Goal: Communication & Community: Participate in discussion

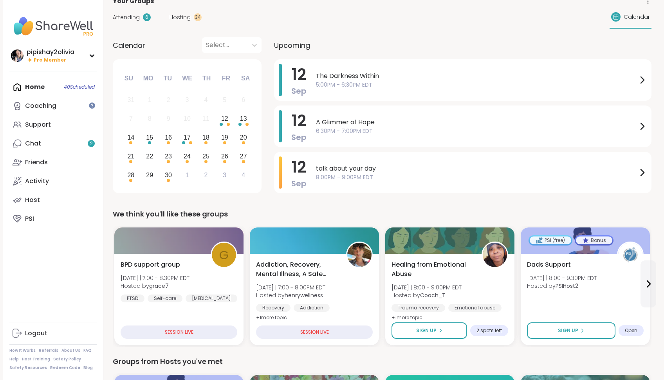
scroll to position [28, 0]
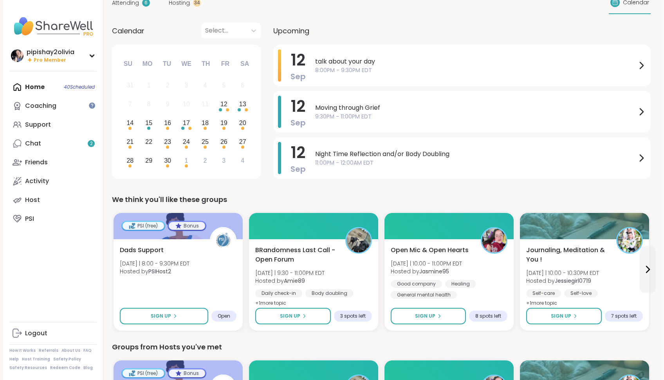
drag, startPoint x: 87, startPoint y: 144, endPoint x: 111, endPoint y: 123, distance: 31.4
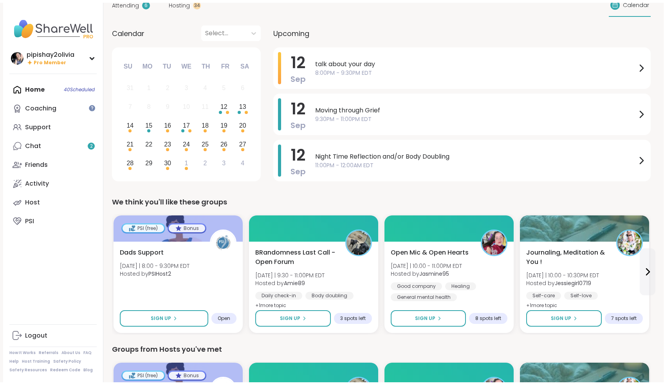
scroll to position [9, 1]
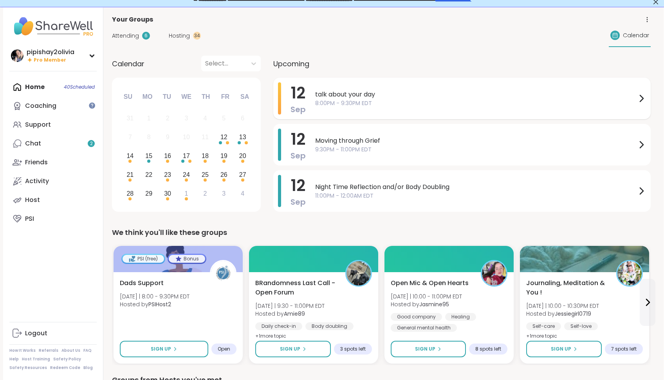
click at [351, 98] on span "talk about your day" at bounding box center [476, 94] width 322 height 9
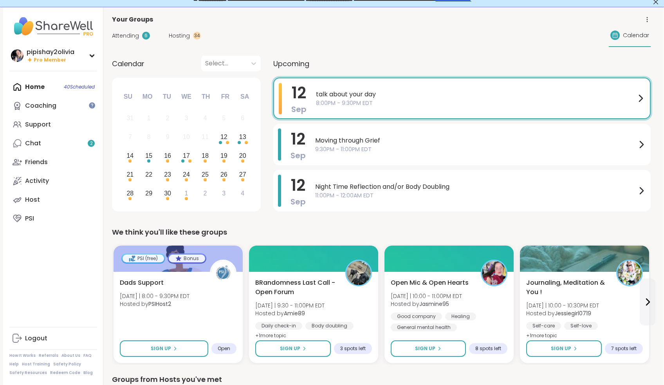
click at [373, 67] on div "Upcoming" at bounding box center [462, 64] width 378 height 16
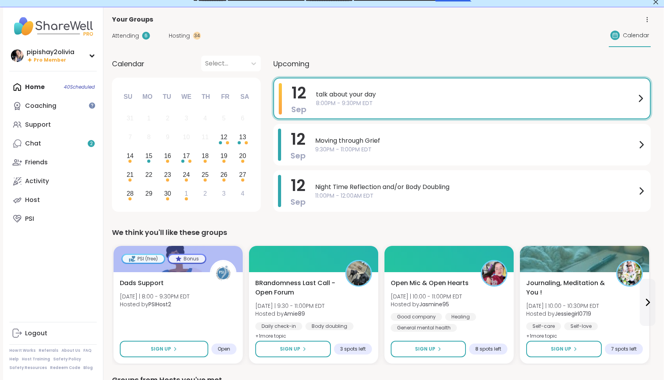
click at [181, 34] on span "Hosting" at bounding box center [179, 36] width 21 height 8
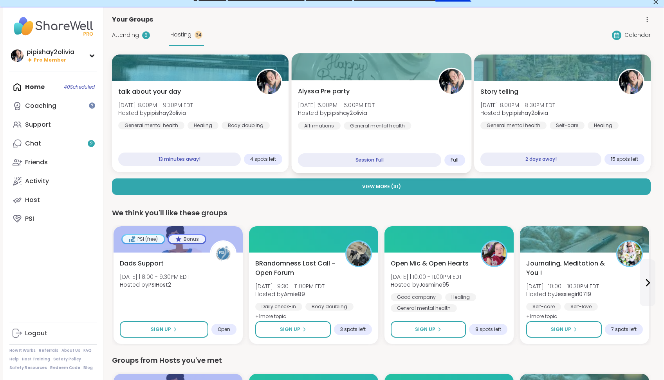
click at [425, 145] on div "Alyssa Pre party Sat, Sep 13 | 5:00PM - 6:00PM EDT Hosted by pipishay2olivia Af…" at bounding box center [381, 126] width 180 height 93
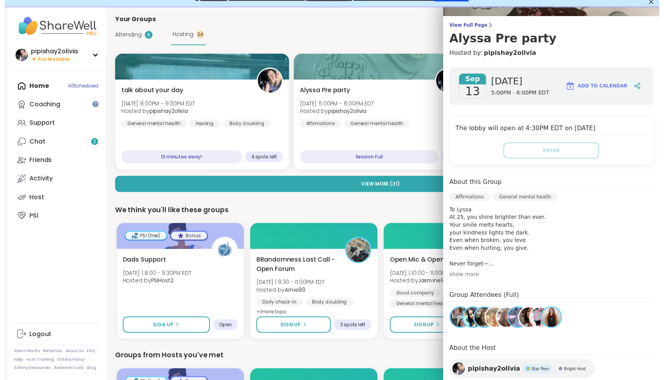
scroll to position [45, 0]
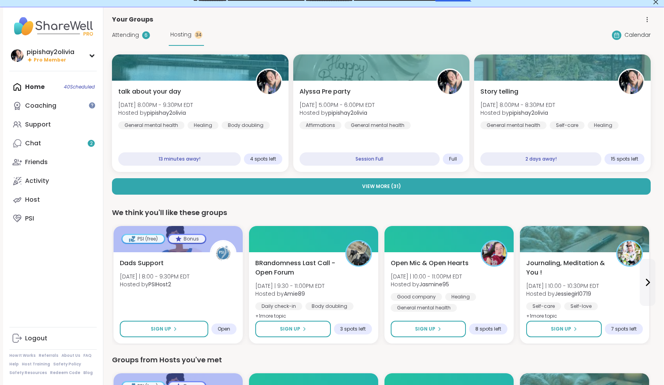
click at [425, 215] on div "We think you'll like these groups" at bounding box center [381, 212] width 539 height 11
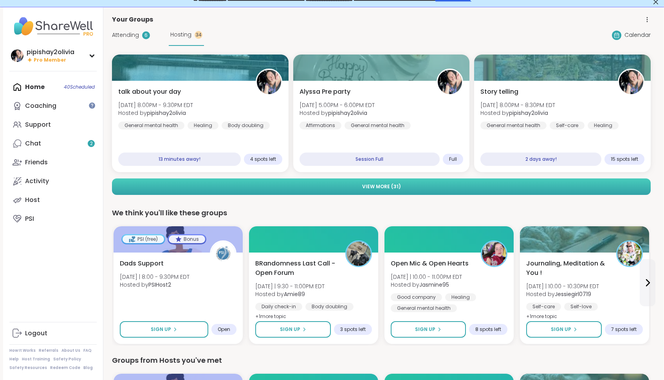
click at [433, 187] on button "View More ( 31 )" at bounding box center [381, 186] width 539 height 16
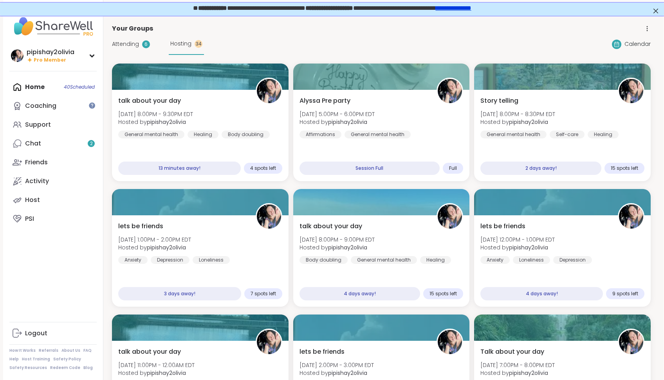
scroll to position [0, 1]
click at [214, 230] on div "lets be friends Tue, Sep 16 | 1:00PM - 2:00PM EDT Hosted by pipishay2olivia Anx…" at bounding box center [200, 242] width 167 height 43
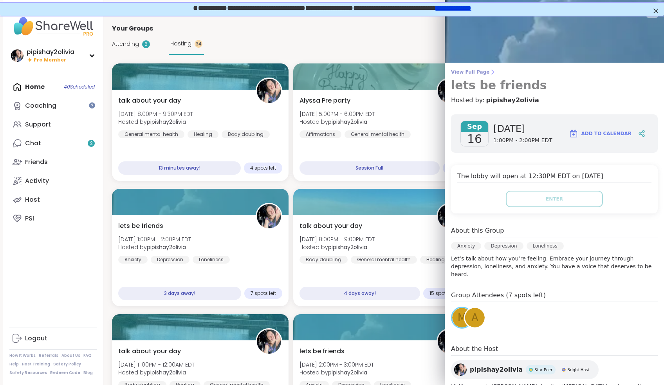
click at [490, 72] on icon at bounding box center [493, 72] width 6 height 6
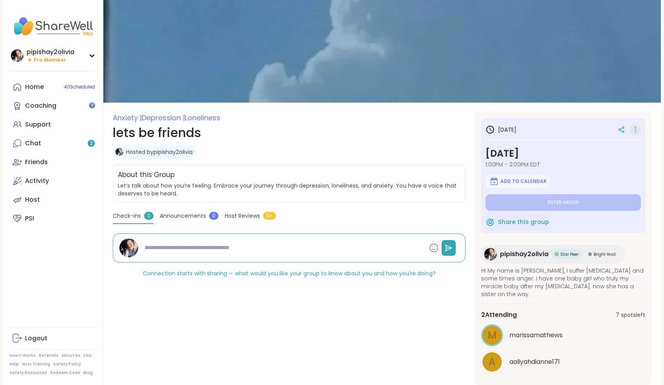
click at [633, 132] on icon at bounding box center [636, 129] width 8 height 11
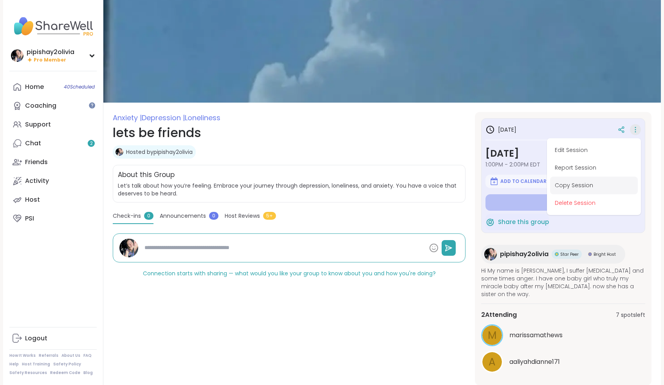
click at [591, 182] on button "Copy Session" at bounding box center [594, 186] width 88 height 18
type textarea "*"
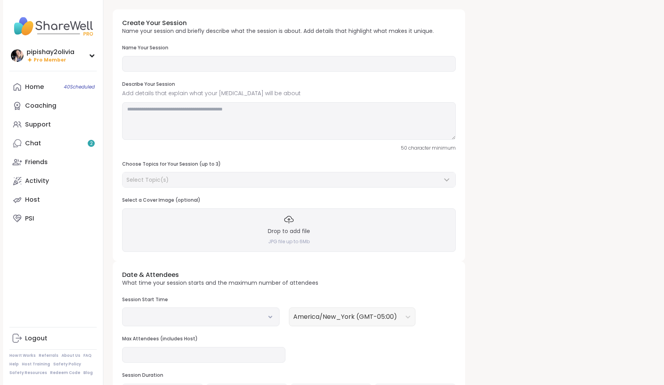
type input "**********"
type textarea "**********"
type input "**"
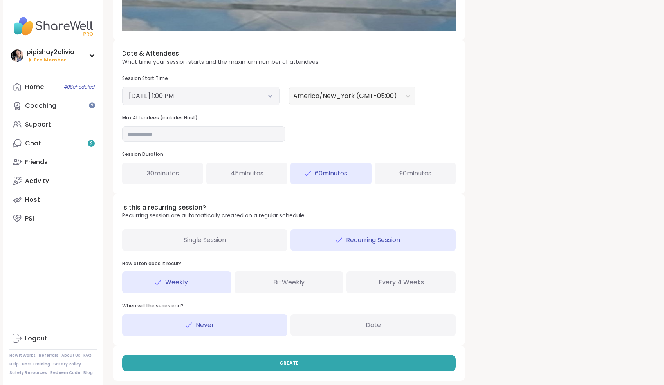
scroll to position [248, 0]
click at [405, 176] on div "90 minutes" at bounding box center [415, 174] width 81 height 22
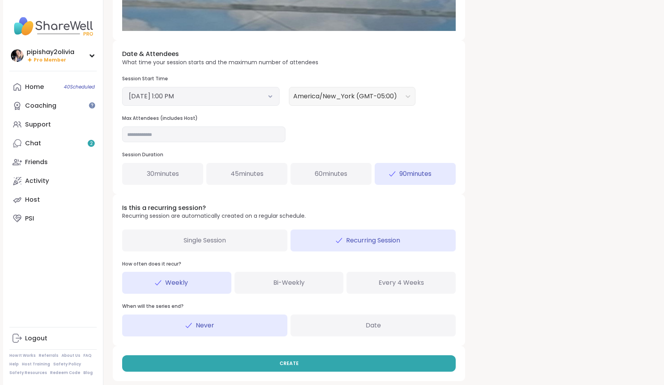
click at [249, 96] on button "September 16, 2025 1:00 PM" at bounding box center [201, 96] width 144 height 9
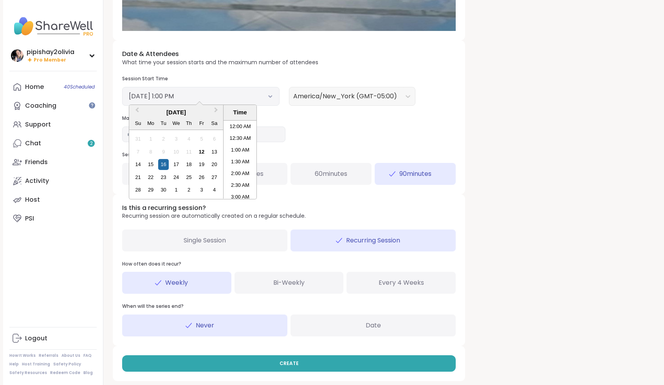
scroll to position [272, 0]
click at [215, 150] on div "13" at bounding box center [214, 151] width 11 height 11
click at [240, 139] on li "11:00 AM" at bounding box center [240, 140] width 33 height 12
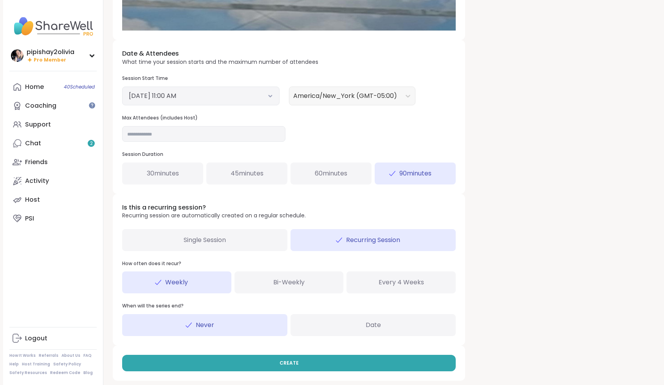
scroll to position [248, 0]
click at [237, 103] on div "Selected date: Saturday, September 13th, 2025 at 11:00 AM September 13, 2025 11…" at bounding box center [200, 96] width 157 height 19
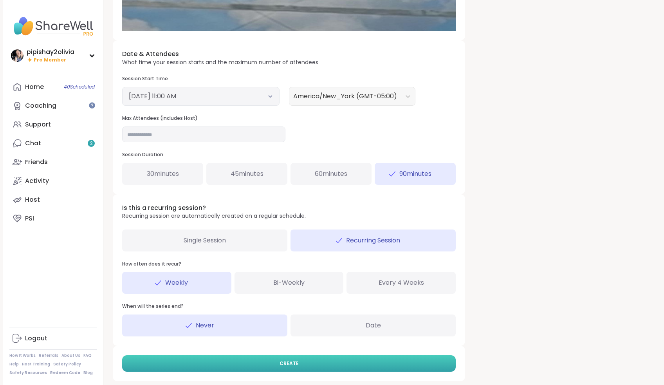
click at [298, 358] on button "CREATE" at bounding box center [289, 363] width 334 height 16
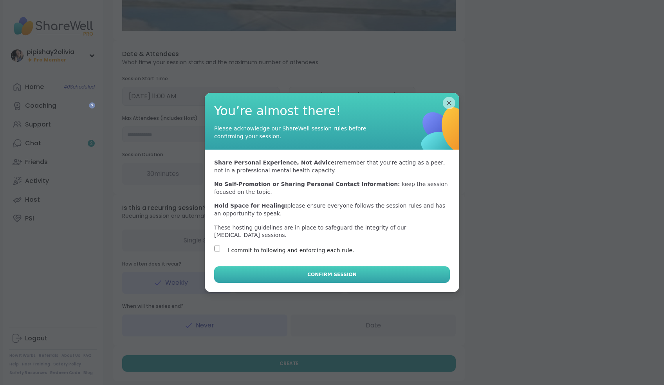
click at [266, 271] on button "Confirm Session" at bounding box center [332, 274] width 236 height 16
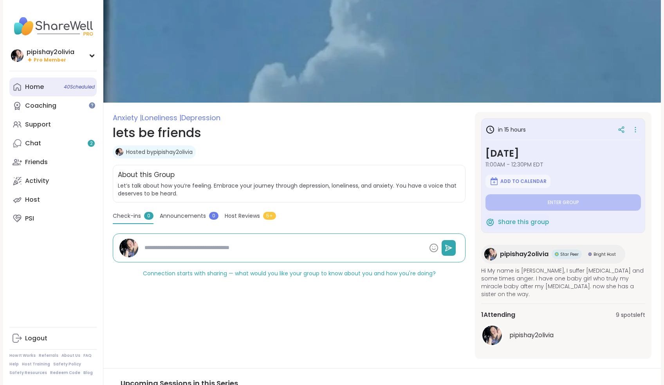
click at [30, 94] on link "Home 40 Scheduled" at bounding box center [52, 87] width 87 height 19
type textarea "*"
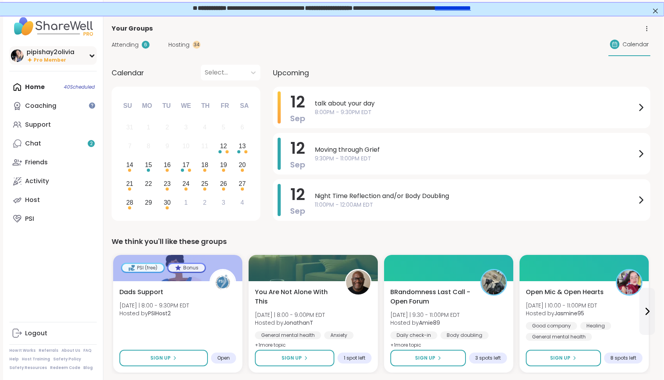
click at [88, 60] on div "pipishay2olivia Pro Member" at bounding box center [52, 55] width 87 height 18
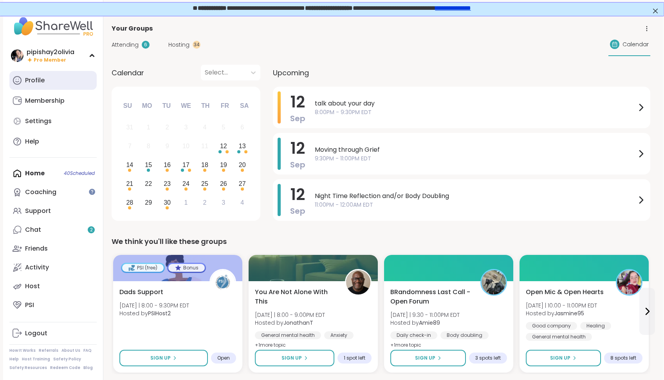
click at [55, 85] on link "Profile" at bounding box center [52, 80] width 87 height 19
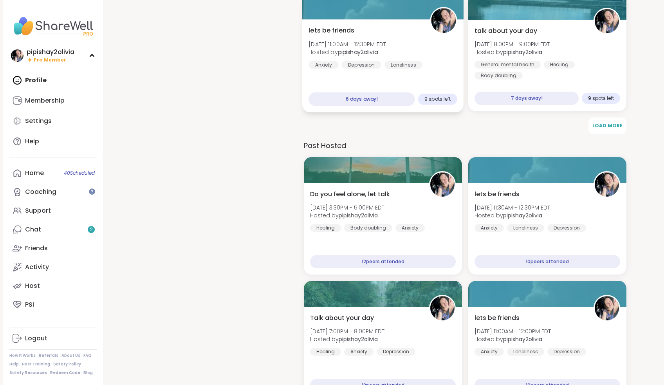
scroll to position [1043, 0]
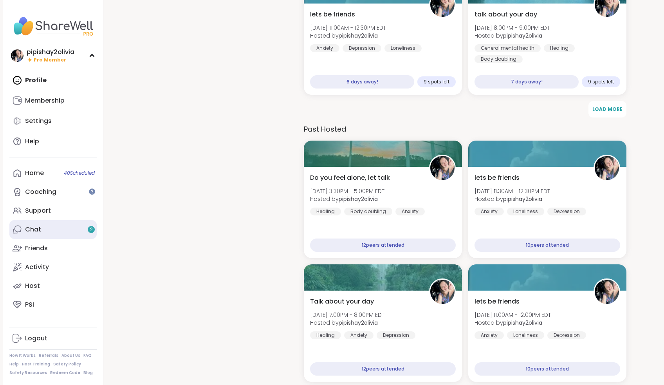
click at [47, 230] on link "Chat 2" at bounding box center [52, 229] width 87 height 19
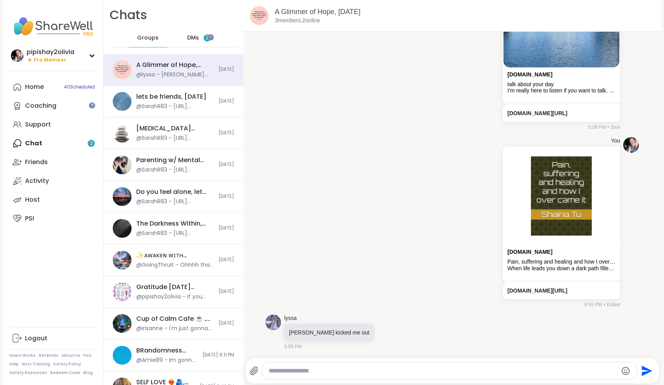
click at [192, 37] on span "DMs" at bounding box center [193, 38] width 12 height 8
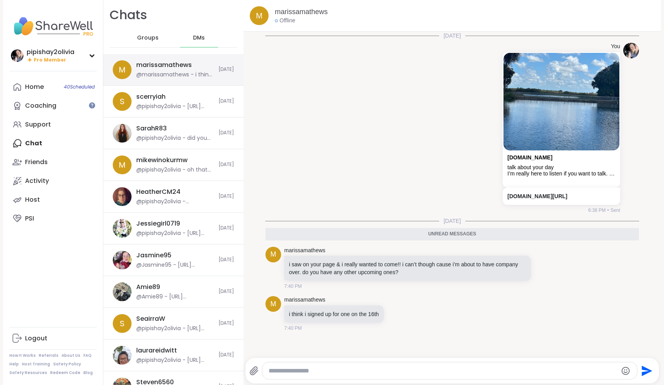
click at [182, 71] on div "@marissamathews - i think i signed up for one on the 16th" at bounding box center [175, 75] width 78 height 8
click at [553, 266] on icon at bounding box center [553, 267] width 7 height 9
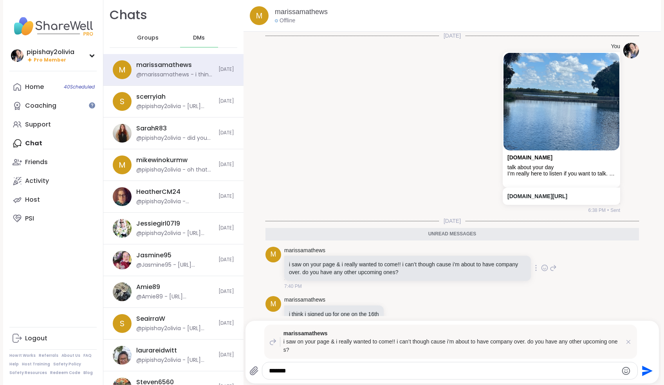
type textarea "********"
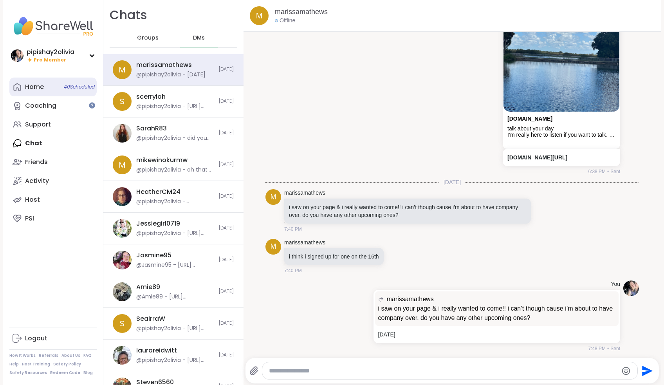
click at [56, 90] on link "Home 40 Scheduled" at bounding box center [52, 87] width 87 height 19
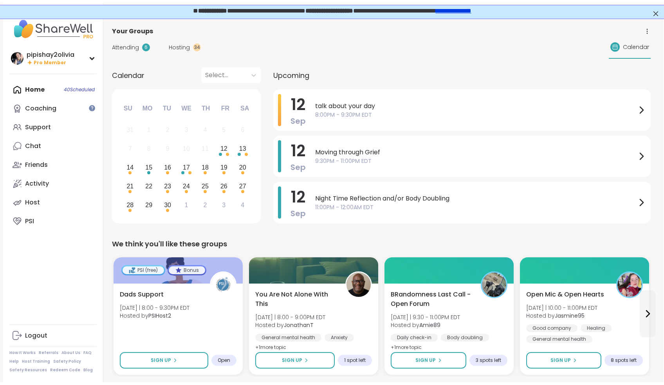
scroll to position [0, 1]
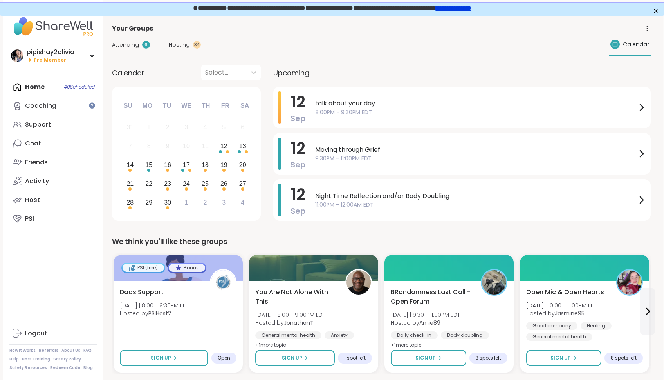
click at [185, 49] on div "Attending 6 Hosting 34 Calendar" at bounding box center [381, 44] width 539 height 23
click at [185, 44] on span "Hosting" at bounding box center [179, 45] width 21 height 8
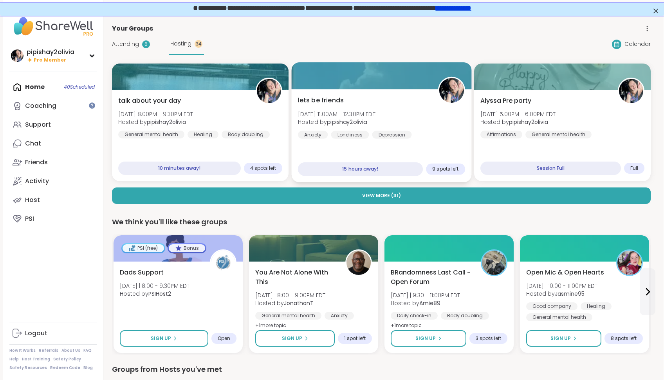
click at [390, 114] on div "lets be friends Sat, Sep 13 | 11:00AM - 12:30PM EDT Hosted by pipishay2olivia A…" at bounding box center [381, 117] width 167 height 43
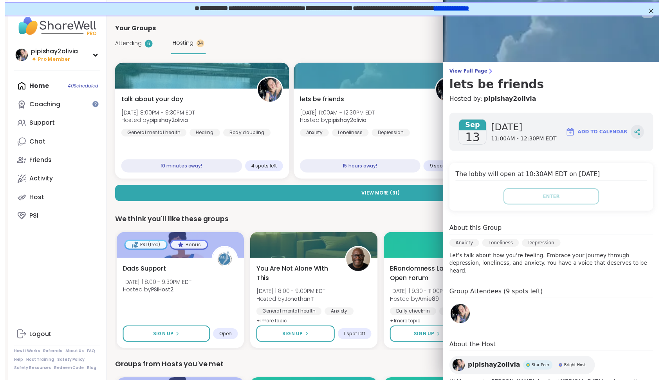
scroll to position [0, 0]
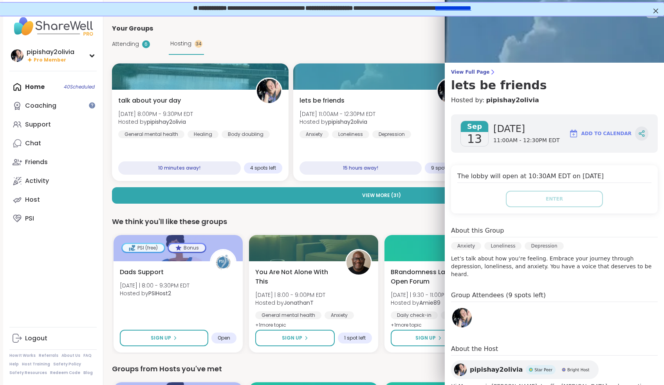
click at [641, 132] on icon at bounding box center [642, 132] width 2 height 1
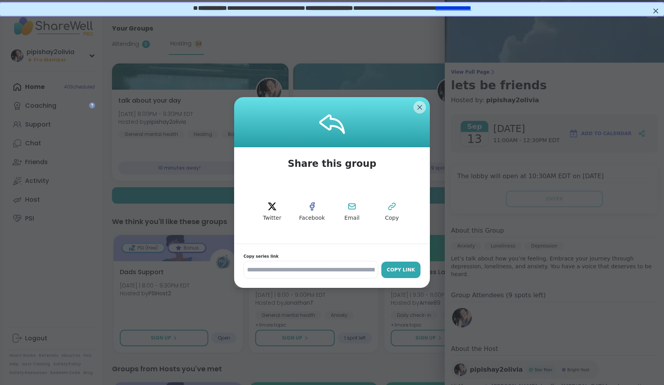
click at [410, 265] on button "Copy Link" at bounding box center [400, 270] width 39 height 16
drag, startPoint x: 410, startPoint y: 265, endPoint x: 253, endPoint y: 233, distance: 160.6
click at [260, 233] on div "**********" at bounding box center [332, 217] width 196 height 141
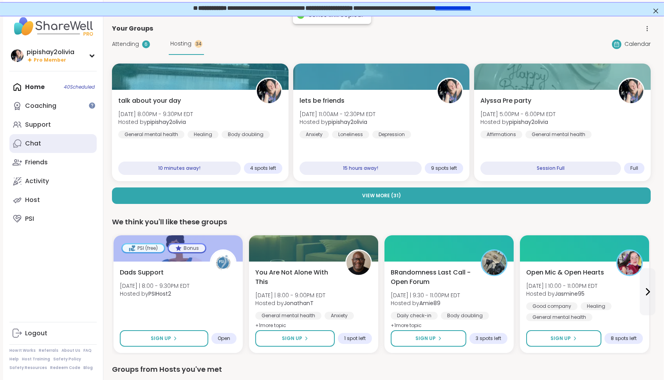
click at [47, 146] on link "Chat" at bounding box center [52, 143] width 87 height 19
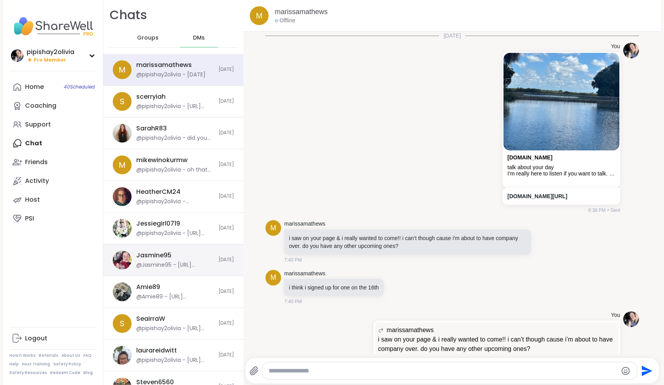
scroll to position [31, 0]
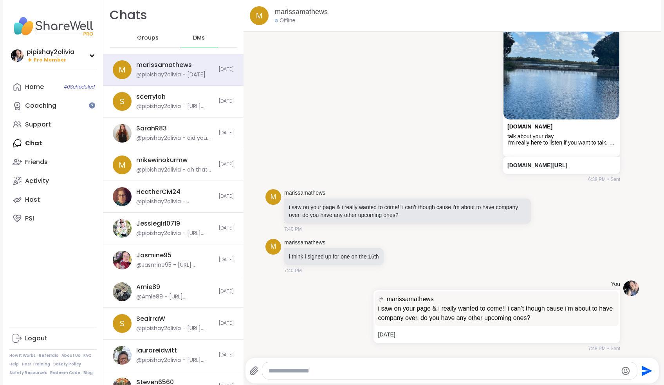
click at [360, 369] on textarea "Type your message" at bounding box center [443, 371] width 349 height 8
paste textarea "**********"
type textarea "**********"
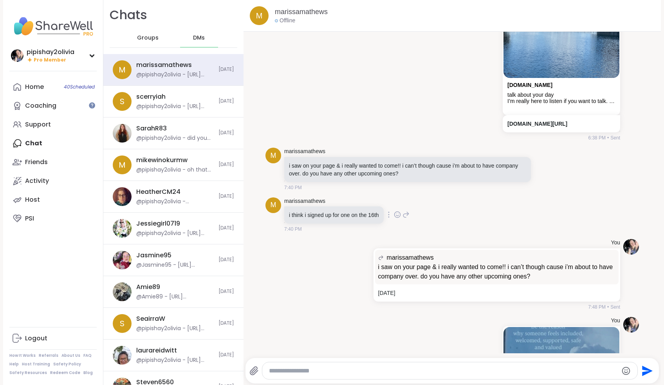
scroll to position [207, 0]
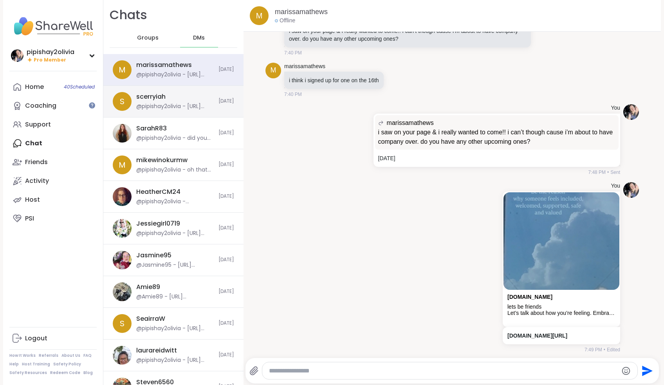
click at [194, 109] on div "@pipishay2olivia - [URL][DOMAIN_NAME]" at bounding box center [175, 107] width 78 height 8
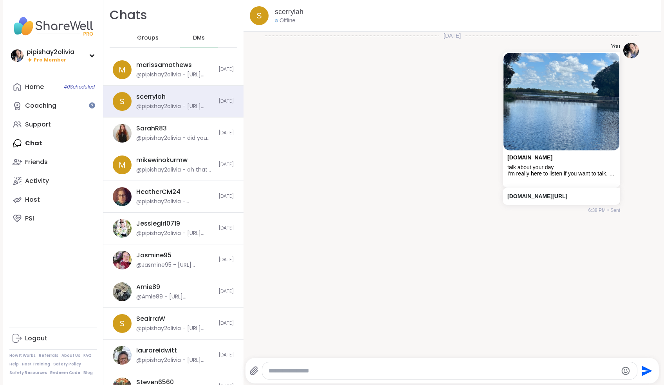
scroll to position [0, 0]
click at [145, 43] on div "Groups" at bounding box center [148, 38] width 38 height 19
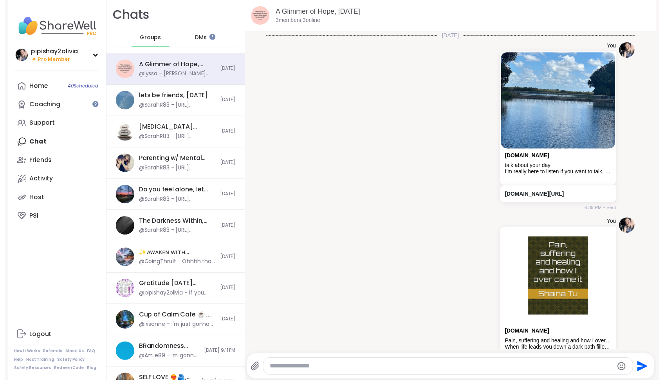
scroll to position [104, 0]
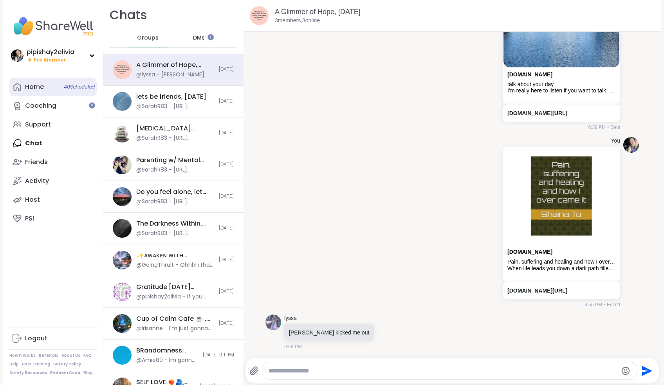
click at [46, 89] on link "Home 40 Scheduled" at bounding box center [52, 87] width 87 height 19
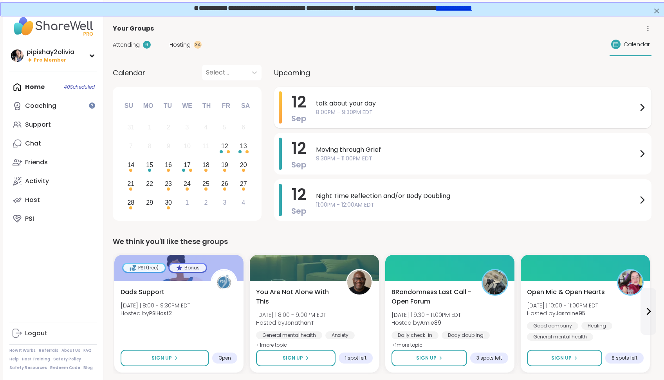
click at [374, 117] on div "talk about your day 8:00PM - 9:30PM EDT" at bounding box center [481, 107] width 331 height 32
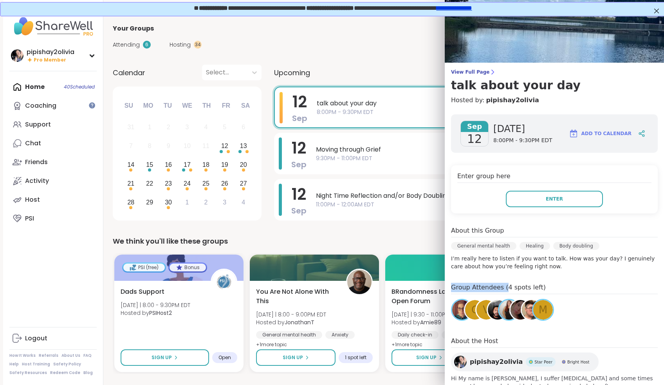
drag, startPoint x: 505, startPoint y: 289, endPoint x: 564, endPoint y: 280, distance: 59.0
click at [564, 281] on div "Sep 12 Friday 8:00PM - 9:30PM EDT Add to Calendar Enter group here Enter About …" at bounding box center [554, 256] width 219 height 296
drag, startPoint x: 491, startPoint y: 141, endPoint x: 552, endPoint y: 139, distance: 60.7
click at [552, 139] on div "Sep 12 Friday 8:00PM - 9:30PM EDT Add to Calendar" at bounding box center [554, 133] width 207 height 38
click at [550, 166] on div "Enter group here Enter" at bounding box center [554, 189] width 207 height 48
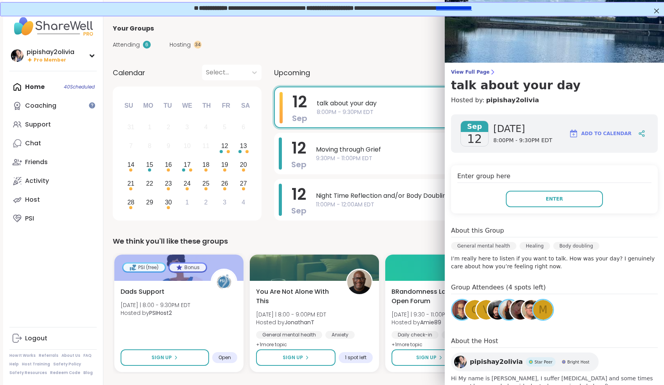
click at [404, 241] on div "We think you'll like these groups" at bounding box center [382, 241] width 539 height 11
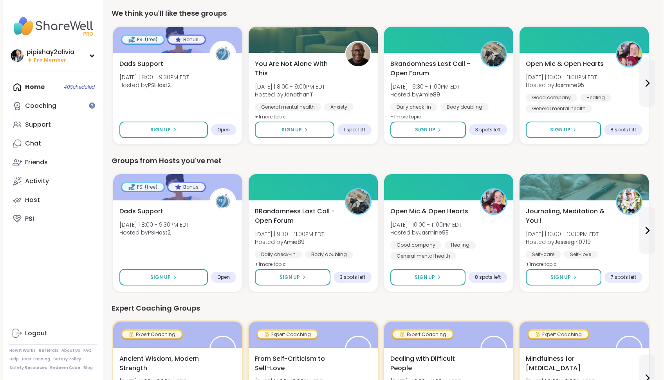
scroll to position [229, 1]
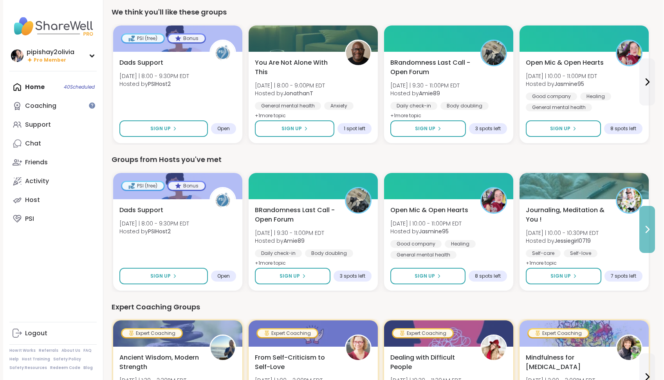
click at [645, 237] on button at bounding box center [648, 229] width 16 height 47
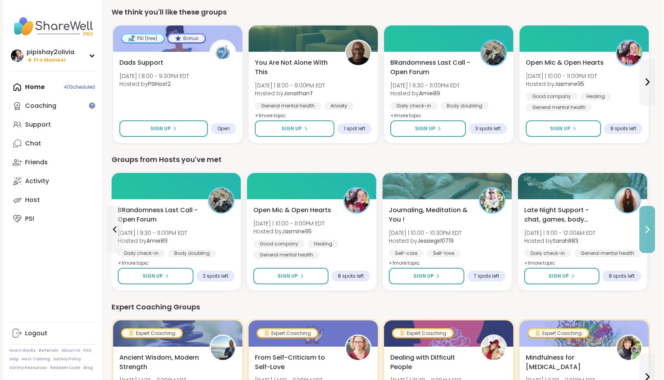
click at [651, 223] on button at bounding box center [648, 229] width 16 height 47
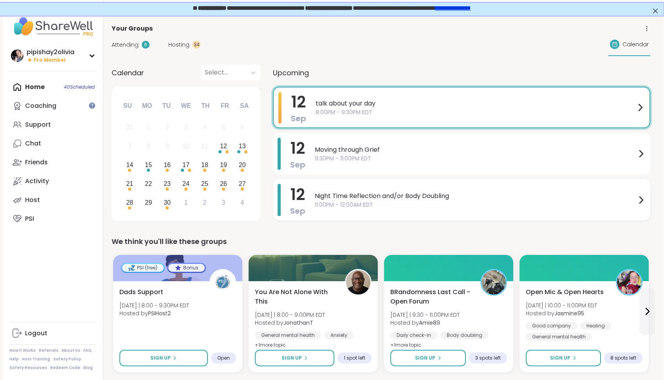
scroll to position [0, 1]
click at [184, 43] on span "Hosting" at bounding box center [178, 45] width 21 height 8
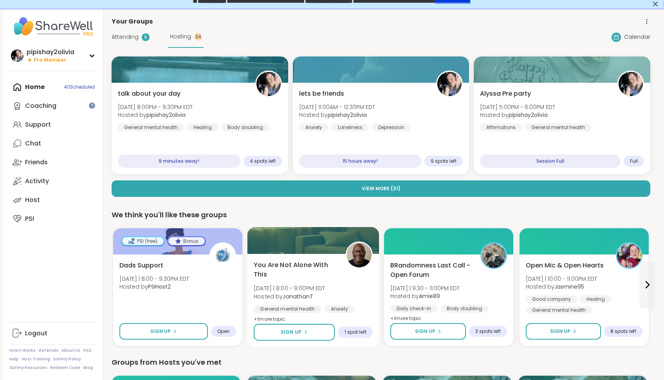
scroll to position [0, 2]
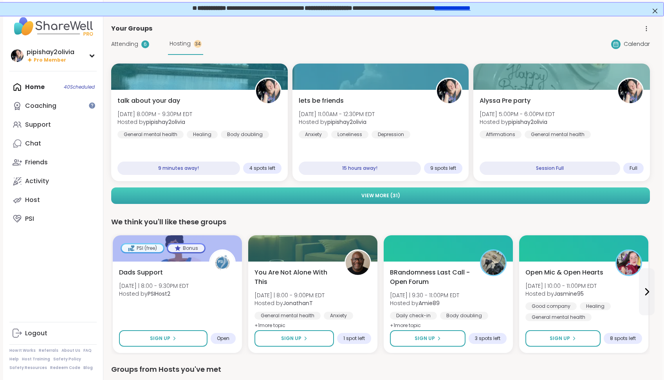
click at [355, 198] on button "View More ( 31 )" at bounding box center [380, 195] width 539 height 16
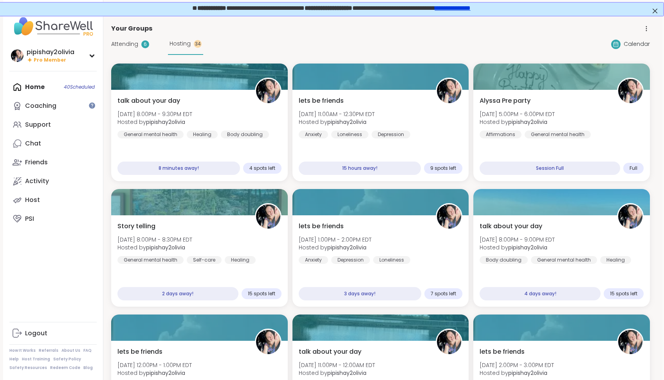
click at [34, 84] on div "Home 40 Scheduled Coaching Support Chat Friends Activity Host PSI" at bounding box center [52, 153] width 87 height 150
click at [134, 42] on span "Attending" at bounding box center [124, 44] width 27 height 8
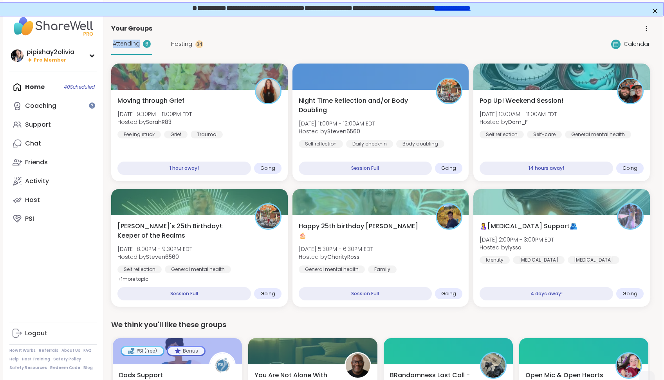
click at [134, 42] on span "Attending" at bounding box center [126, 44] width 27 height 8
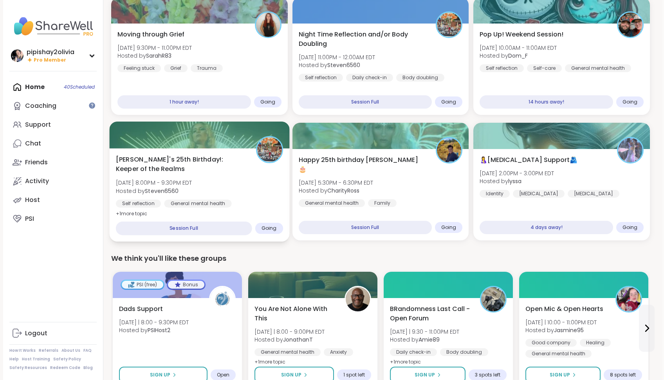
scroll to position [69, 2]
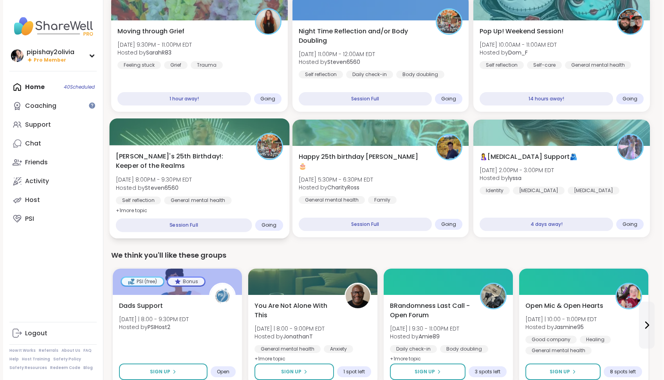
click at [246, 182] on div "Alyssa's 25th Birthday!: Keeper of the Realms Sat, Sep 13 | 8:00PM - 9:30PM EDT…" at bounding box center [199, 184] width 167 height 64
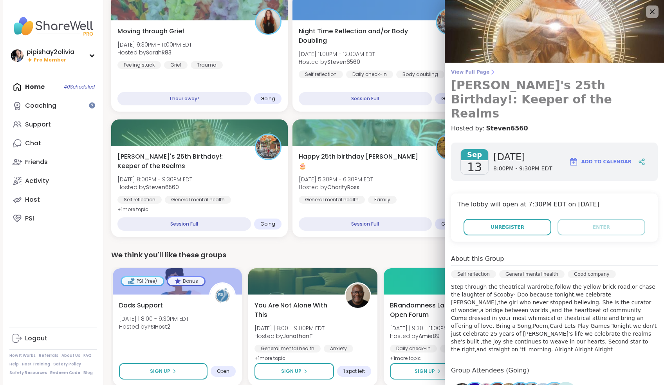
click at [495, 74] on span "View Full Page" at bounding box center [554, 72] width 207 height 6
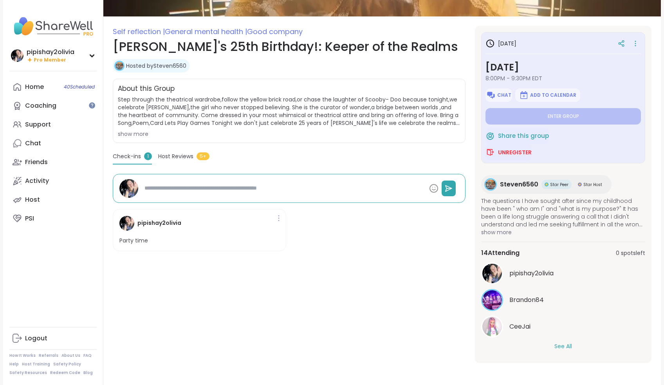
scroll to position [86, 0]
click at [564, 347] on button "See All" at bounding box center [564, 346] width 18 height 8
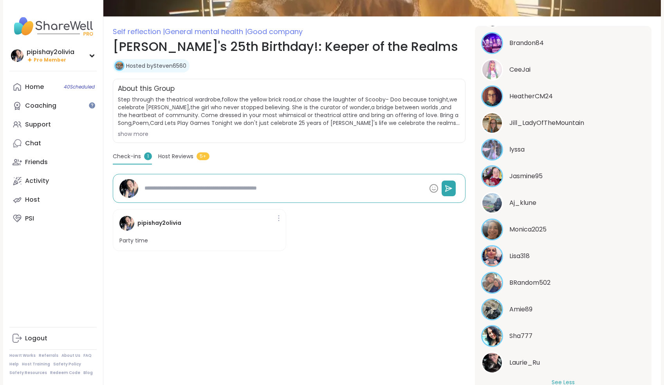
scroll to position [257, 0]
click at [60, 141] on link "Chat" at bounding box center [52, 143] width 87 height 19
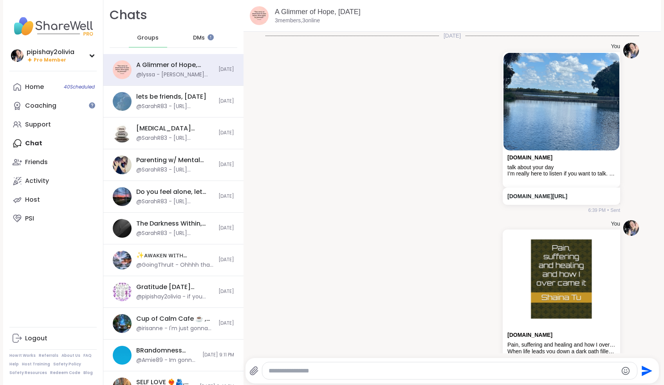
click at [54, 143] on div "Home 40 Scheduled Coaching Support Chat Friends Activity Host PSI" at bounding box center [52, 153] width 87 height 150
click at [36, 83] on div "Home 40 Scheduled" at bounding box center [34, 87] width 19 height 9
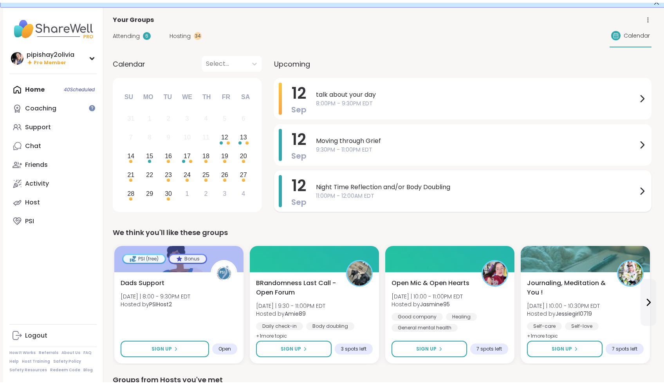
scroll to position [14, 0]
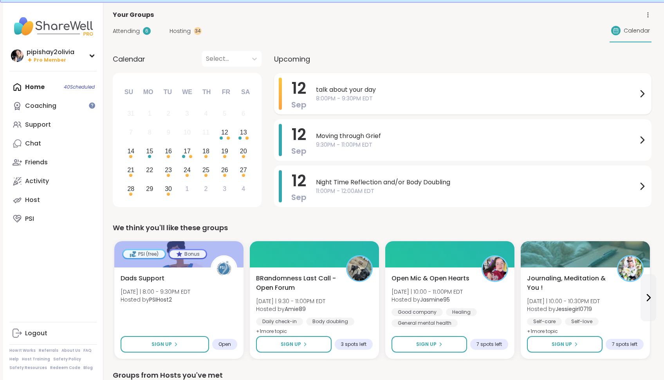
click at [351, 90] on span "talk about your day" at bounding box center [477, 89] width 322 height 9
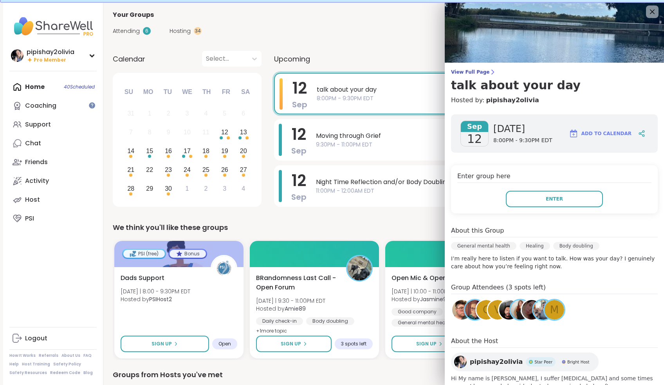
click at [417, 40] on div "Attending 6 Hosting 34 Calendar" at bounding box center [382, 31] width 539 height 23
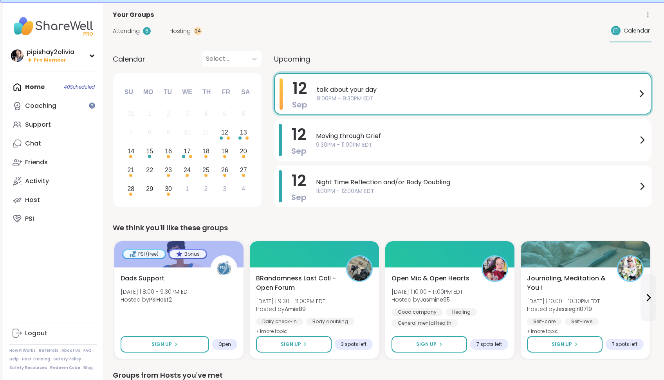
click at [177, 30] on span "Hosting" at bounding box center [180, 31] width 21 height 8
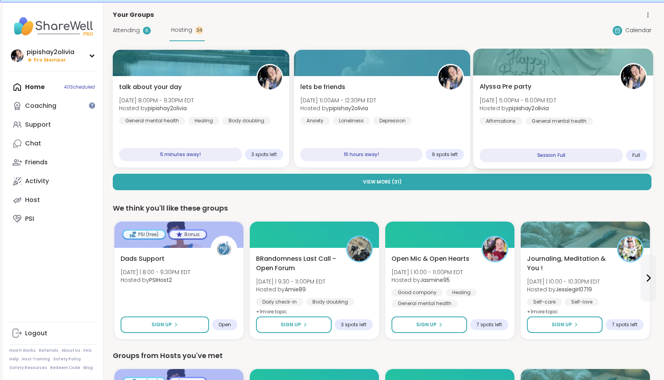
click at [552, 87] on div "Alyssa Pre party Sat, Sep 13 | 5:00PM - 6:00PM EDT Hosted by pipishay2olivia Af…" at bounding box center [563, 103] width 167 height 43
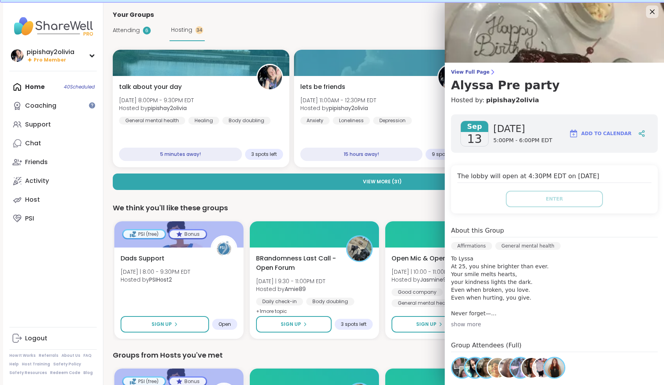
click at [479, 324] on div "show more" at bounding box center [554, 324] width 207 height 8
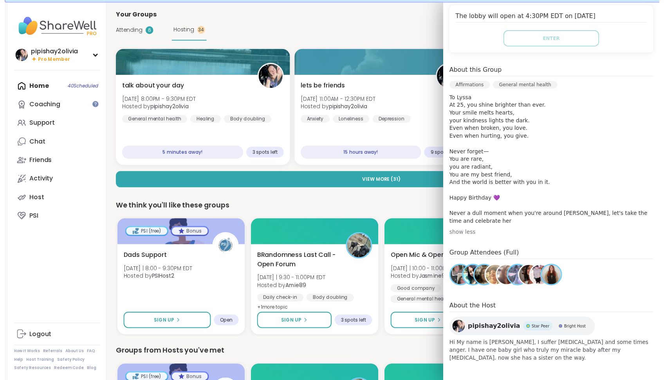
scroll to position [160, 0]
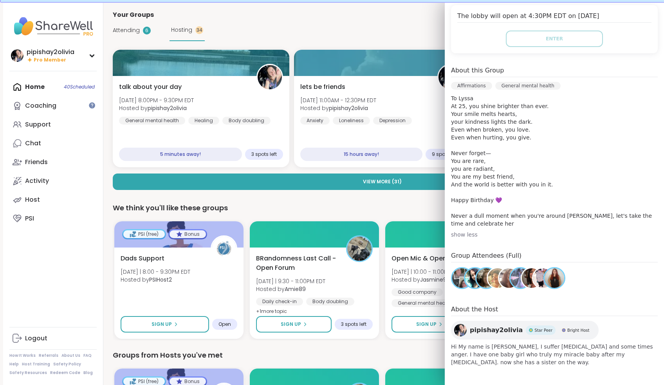
click at [404, 31] on div "Attending 6 Hosting 34 Calendar" at bounding box center [382, 31] width 539 height 22
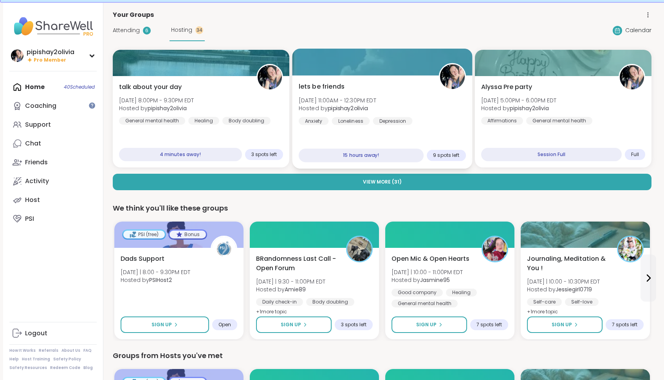
click at [413, 118] on div "lets be friends Sat, Sep 13 | 11:00AM - 12:30PM EDT Hosted by pipishay2olivia A…" at bounding box center [381, 103] width 167 height 43
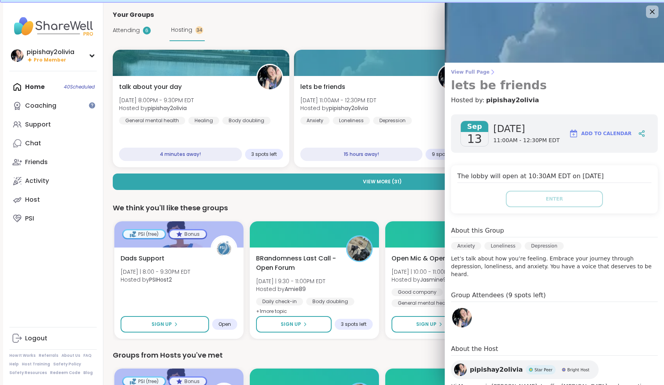
click at [490, 71] on icon at bounding box center [493, 72] width 6 height 6
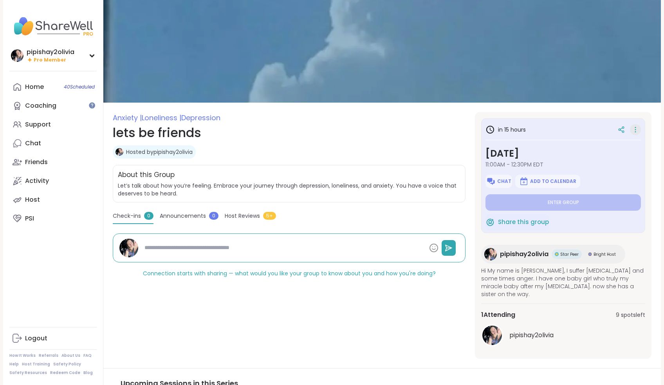
click at [638, 134] on icon at bounding box center [636, 129] width 8 height 11
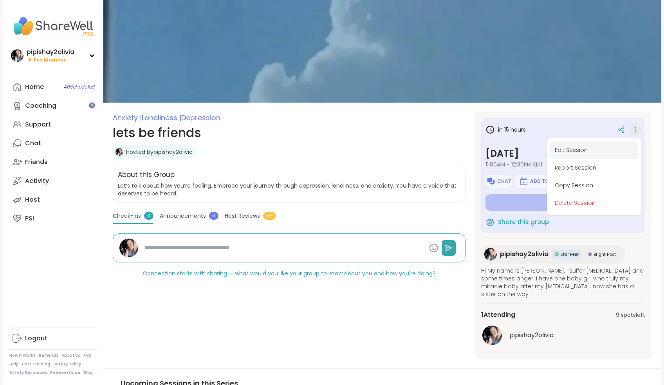
click at [578, 148] on button "Edit Session" at bounding box center [594, 150] width 88 height 18
type textarea "*"
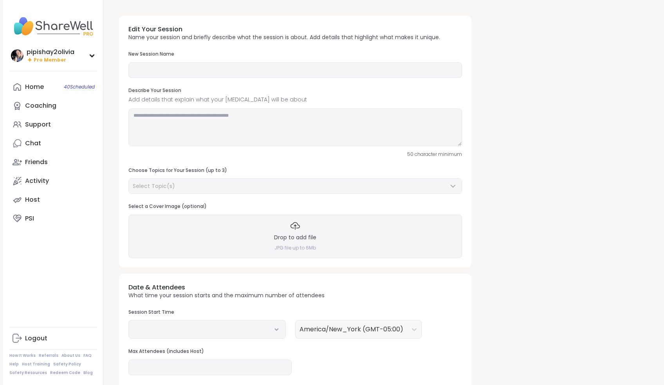
type input "**********"
type textarea "**********"
type input "**"
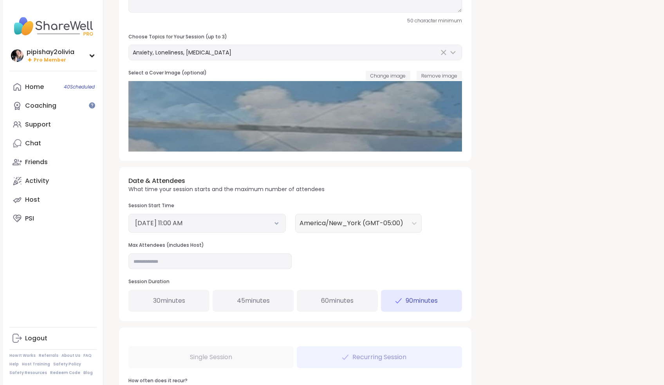
scroll to position [193, 0]
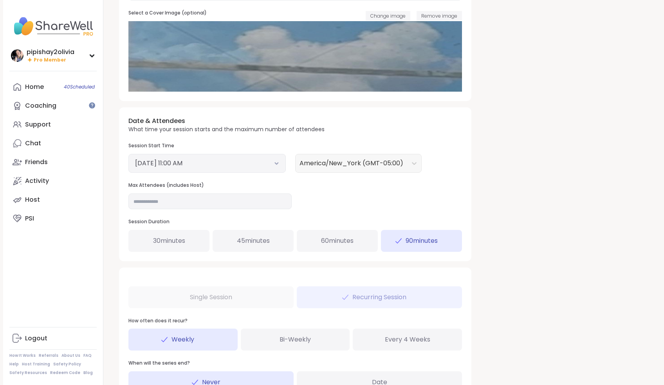
click at [359, 248] on div "60 minutes" at bounding box center [337, 241] width 81 height 22
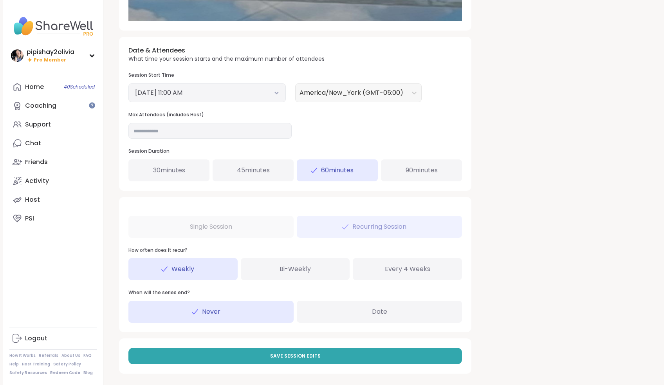
scroll to position [263, 0]
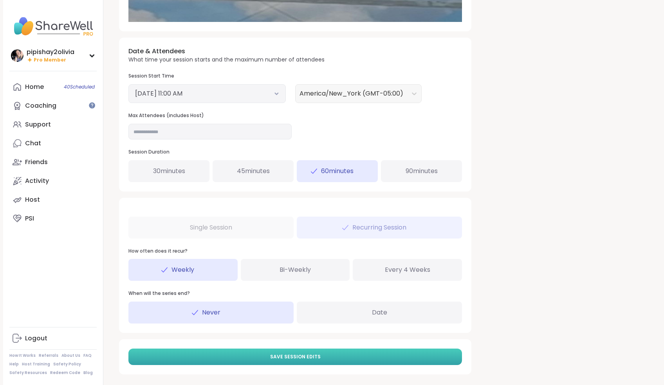
click at [348, 352] on button "Save Session Edits" at bounding box center [295, 357] width 334 height 16
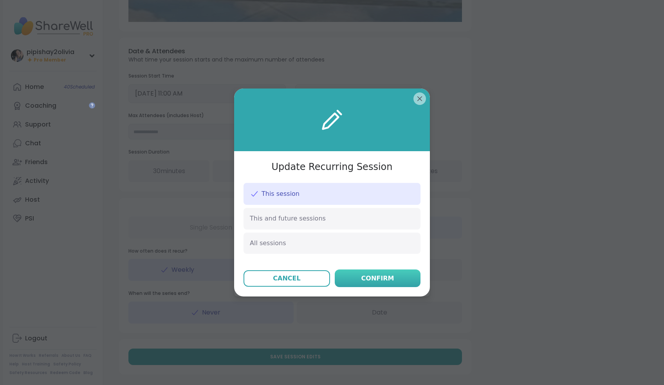
click at [382, 280] on div "Confirm" at bounding box center [377, 278] width 33 height 9
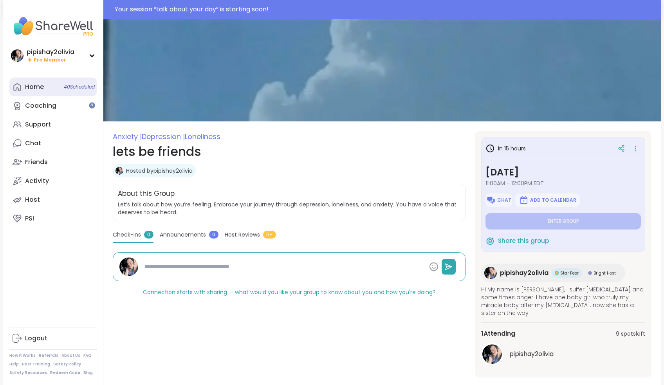
click at [57, 90] on link "Home 40 Scheduled" at bounding box center [52, 87] width 87 height 19
type textarea "*"
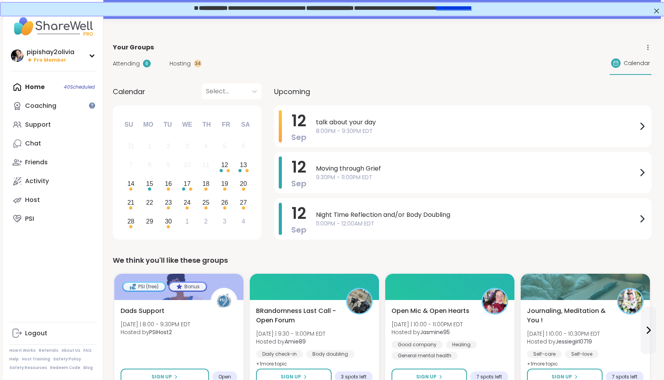
click at [191, 69] on div "Attending 6 Hosting 34 Calendar" at bounding box center [382, 63] width 539 height 23
click at [190, 64] on div "Hosting 34" at bounding box center [186, 64] width 32 height 8
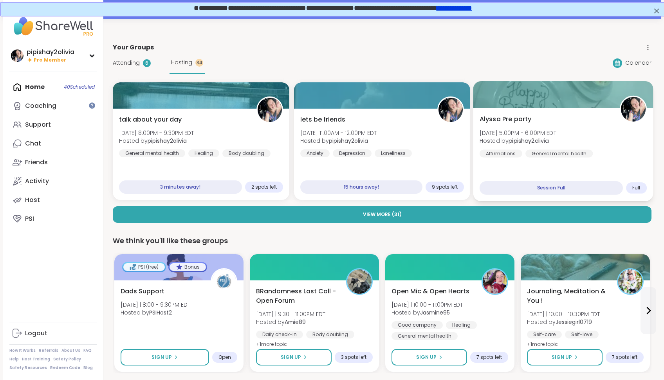
click at [522, 163] on div "Alyssa Pre party Sat, Sep 13 | 5:00PM - 6:00PM EDT Hosted by pipishay2olivia Af…" at bounding box center [564, 154] width 180 height 93
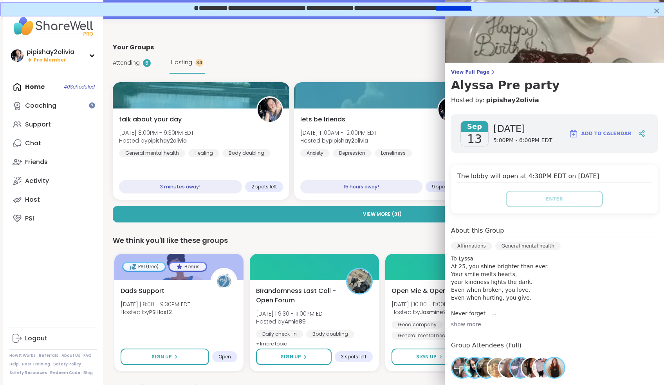
click at [476, 324] on div "show more" at bounding box center [554, 324] width 207 height 8
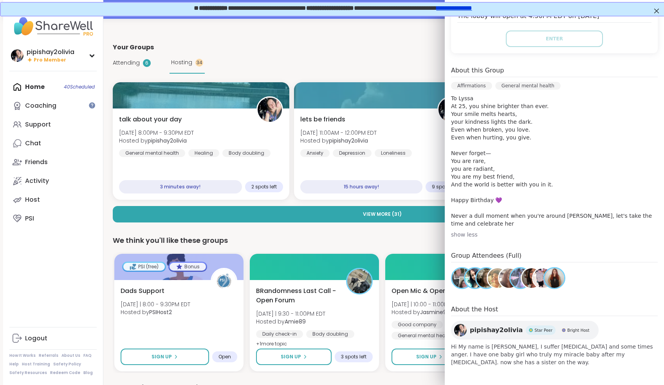
scroll to position [160, 0]
drag, startPoint x: 455, startPoint y: 200, endPoint x: 492, endPoint y: 200, distance: 37.2
click at [492, 200] on p "To Lyssa At 25, you shine brighter than ever. Your smile melts hearts, your kin…" at bounding box center [554, 160] width 207 height 133
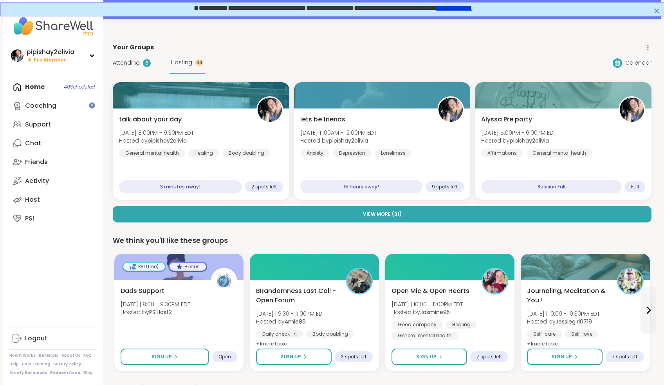
click at [408, 239] on div "We think you'll like these groups" at bounding box center [382, 240] width 539 height 11
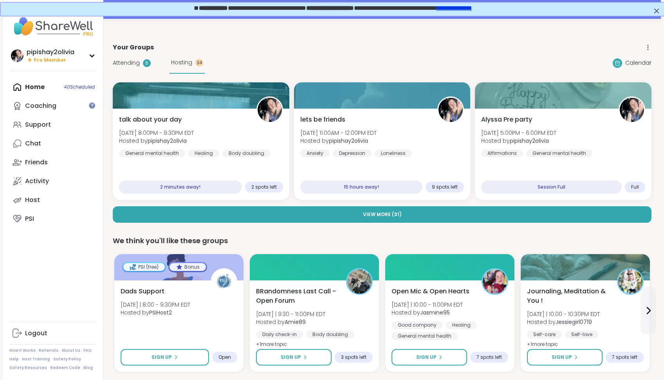
click at [407, 60] on div "Attending 6 Hosting 34 Calendar" at bounding box center [382, 63] width 539 height 22
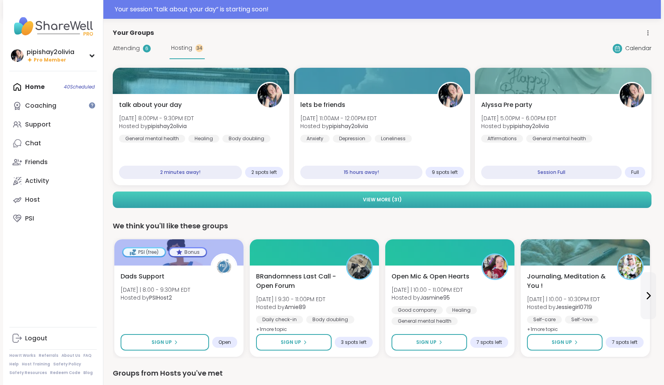
click at [373, 196] on span "View More ( 31 )" at bounding box center [382, 199] width 39 height 7
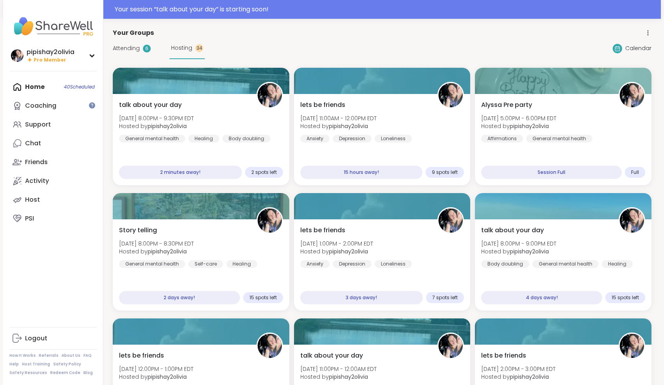
scroll to position [0, 0]
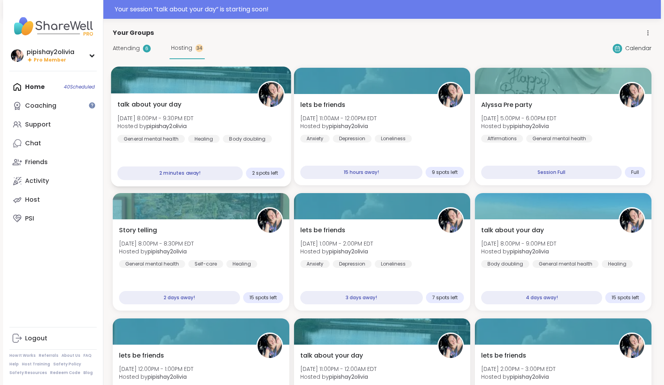
click at [151, 144] on div "talk about your day Fri, Sep 12 | 8:00PM - 9:30PM EDT Hosted by pipishay2olivia…" at bounding box center [201, 139] width 180 height 93
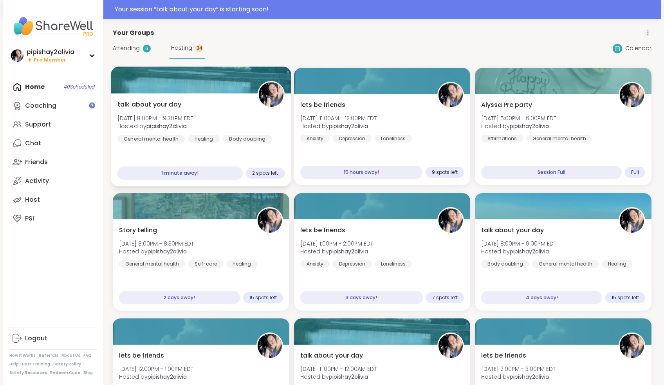
click at [181, 111] on div "talk about your day Fri, Sep 12 | 8:00PM - 9:30PM EDT Hosted by pipishay2olivia…" at bounding box center [200, 121] width 167 height 43
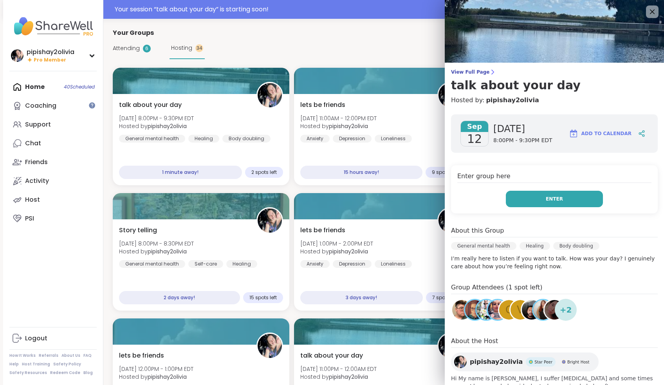
click at [586, 198] on button "Enter" at bounding box center [554, 199] width 97 height 16
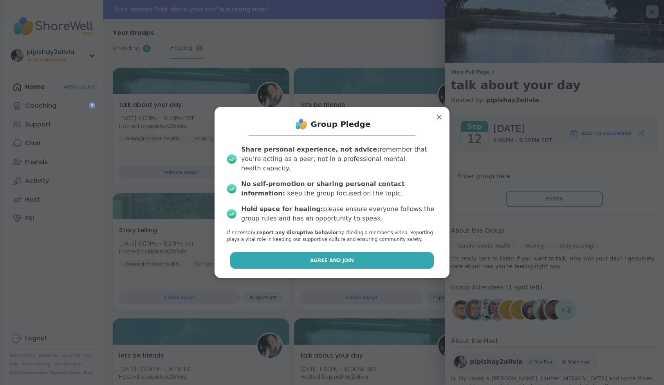
click at [402, 254] on button "Agree and Join" at bounding box center [332, 260] width 204 height 16
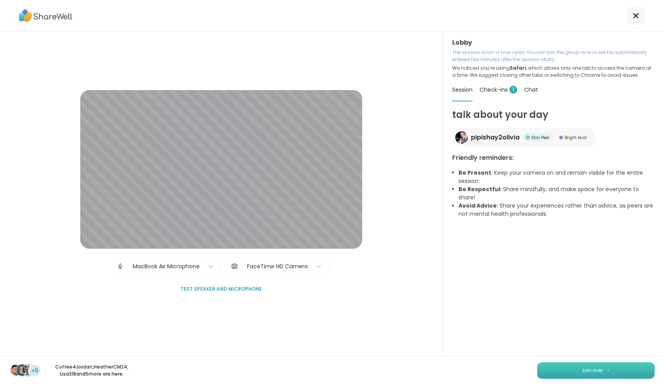
click at [629, 369] on button "Join now" at bounding box center [595, 370] width 117 height 16
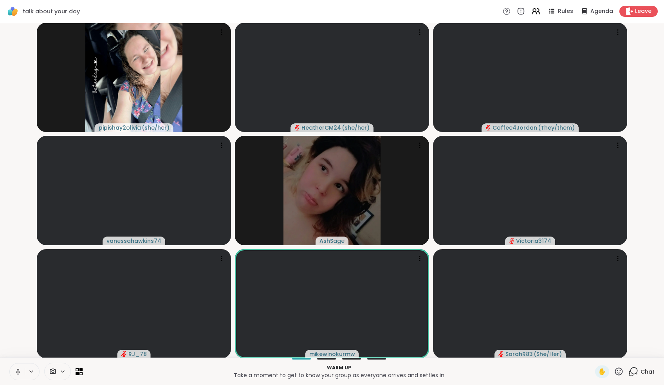
click at [19, 372] on icon at bounding box center [17, 371] width 7 height 7
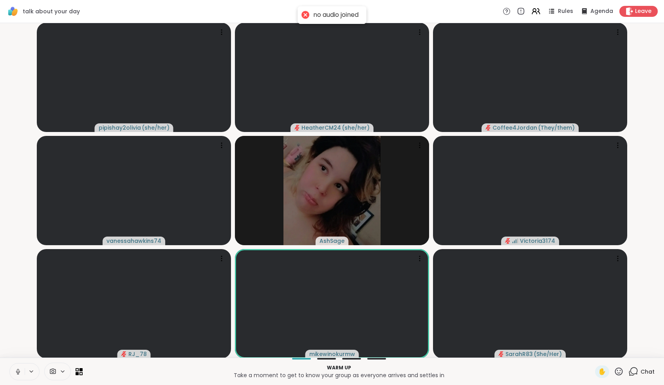
click at [19, 372] on icon at bounding box center [17, 371] width 7 height 7
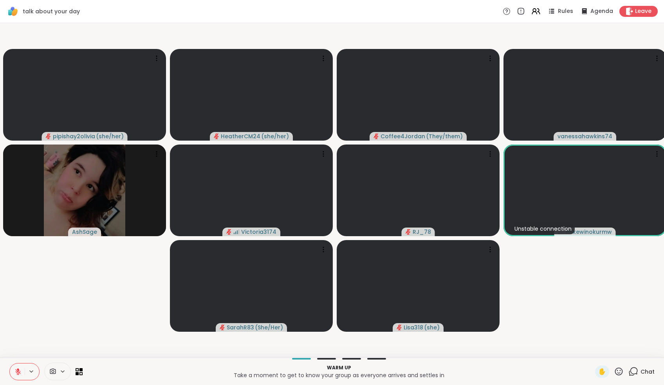
click at [638, 368] on icon at bounding box center [634, 372] width 10 height 10
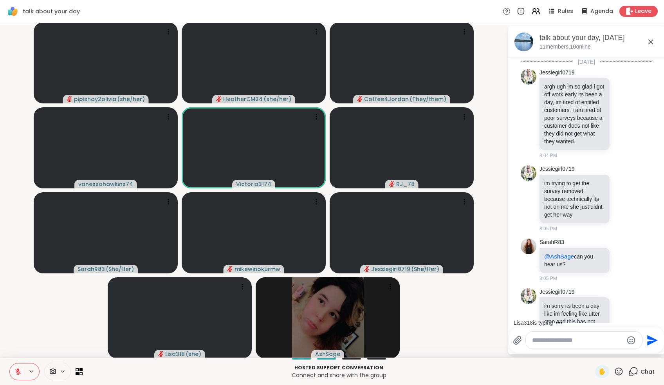
click at [19, 366] on button at bounding box center [17, 371] width 15 height 16
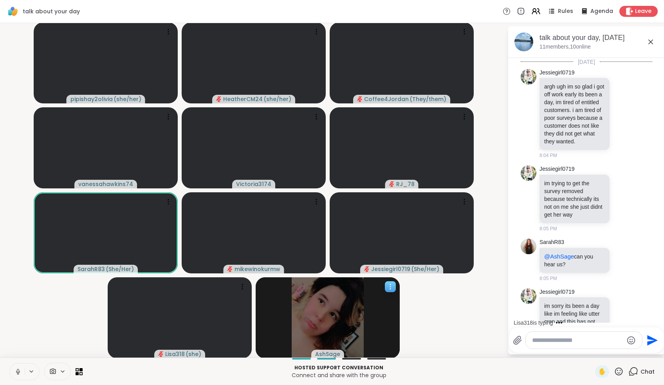
click at [394, 286] on div at bounding box center [390, 286] width 11 height 11
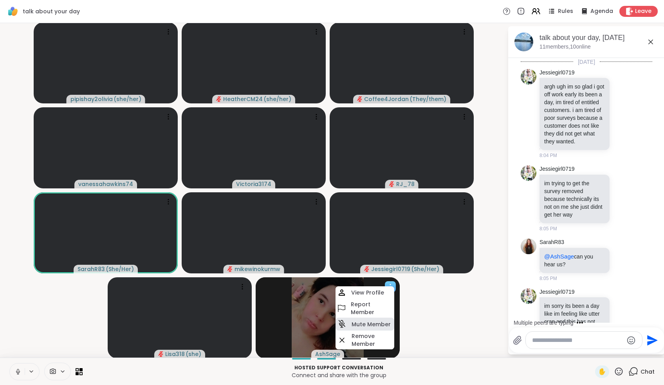
click at [345, 324] on icon at bounding box center [342, 324] width 10 height 10
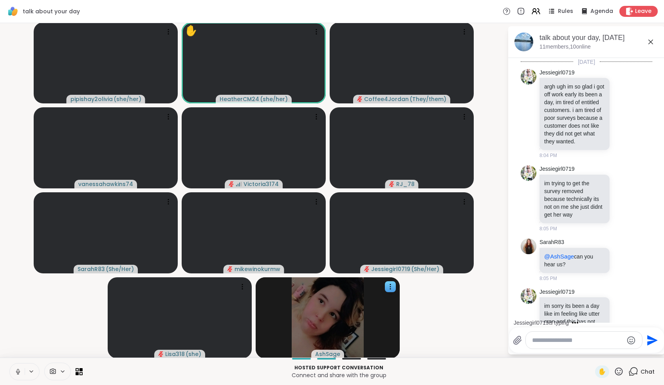
scroll to position [178, 0]
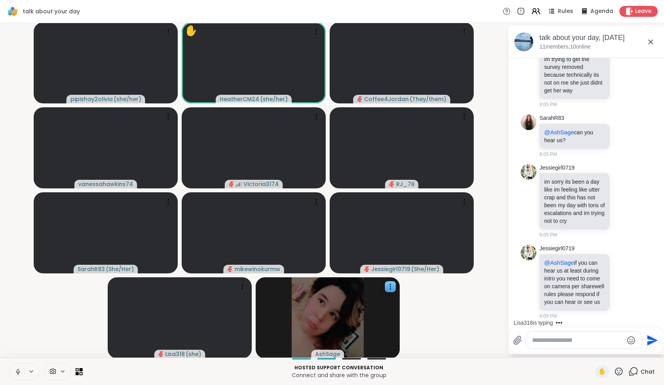
click at [16, 371] on icon at bounding box center [17, 371] width 7 height 7
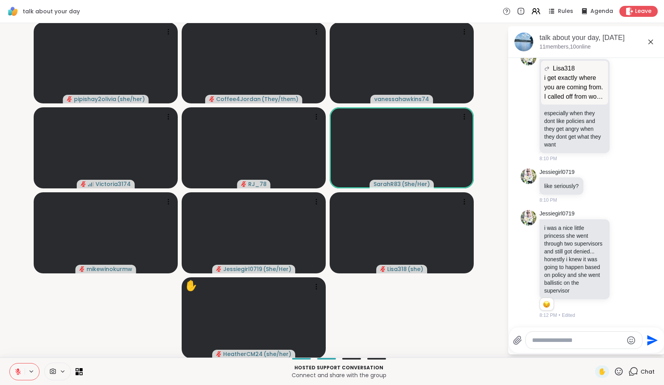
scroll to position [667, 0]
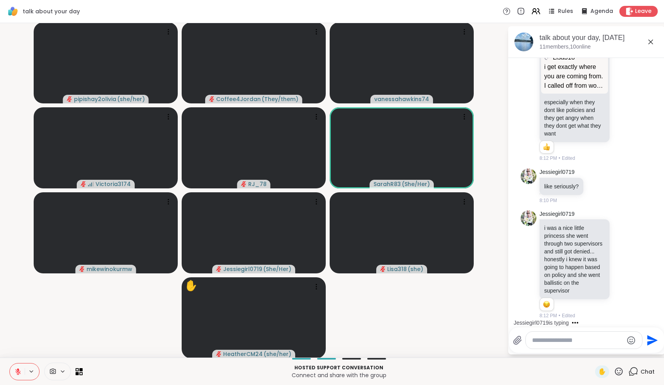
click at [610, 340] on textarea "Type your message" at bounding box center [577, 340] width 91 height 8
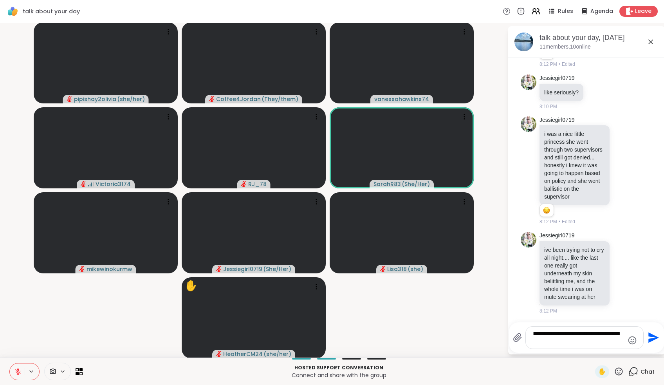
type textarea "**********"
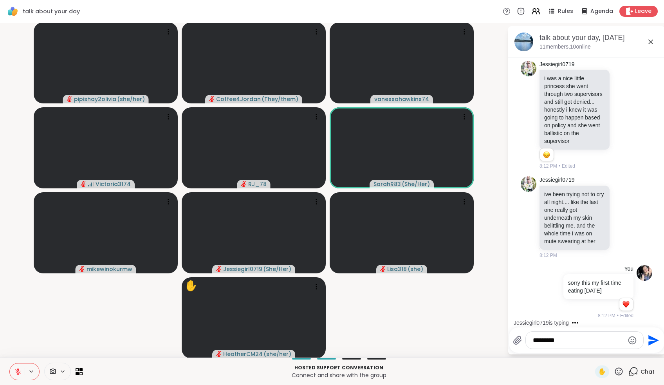
scroll to position [928, 0]
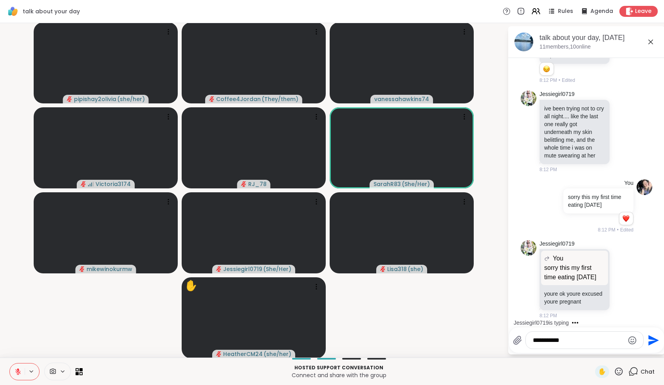
type textarea "**********"
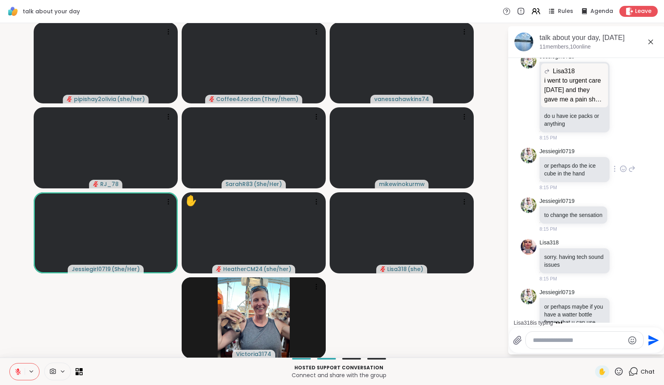
scroll to position [1353, 0]
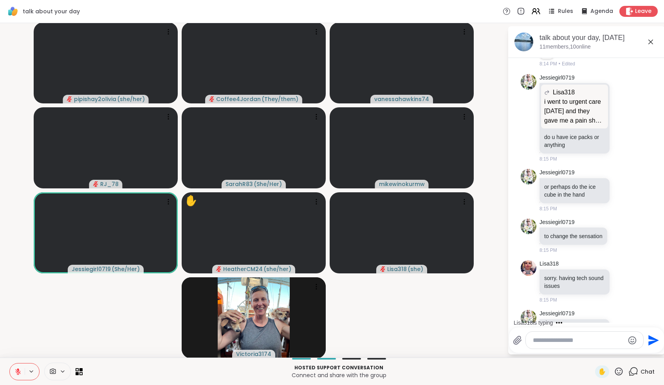
click at [629, 25] on icon at bounding box center [632, 20] width 7 height 9
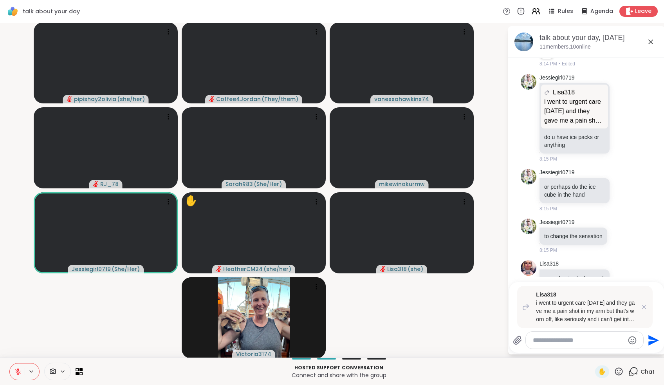
type textarea "*"
type textarea "**********"
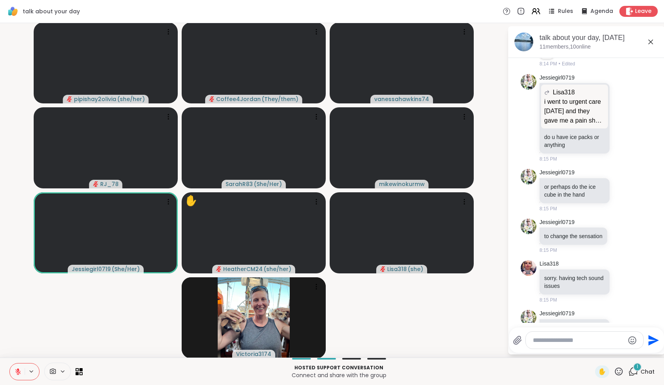
scroll to position [1642, 0]
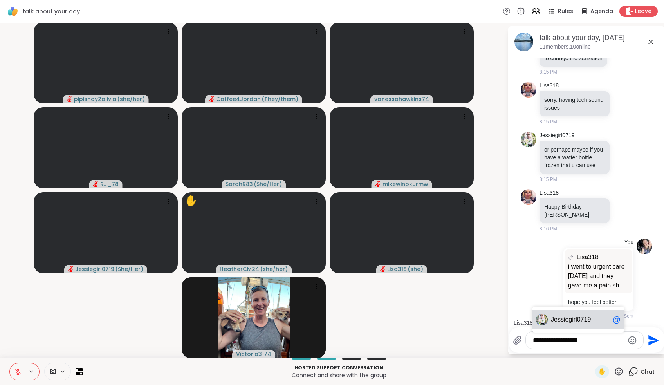
click at [571, 318] on span "siegirl0719" at bounding box center [576, 320] width 30 height 8
type textarea "**********"
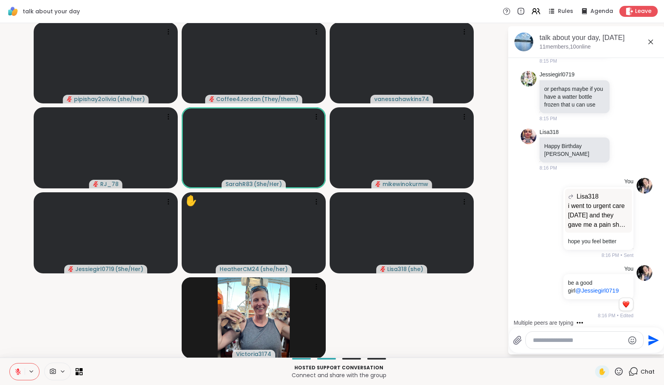
scroll to position [1787, 0]
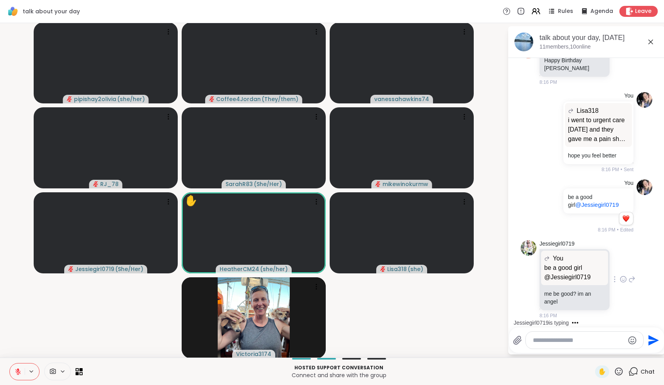
click at [620, 278] on icon at bounding box center [623, 279] width 7 height 8
click at [612, 298] on div "Jessiegirl0719 You be a good girl @Jessiegirl0719 be a good girl @Jessiegirl071…" at bounding box center [588, 280] width 96 height 80
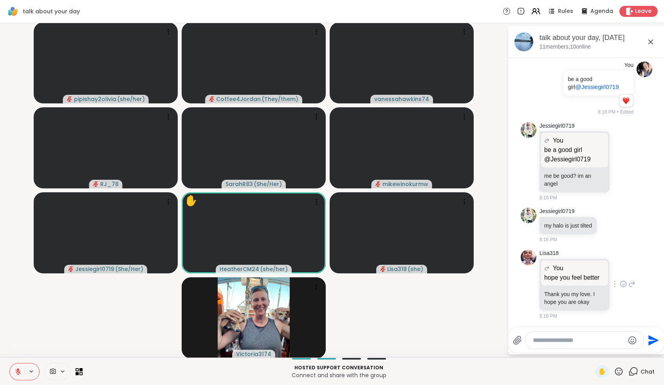
scroll to position [1956, 0]
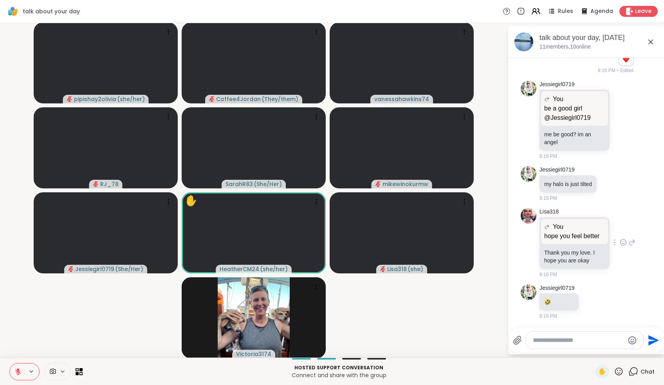
click at [620, 239] on icon at bounding box center [623, 243] width 7 height 8
click at [624, 256] on div "Lisa318 You hope you feel better hope you feel better Thank you my love. I hope…" at bounding box center [588, 243] width 96 height 70
click at [629, 238] on icon at bounding box center [632, 242] width 7 height 9
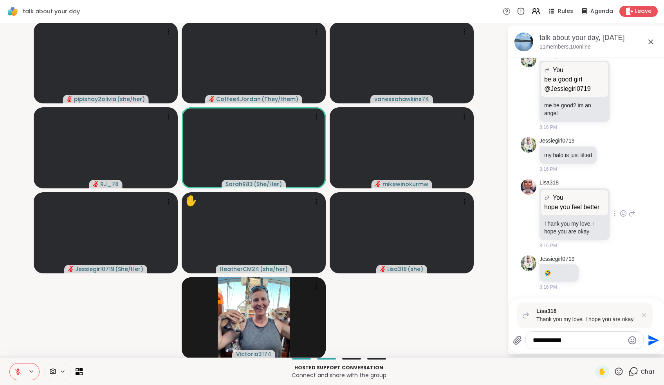
type textarea "**********"
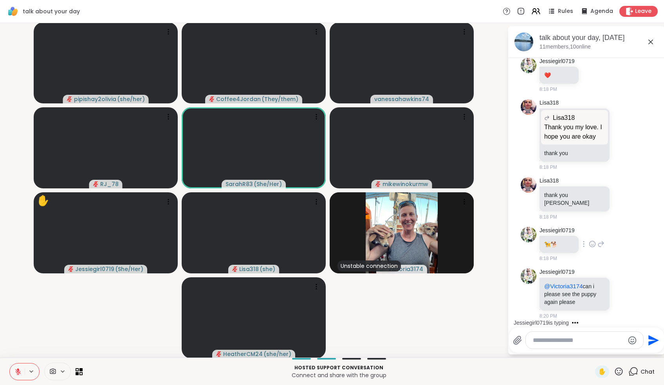
scroll to position [2623, 0]
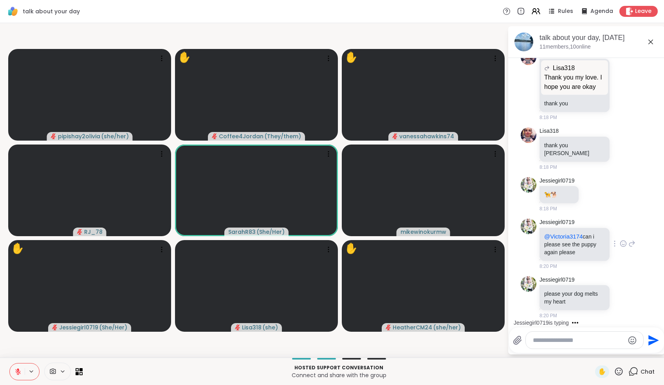
drag, startPoint x: 624, startPoint y: 236, endPoint x: 619, endPoint y: 239, distance: 6.3
click at [619, 239] on div "Jessiegirl0719 @Victoria3174 can i please see the puppy again please 8:20 PM" at bounding box center [588, 244] width 96 height 51
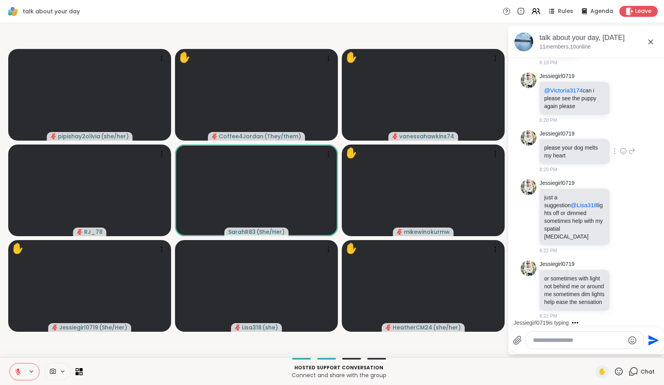
scroll to position [2777, 0]
click at [619, 239] on div "Jessiegirl0719 just a suggestion @Lisa318 lights off or dimmed sometimes help w…" at bounding box center [587, 216] width 132 height 81
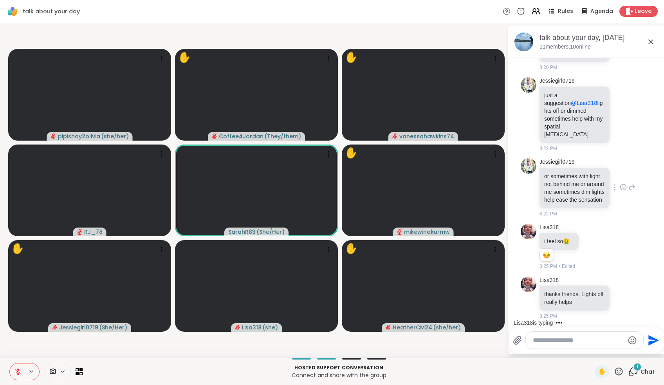
scroll to position [2886, 0]
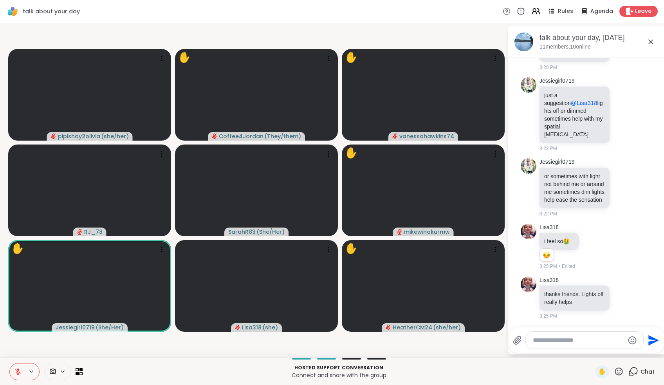
click at [580, 340] on textarea "Type your message" at bounding box center [578, 340] width 91 height 8
type textarea "***"
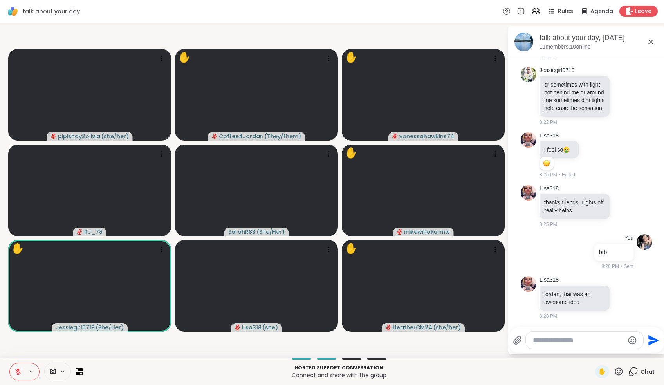
scroll to position [2988, 0]
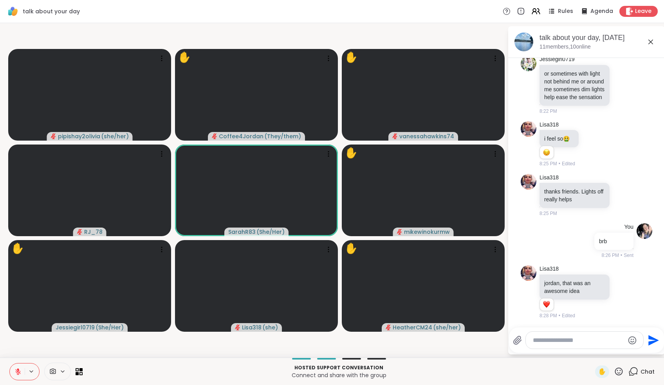
click at [580, 340] on textarea "Type your message" at bounding box center [578, 340] width 91 height 8
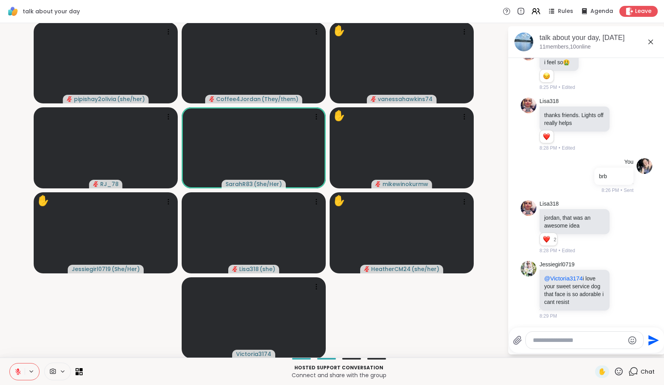
scroll to position [3083, 0]
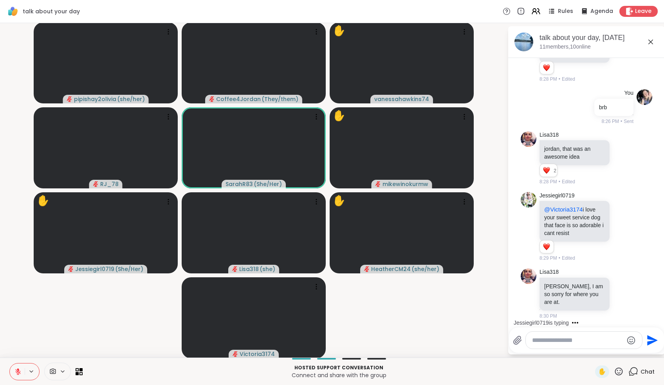
scroll to position [3205, 0]
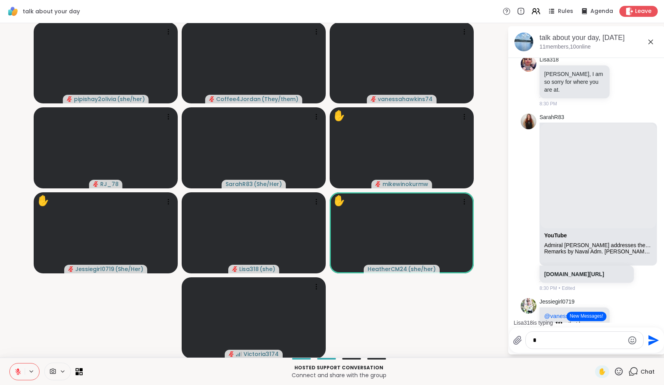
type textarea "*"
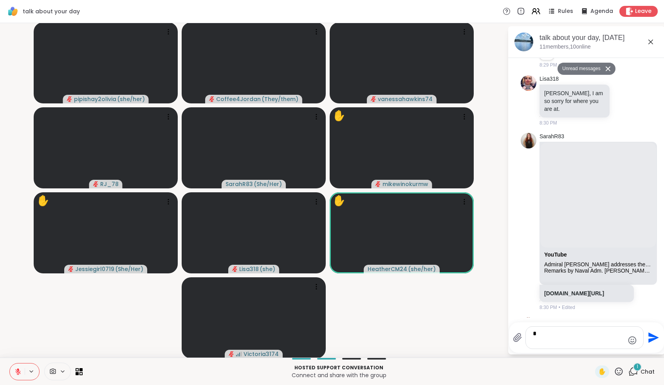
scroll to position [3194, 0]
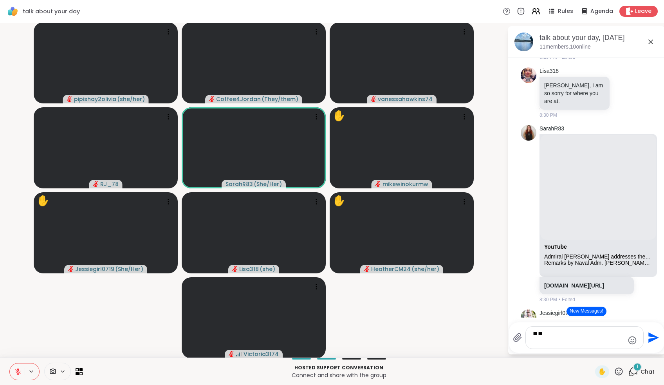
click at [13, 376] on button at bounding box center [17, 371] width 15 height 16
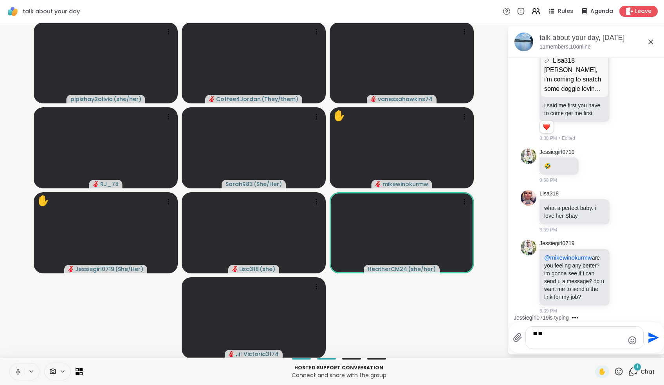
scroll to position [4842, 0]
click at [11, 376] on button at bounding box center [17, 371] width 15 height 16
click at [612, 207] on div at bounding box center [623, 211] width 24 height 9
click at [620, 208] on icon at bounding box center [623, 212] width 7 height 8
click at [620, 195] on div "Select Reaction: Heart" at bounding box center [623, 198] width 7 height 7
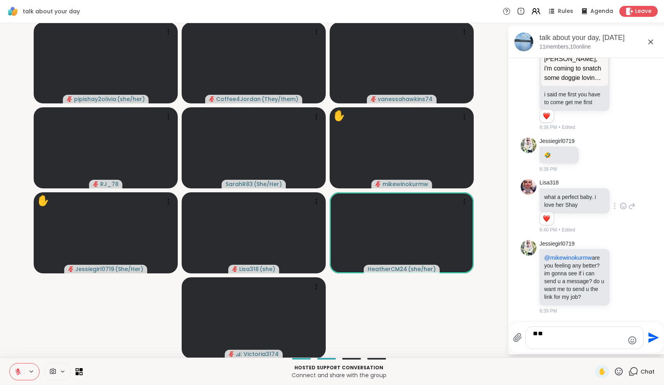
click at [629, 205] on icon at bounding box center [632, 205] width 7 height 9
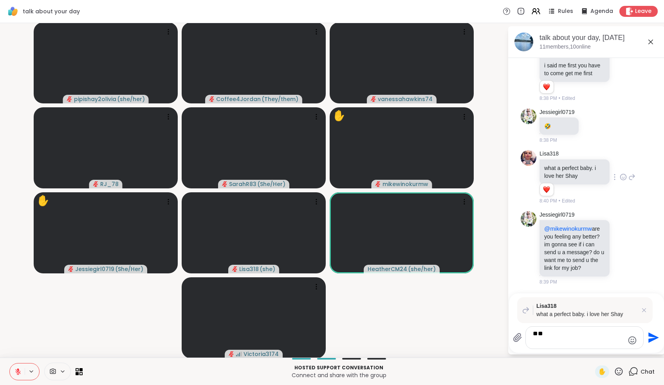
type textarea "*"
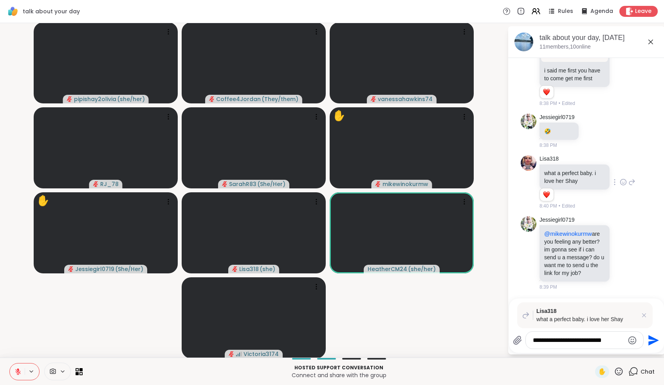
scroll to position [0, 0]
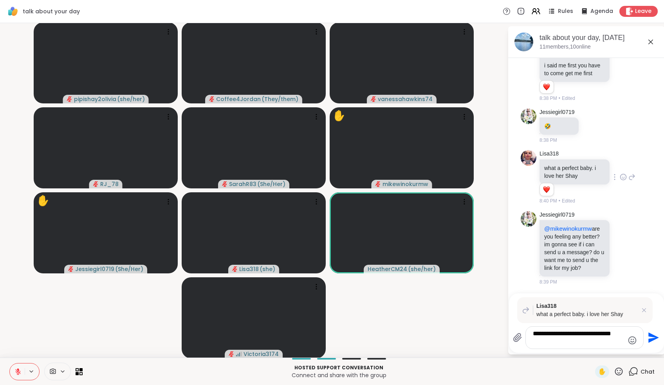
type textarea "**********"
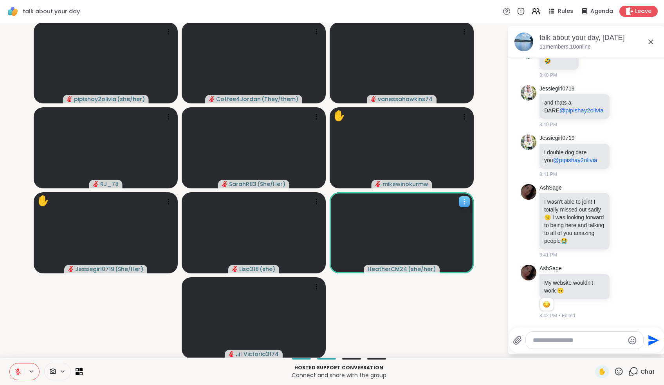
scroll to position [5434, 0]
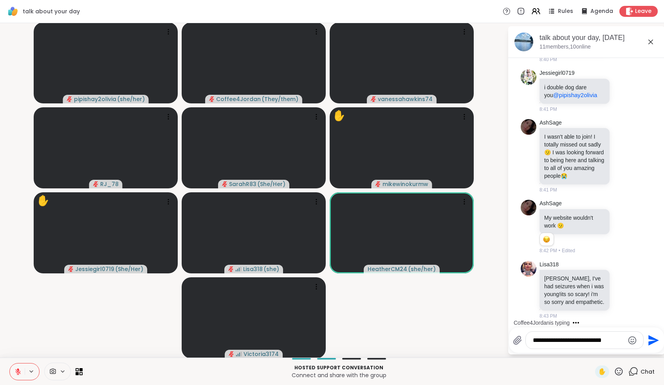
type textarea "**********"
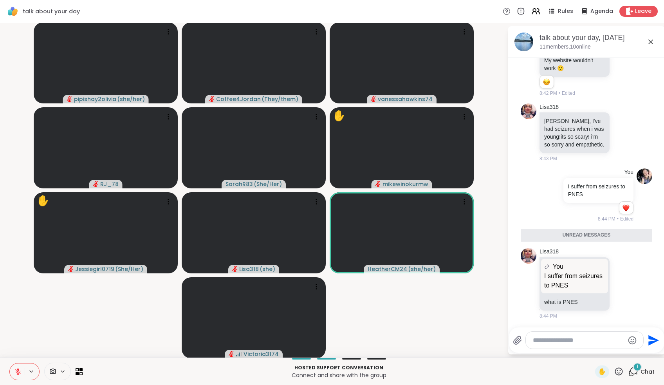
scroll to position [5590, 0]
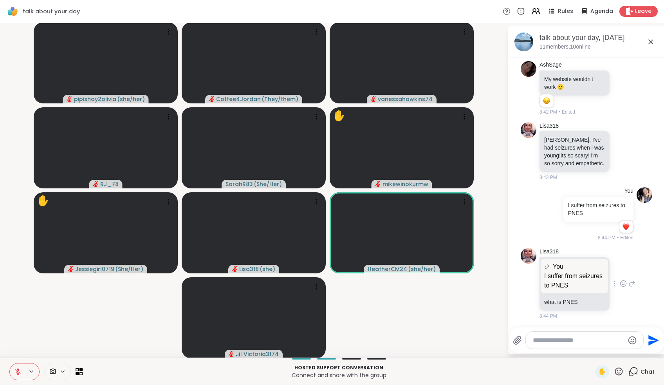
click at [630, 281] on icon at bounding box center [632, 283] width 5 height 5
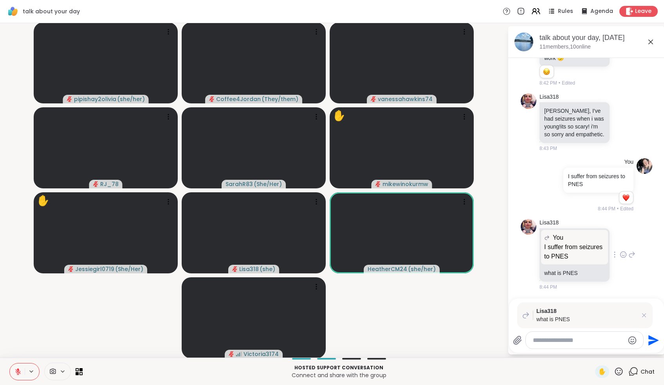
paste textarea "**********"
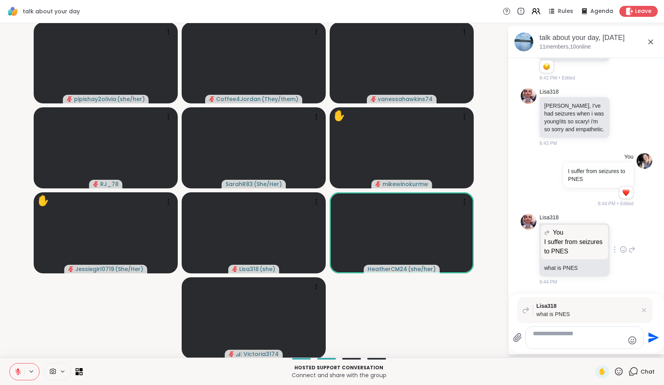
type textarea "**********"
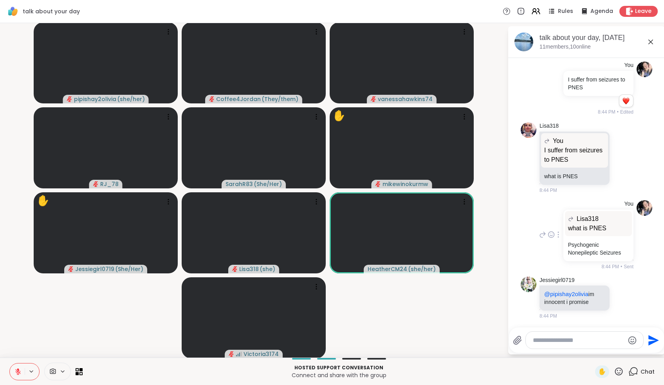
scroll to position [5747, 0]
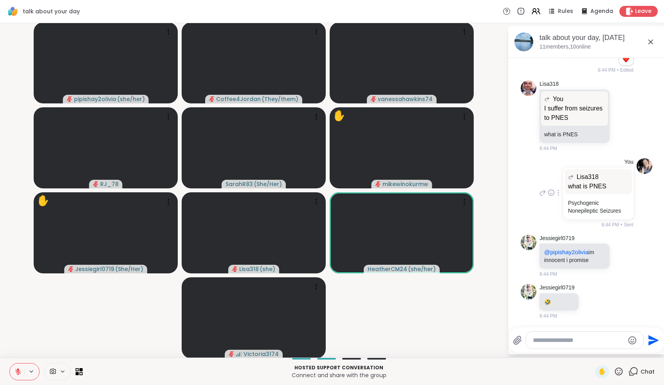
click at [540, 190] on icon at bounding box center [542, 192] width 5 height 5
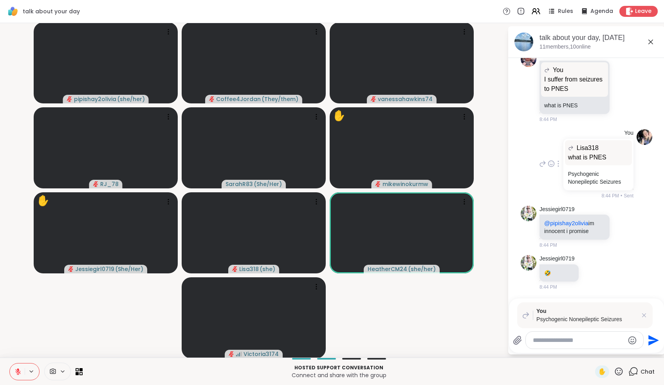
click at [540, 167] on icon at bounding box center [542, 163] width 5 height 5
click at [558, 339] on textarea "Type your message" at bounding box center [578, 340] width 91 height 8
click at [565, 343] on textarea "Type your message" at bounding box center [578, 340] width 91 height 8
paste textarea "**********"
type textarea "**********"
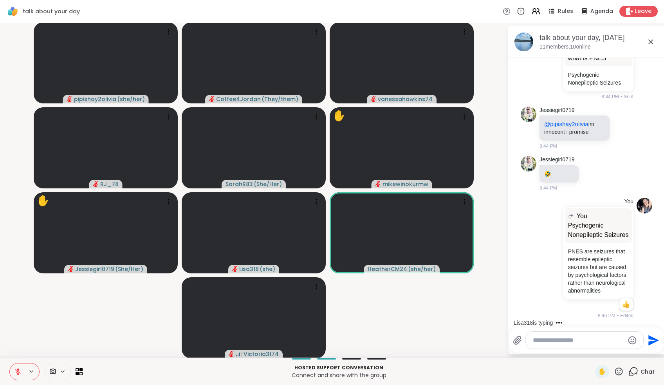
scroll to position [5899, 0]
click at [538, 253] on div at bounding box center [550, 257] width 24 height 9
click at [539, 253] on icon at bounding box center [542, 257] width 7 height 9
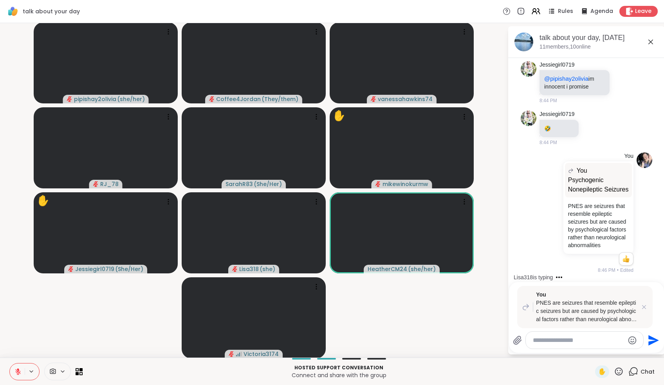
paste textarea "**********"
type textarea "**********"
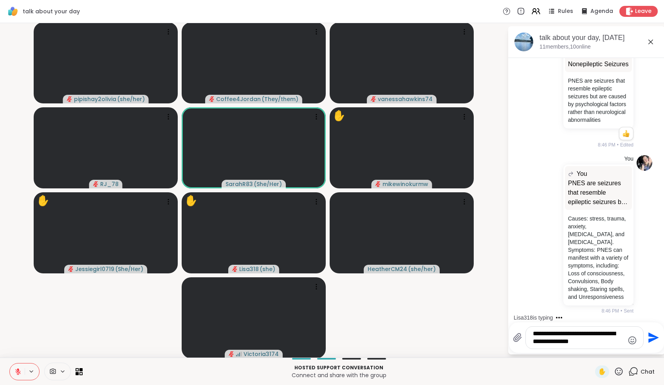
type textarea "**********"
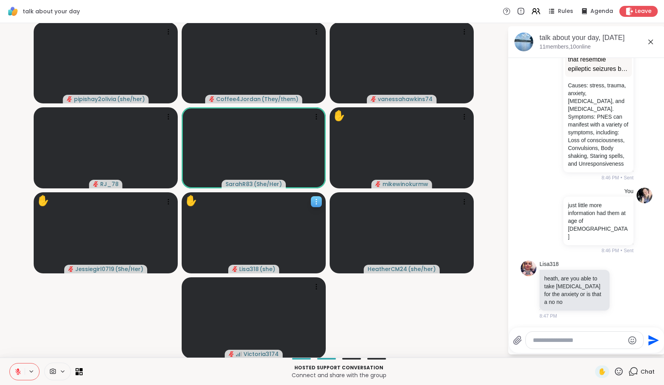
scroll to position [6203, 0]
type textarea "*"
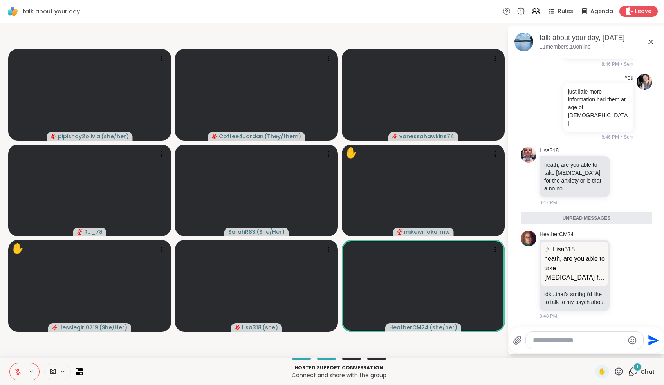
scroll to position [6324, 0]
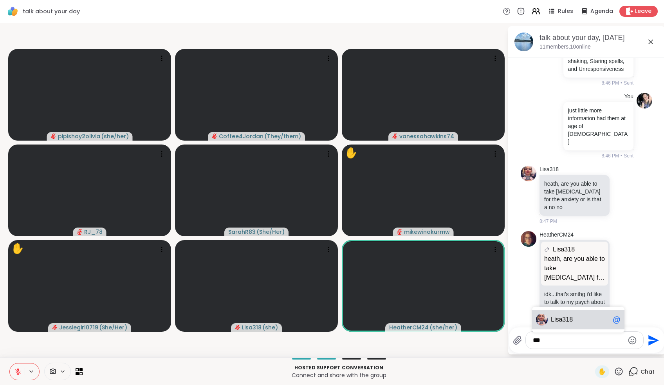
click at [587, 320] on span "Li sa318" at bounding box center [580, 320] width 59 height 8
drag, startPoint x: 587, startPoint y: 318, endPoint x: 609, endPoint y: 344, distance: 34.2
click at [609, 344] on textarea "**********" at bounding box center [578, 340] width 91 height 8
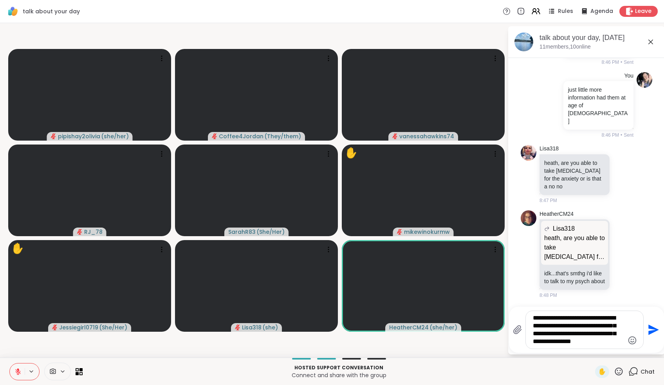
type textarea "**********"
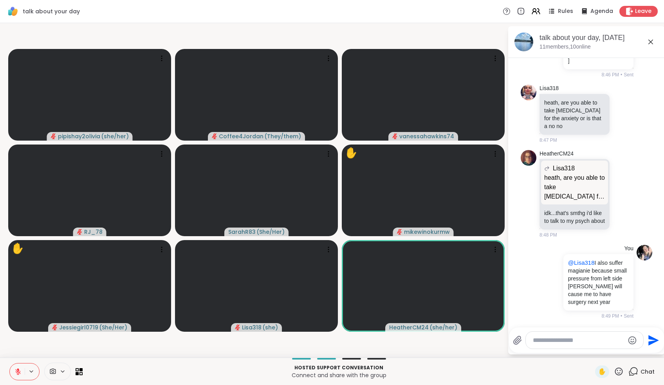
scroll to position [6394, 0]
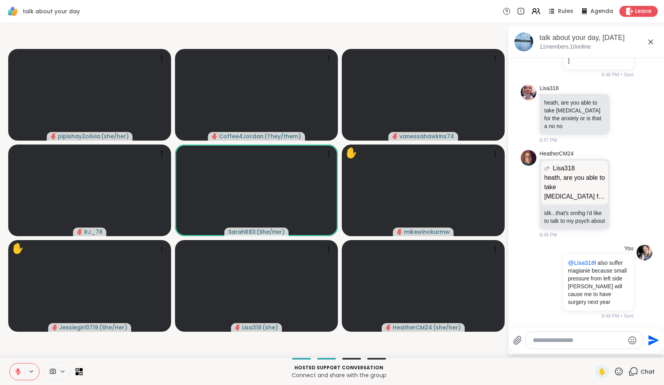
drag, startPoint x: 503, startPoint y: 372, endPoint x: 496, endPoint y: 385, distance: 14.0
click at [503, 375] on p "Connect and share with the group" at bounding box center [338, 375] width 503 height 8
click at [17, 373] on icon at bounding box center [17, 371] width 5 height 5
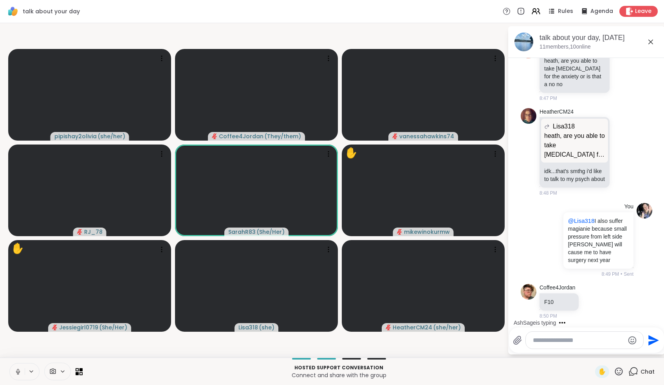
click at [54, 347] on video-player-container "pipishay2olivia ( she/her ) Coffee4Jordan ( They/them ) vanessahawkins74 RJ_78 …" at bounding box center [254, 190] width 498 height 328
drag, startPoint x: 59, startPoint y: 347, endPoint x: 93, endPoint y: 385, distance: 51.0
click at [93, 385] on div "talk about your day Rules Agenda Leave pipishay2olivia ( she/her ) Coffee4Jorda…" at bounding box center [332, 192] width 664 height 385
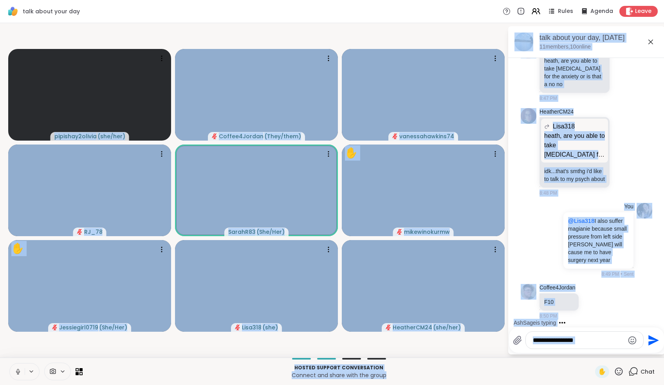
click at [264, 348] on video-player-container "pipishay2olivia ( she/her ) Coffee4Jordan ( They/them ) vanessahawkins74 RJ_78 …" at bounding box center [254, 190] width 498 height 328
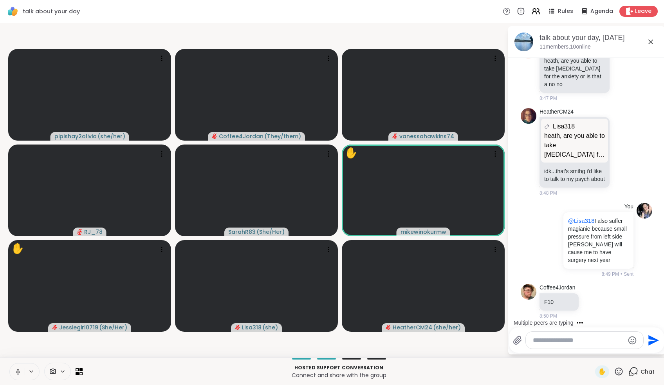
scroll to position [6477, 0]
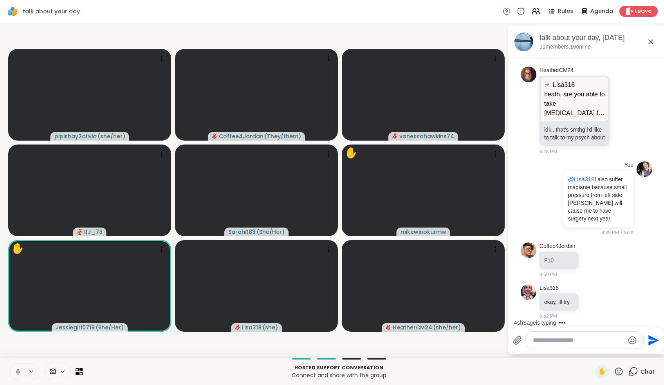
click at [15, 371] on icon at bounding box center [17, 371] width 7 height 7
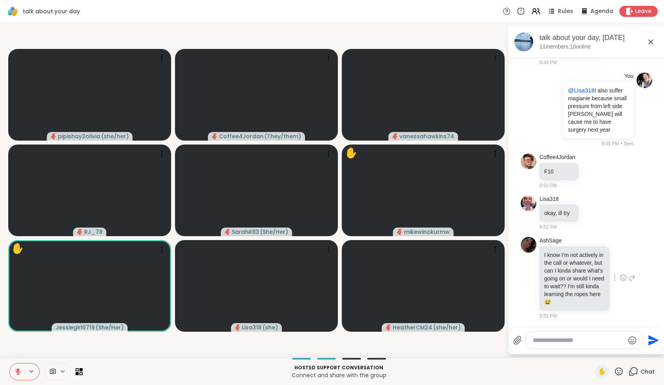
click at [631, 275] on icon at bounding box center [632, 277] width 5 height 5
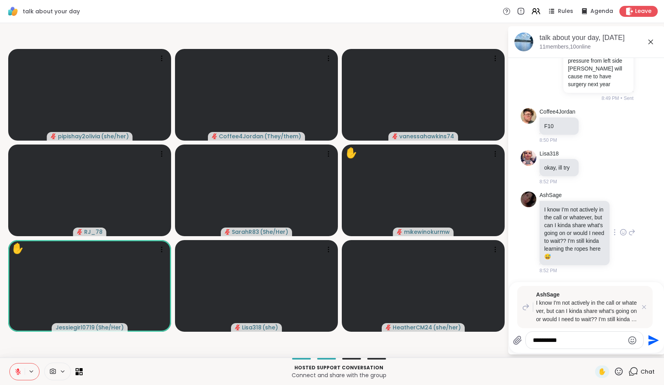
type textarea "*********"
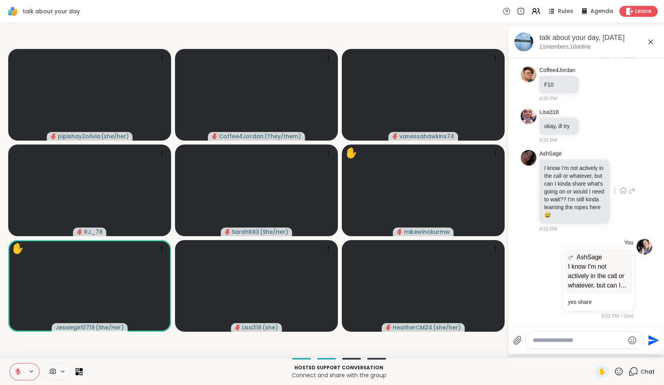
scroll to position [6660, 0]
type textarea "*********"
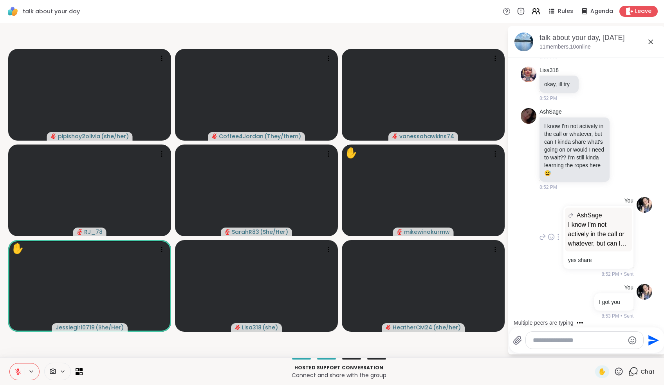
type textarea "*"
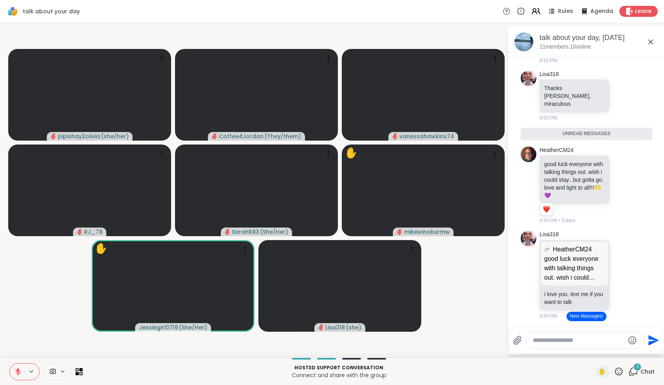
scroll to position [7619, 0]
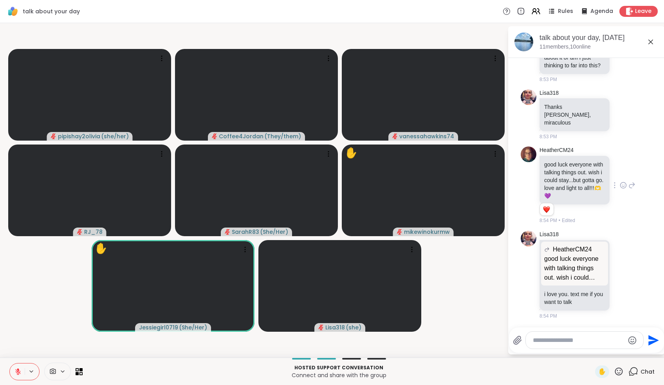
click at [621, 183] on icon at bounding box center [624, 185] width 6 height 6
click at [620, 176] on button "Select Reaction: Heart" at bounding box center [624, 173] width 16 height 16
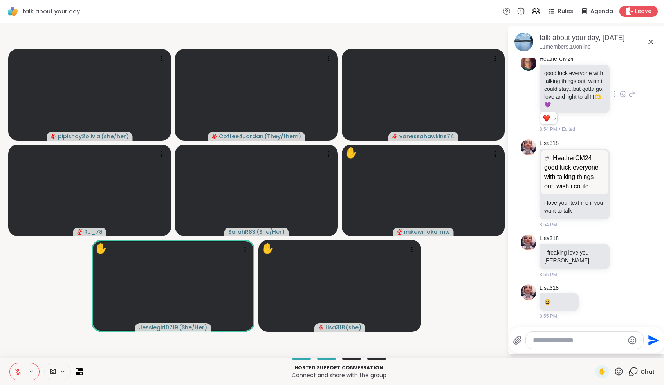
scroll to position [7345, 0]
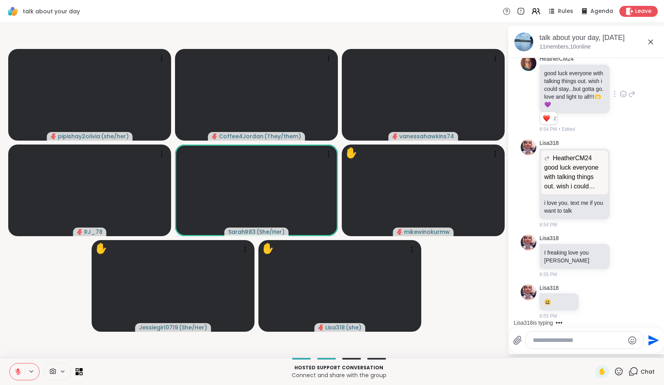
click at [17, 367] on button at bounding box center [17, 371] width 15 height 16
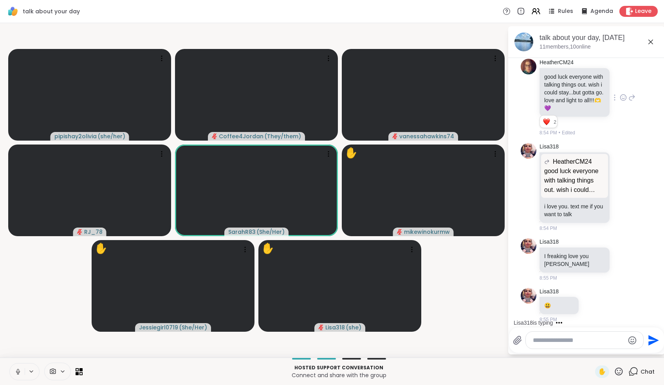
scroll to position [7314, 0]
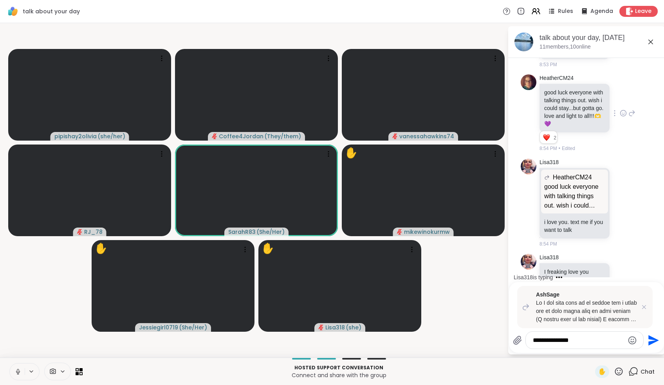
click at [17, 373] on icon at bounding box center [17, 371] width 7 height 7
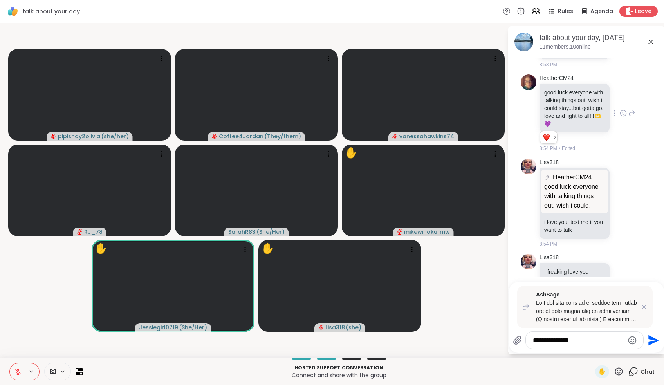
click at [594, 342] on textarea "**********" at bounding box center [578, 340] width 91 height 8
click at [617, 336] on textarea "**********" at bounding box center [578, 340] width 91 height 8
click at [607, 342] on textarea "**********" at bounding box center [578, 340] width 91 height 8
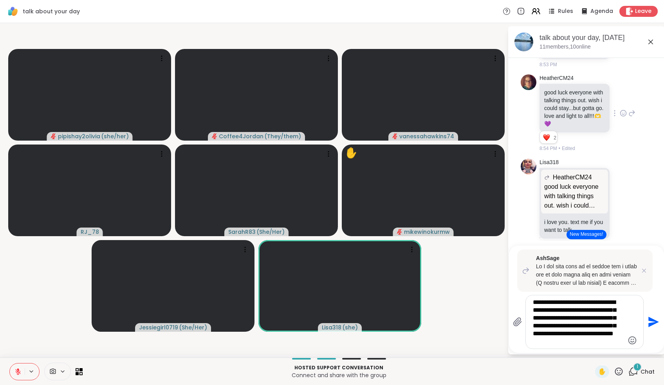
type textarea "**********"
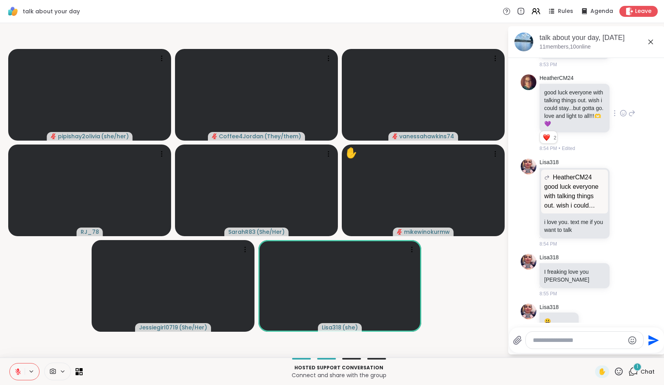
scroll to position [8024, 0]
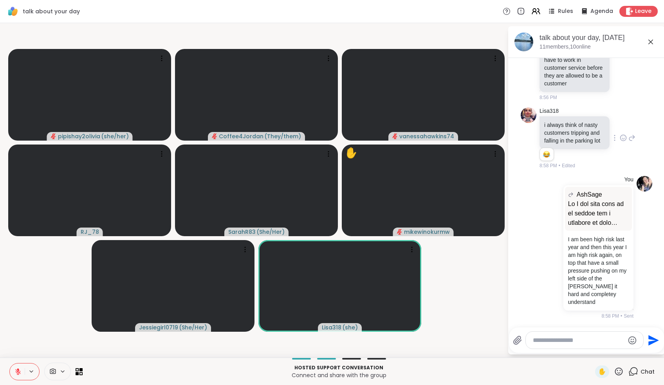
click at [631, 136] on icon at bounding box center [632, 138] width 5 height 5
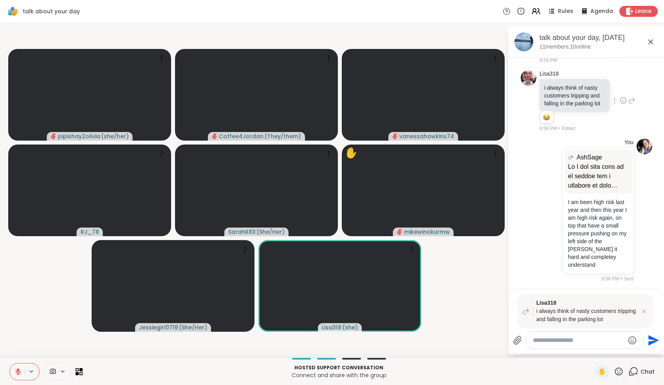
type textarea "*"
click at [602, 372] on span "✋" at bounding box center [602, 371] width 8 height 9
click at [647, 314] on icon at bounding box center [644, 311] width 8 height 8
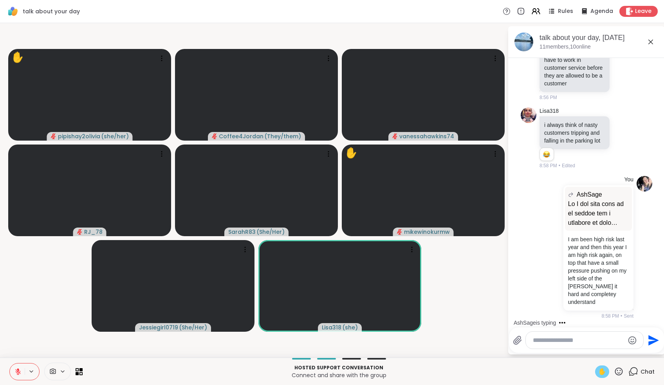
click at [610, 342] on textarea "Type your message" at bounding box center [578, 340] width 91 height 8
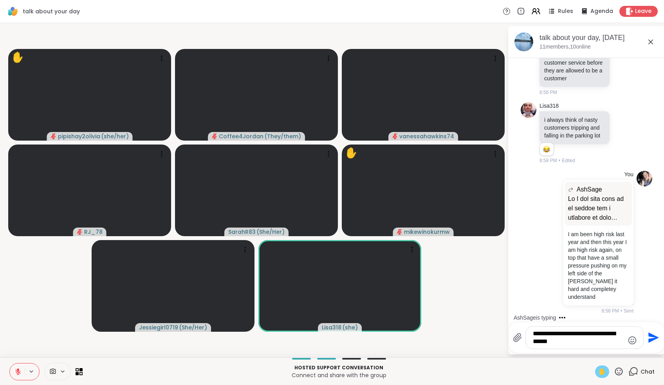
type textarea "**********"
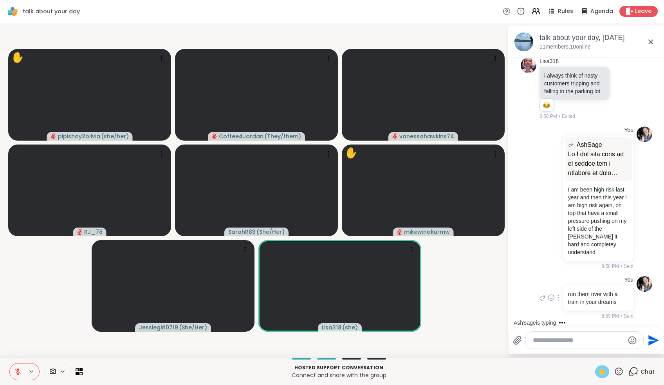
click at [545, 300] on icon at bounding box center [542, 297] width 5 height 5
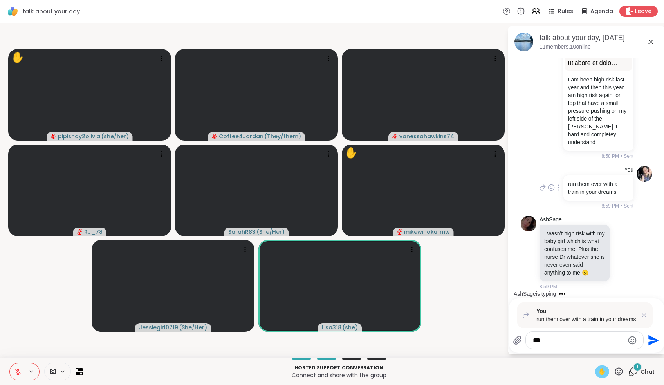
scroll to position [8218, 0]
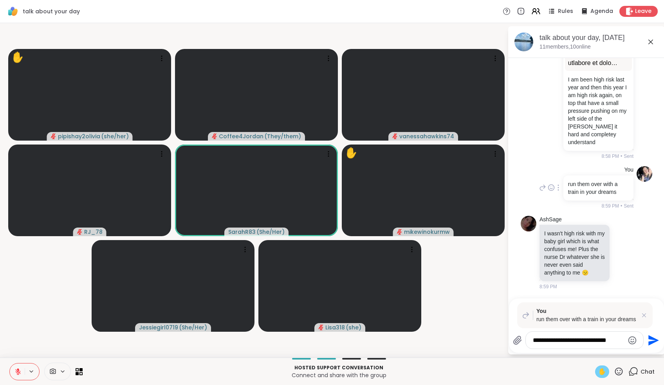
type textarea "**********"
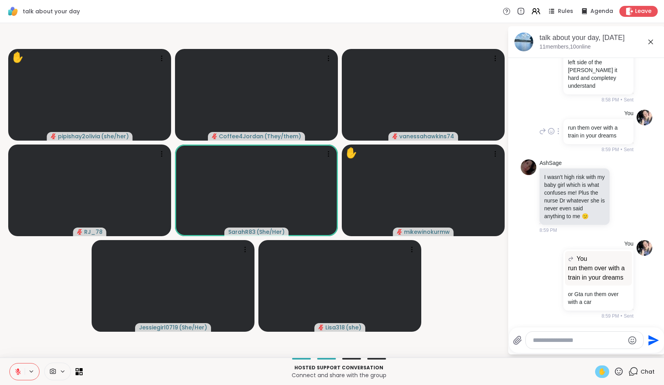
scroll to position [8275, 0]
click at [629, 192] on icon at bounding box center [632, 196] width 7 height 9
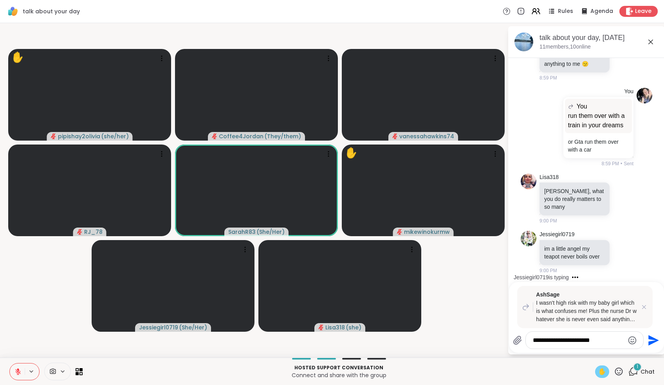
scroll to position [8446, 0]
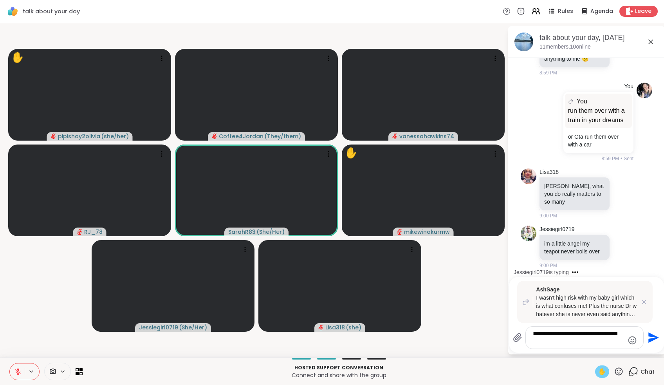
type textarea "**********"
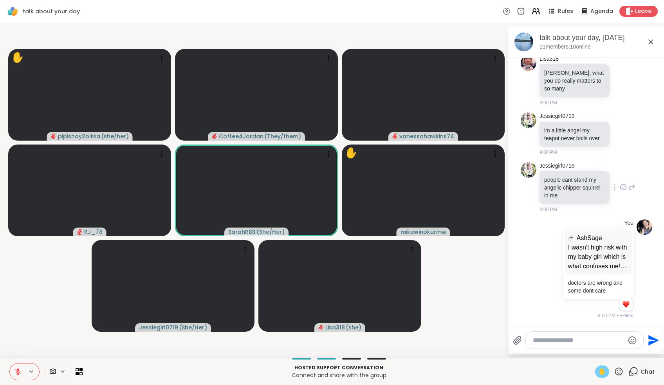
scroll to position [8563, 0]
click at [599, 371] on span "✋" at bounding box center [602, 371] width 8 height 9
click at [472, 316] on video-player-container "pipishay2olivia ( she/her ) Coffee4Jordan ( They/them ) vanessahawkins74 RJ_78 …" at bounding box center [254, 190] width 498 height 328
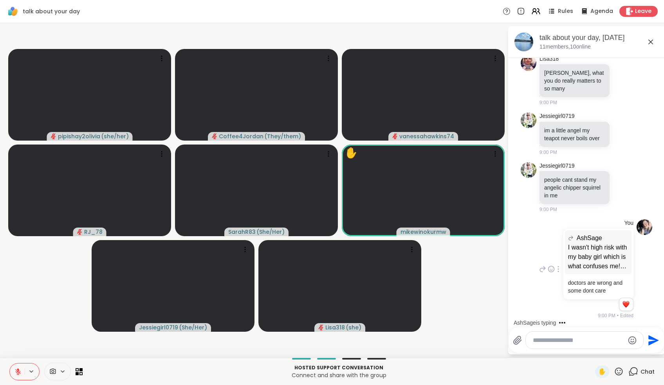
click at [540, 267] on div at bounding box center [550, 268] width 24 height 9
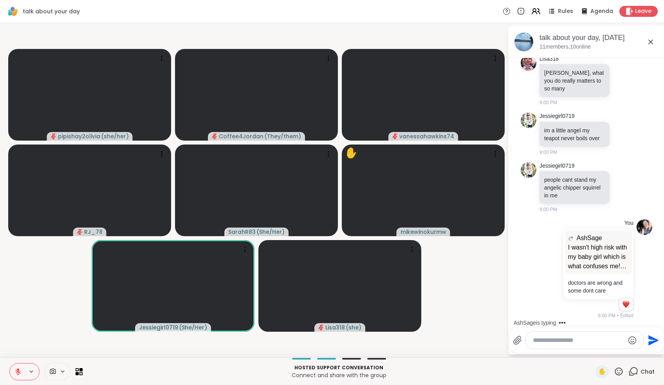
click at [583, 340] on textarea "Type your message" at bounding box center [578, 340] width 91 height 8
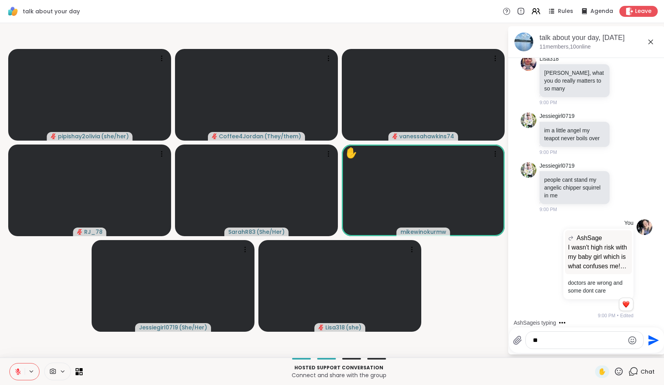
type textarea "*"
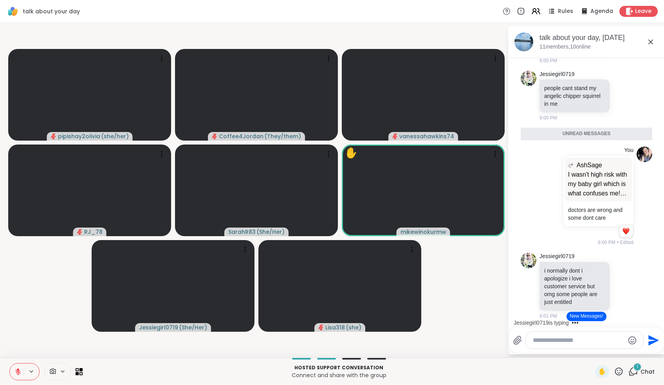
click at [598, 315] on button "New Messages!" at bounding box center [587, 316] width 40 height 9
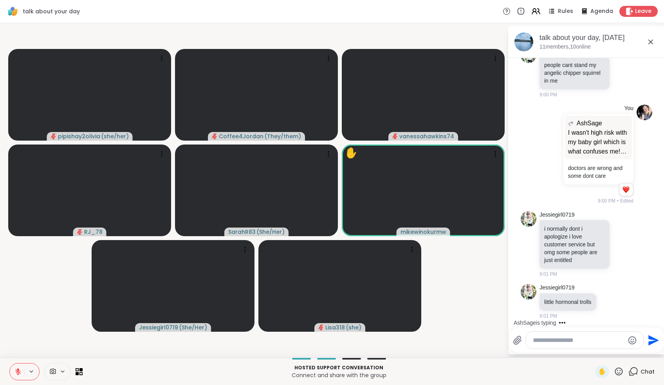
scroll to position [8813, 0]
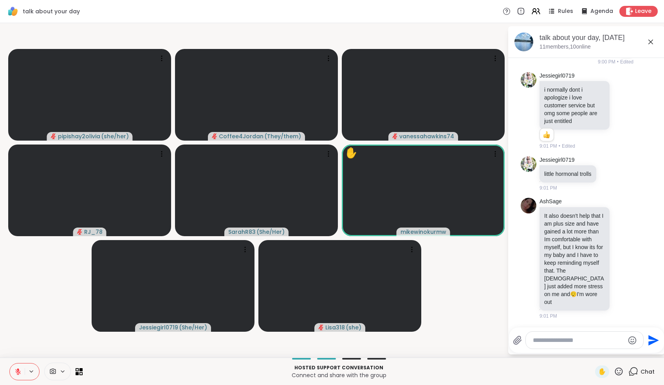
click at [17, 365] on button at bounding box center [17, 371] width 15 height 16
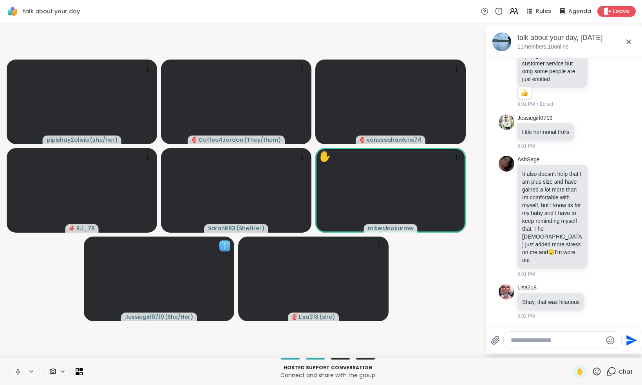
drag, startPoint x: 86, startPoint y: 303, endPoint x: 119, endPoint y: 303, distance: 33.7
click at [126, 303] on video at bounding box center [159, 279] width 150 height 85
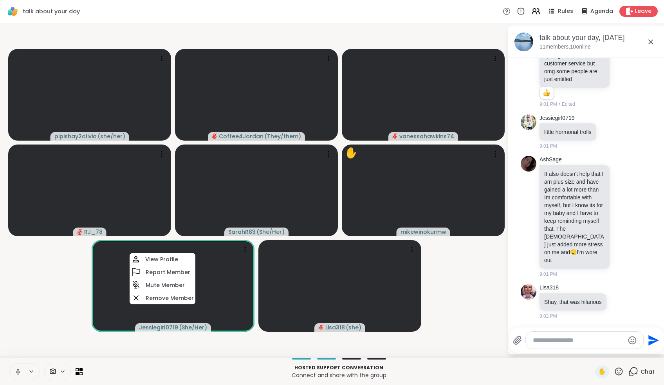
click at [18, 367] on button at bounding box center [17, 371] width 15 height 16
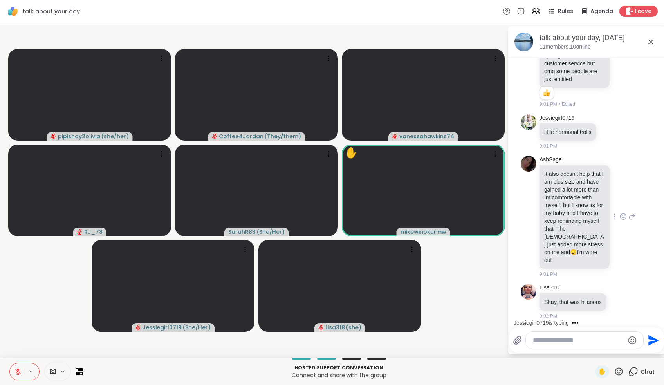
scroll to position [8915, 0]
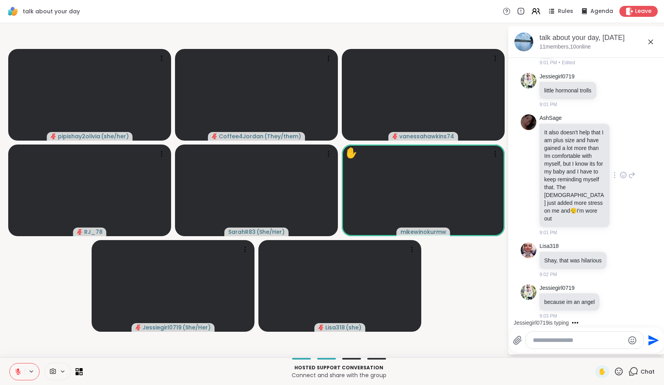
click at [630, 172] on icon at bounding box center [632, 174] width 5 height 5
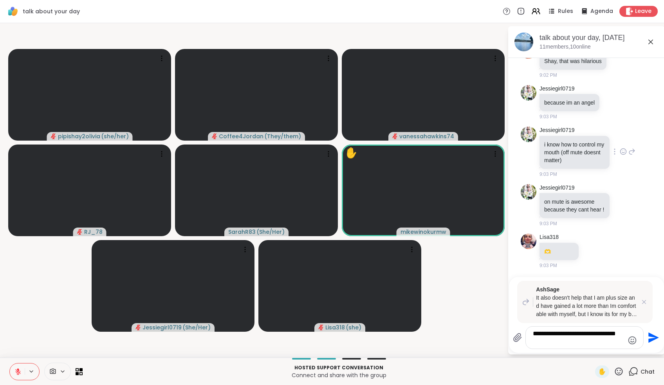
scroll to position [9171, 0]
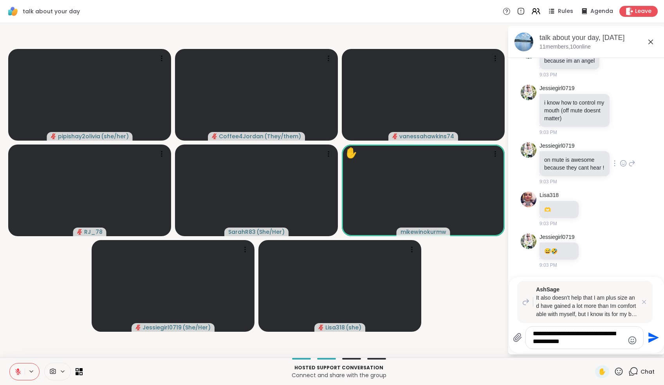
type textarea "**********"
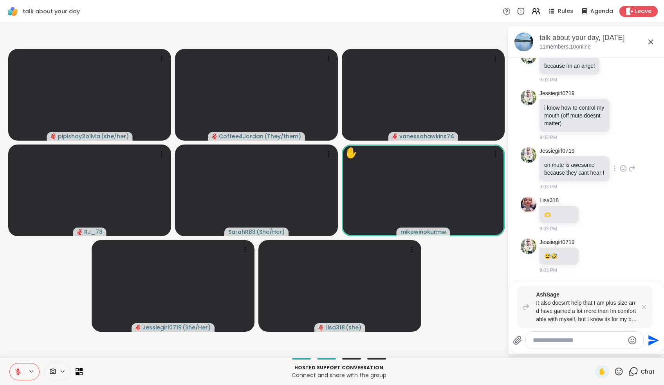
scroll to position [9223, 0]
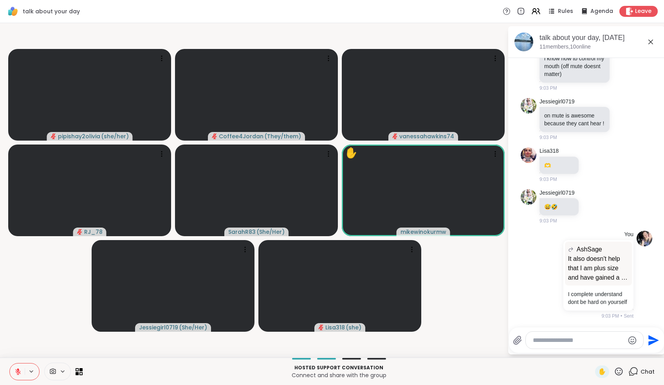
click at [13, 376] on button at bounding box center [17, 371] width 15 height 16
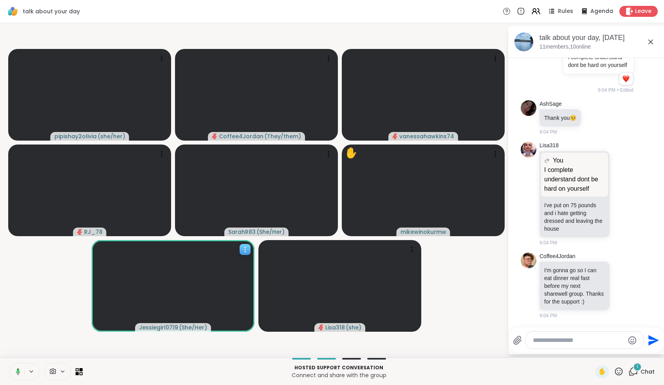
scroll to position [9467, 0]
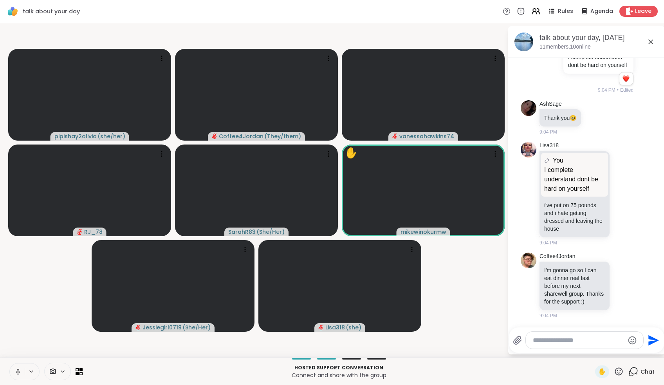
click at [17, 371] on icon at bounding box center [17, 371] width 7 height 7
click at [617, 285] on div at bounding box center [623, 285] width 24 height 9
click at [620, 282] on icon at bounding box center [623, 286] width 7 height 8
click at [622, 269] on div "Select Reaction: Heart" at bounding box center [623, 272] width 7 height 7
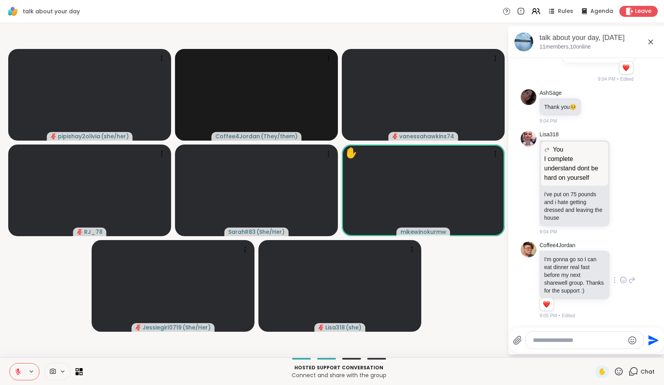
scroll to position [9447, 0]
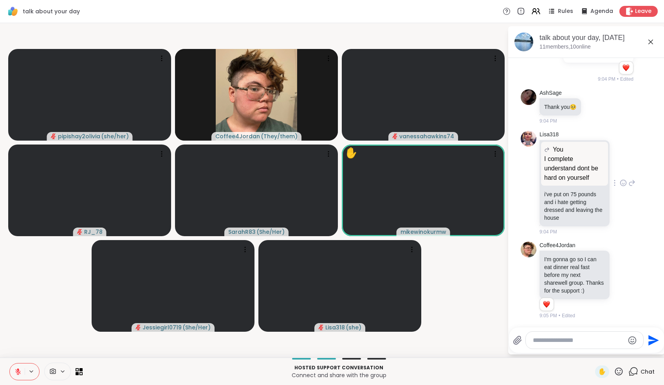
click at [623, 187] on icon at bounding box center [623, 183] width 7 height 8
click at [622, 174] on div "Select Reaction: Heart" at bounding box center [623, 170] width 7 height 7
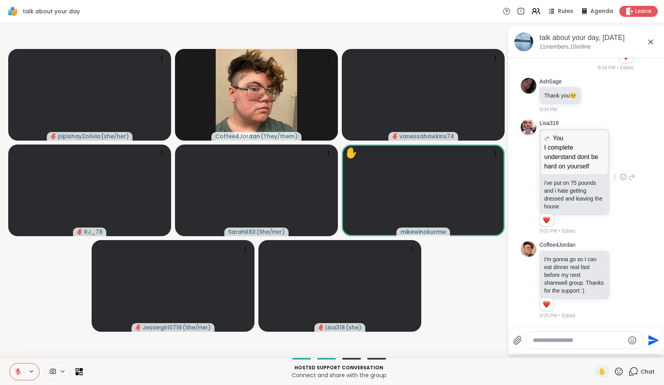
click at [629, 182] on icon at bounding box center [632, 176] width 7 height 9
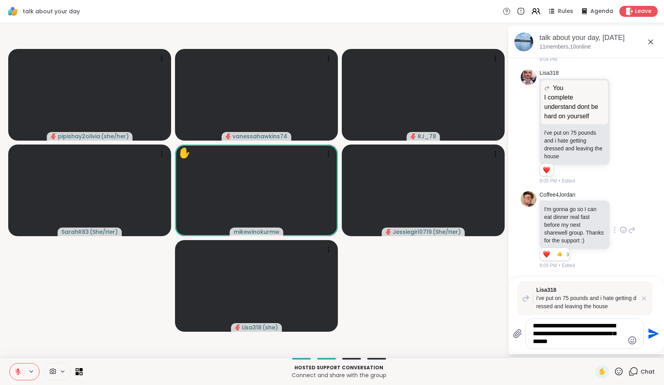
scroll to position [9539, 0]
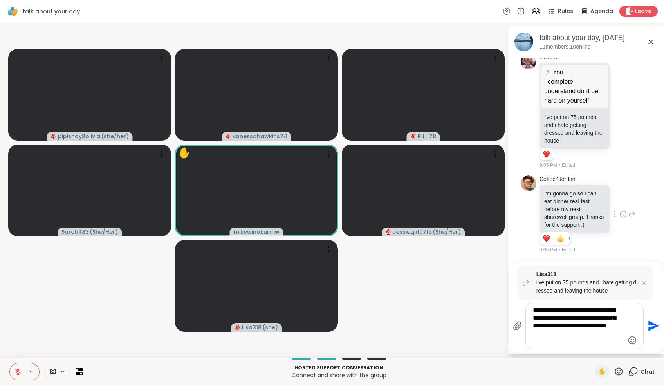
type textarea "**********"
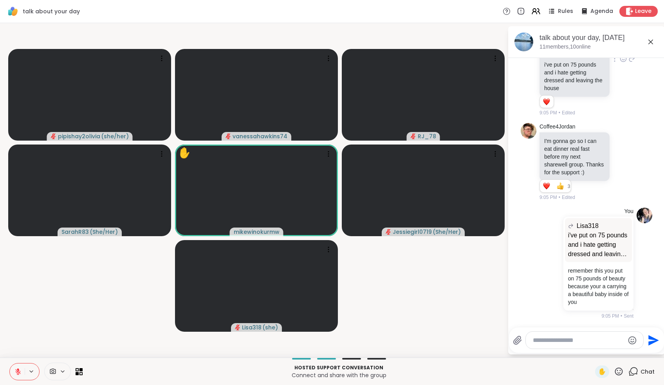
scroll to position [9607, 0]
click at [544, 266] on icon at bounding box center [542, 262] width 5 height 5
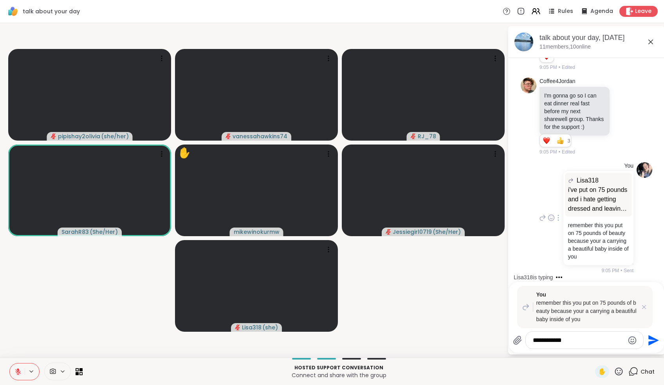
scroll to position [9739, 0]
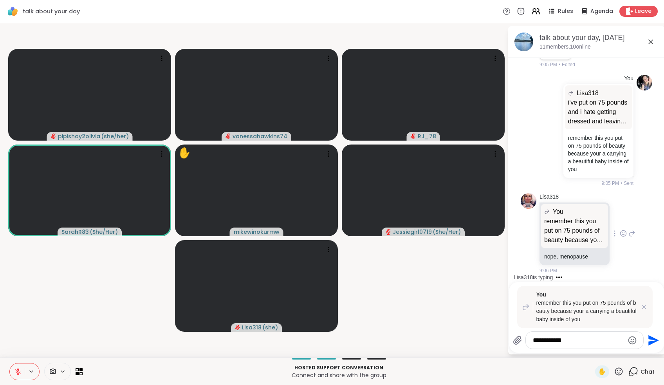
type textarea "**********"
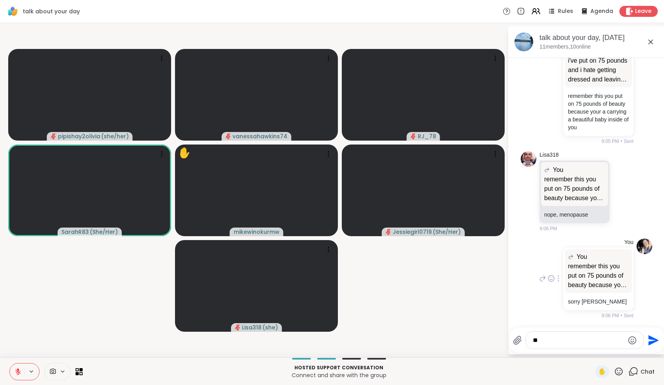
type textarea "*"
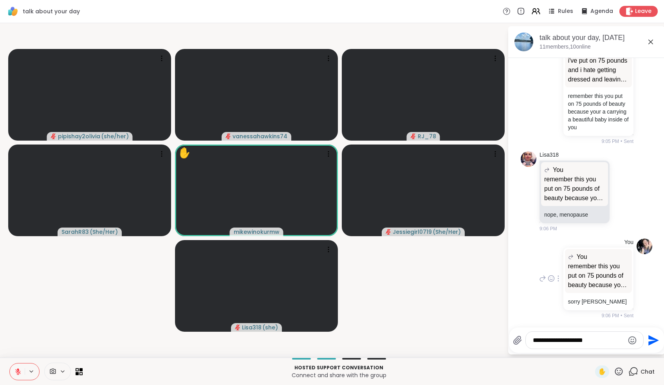
type textarea "**********"
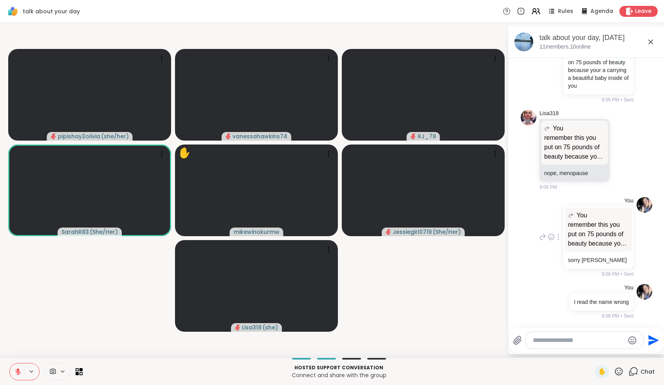
scroll to position [9830, 0]
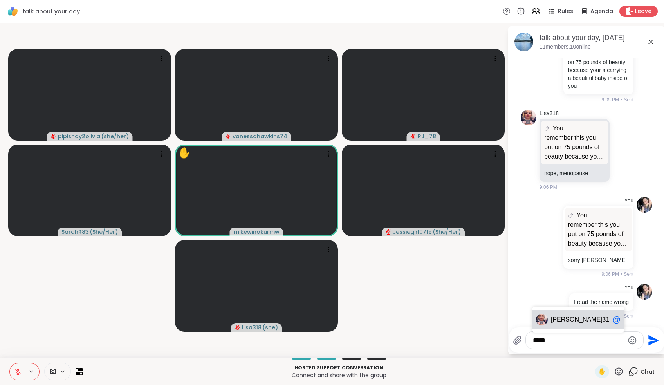
drag, startPoint x: 573, startPoint y: 347, endPoint x: 594, endPoint y: 327, distance: 29.9
click at [594, 327] on div "Lisa 318 @" at bounding box center [578, 320] width 92 height 20
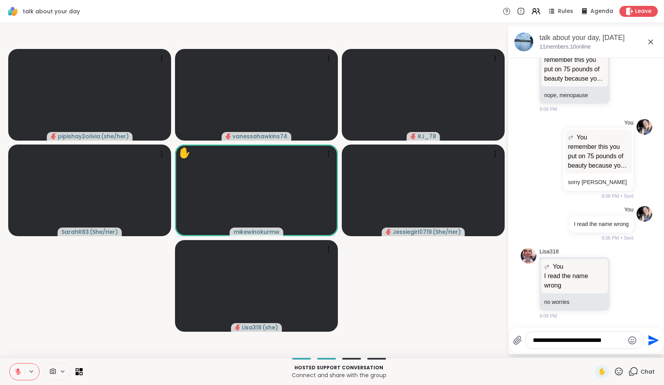
click at [606, 337] on textarea "**********" at bounding box center [578, 340] width 91 height 8
click at [631, 339] on div "**********" at bounding box center [584, 340] width 117 height 17
click at [624, 340] on textarea "**********" at bounding box center [578, 340] width 91 height 8
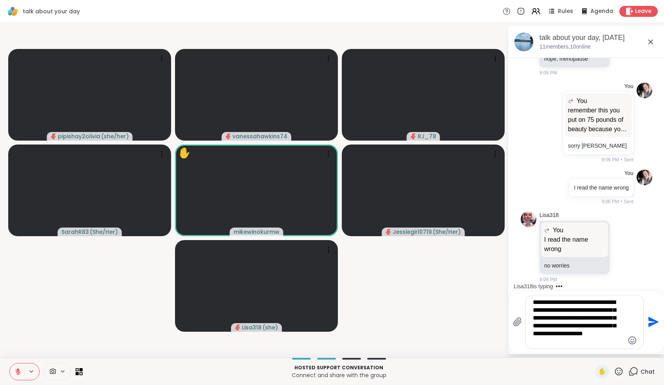
type textarea "**********"
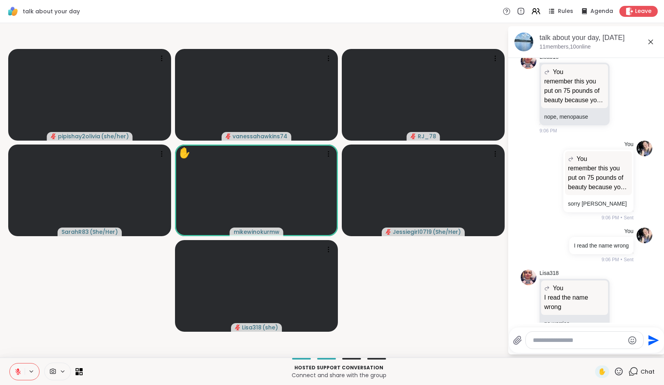
scroll to position [9388, 0]
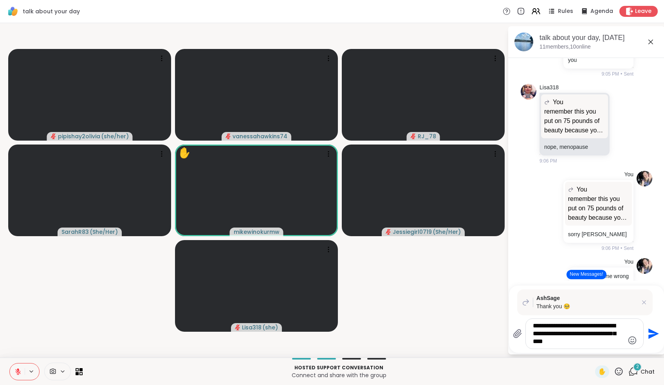
type textarea "**********"
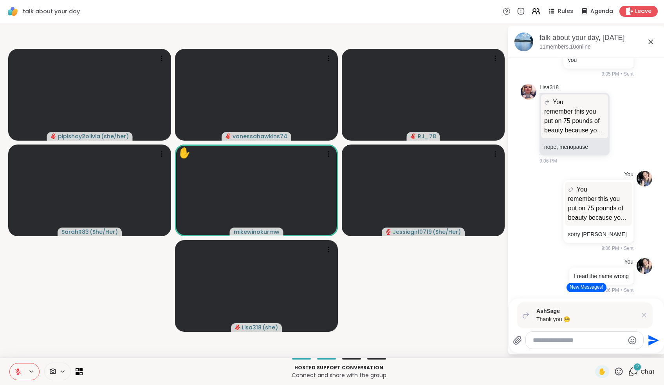
scroll to position [10284, 0]
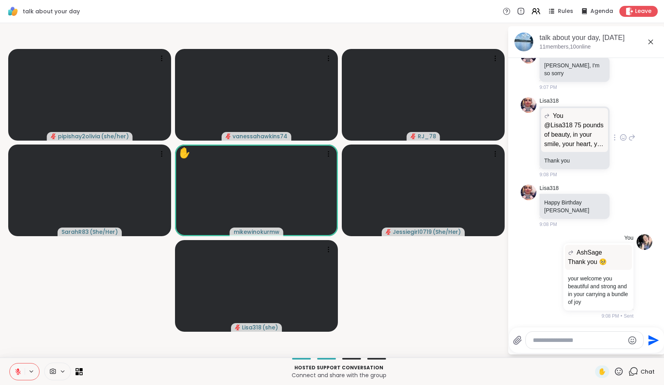
click at [624, 140] on icon at bounding box center [624, 137] width 6 height 6
click at [628, 133] on button "Select Reaction: Heart" at bounding box center [624, 125] width 16 height 16
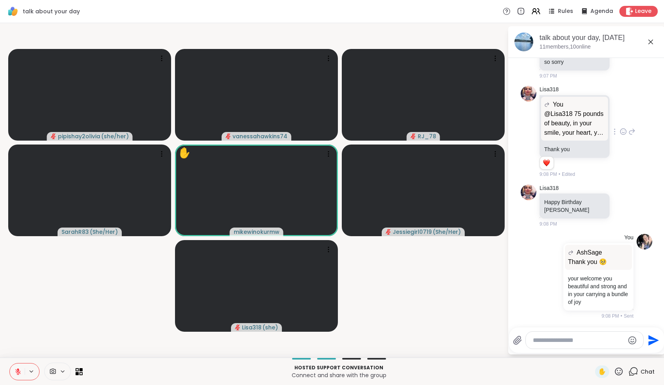
click at [628, 145] on div "Lisa318 You @Lisa318 75 pounds of beauty, in your smile, your heart, you amazin…" at bounding box center [588, 132] width 96 height 92
click at [629, 136] on icon at bounding box center [632, 131] width 7 height 9
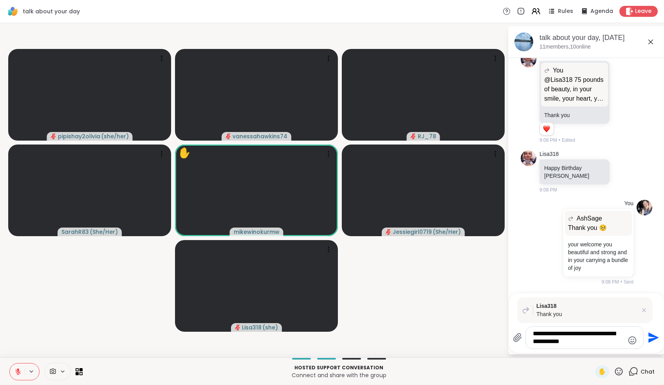
type textarea "**********"
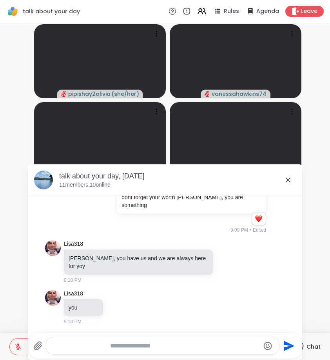
scroll to position [8118, 0]
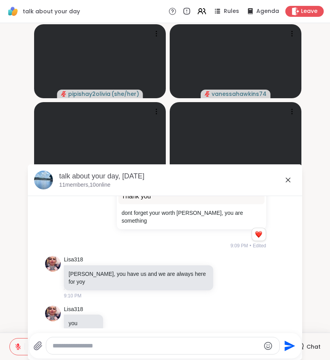
click at [288, 179] on icon at bounding box center [287, 179] width 9 height 9
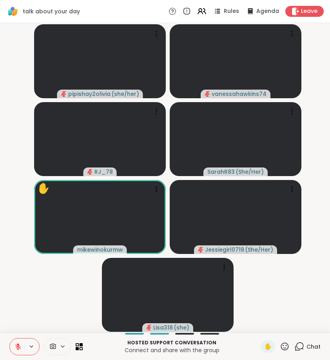
click at [306, 348] on div "Chat" at bounding box center [307, 347] width 26 height 13
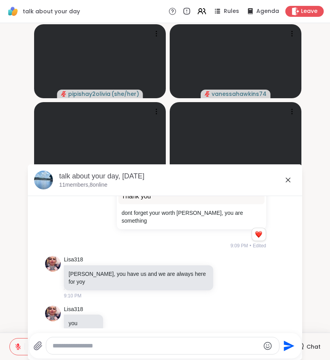
click at [287, 179] on icon at bounding box center [288, 180] width 5 height 5
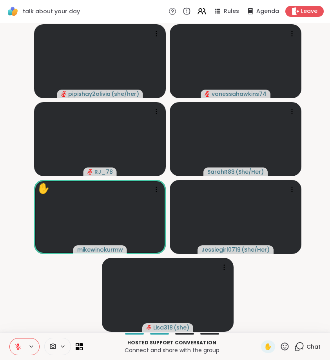
click at [297, 347] on icon at bounding box center [299, 346] width 7 height 7
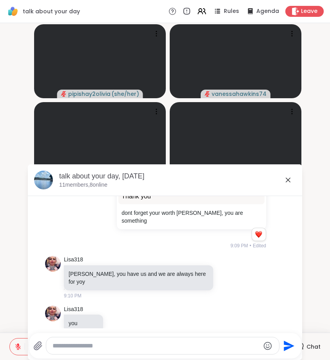
click at [289, 183] on icon at bounding box center [287, 179] width 9 height 9
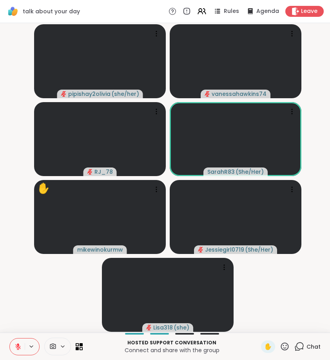
click at [293, 338] on div "Hosted support conversation Connect and share with the group ✋ Chat" at bounding box center [165, 346] width 330 height 27
click at [295, 338] on div "Hosted support conversation Connect and share with the group ✋ Chat" at bounding box center [165, 346] width 330 height 27
click at [297, 342] on div "Chat" at bounding box center [307, 347] width 26 height 13
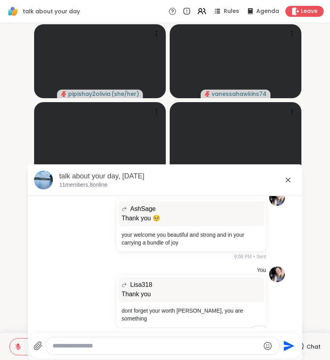
scroll to position [7918, 0]
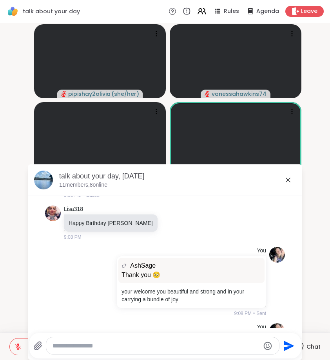
click at [288, 181] on icon at bounding box center [287, 179] width 9 height 9
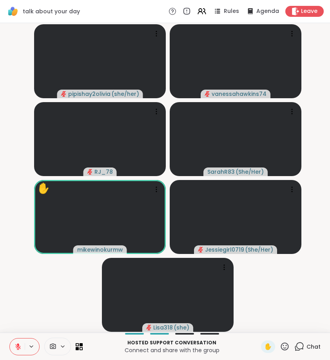
click at [302, 345] on icon at bounding box center [299, 347] width 10 height 10
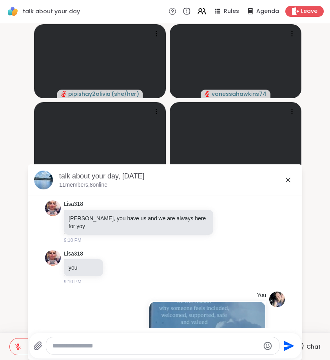
scroll to position [8334, 0]
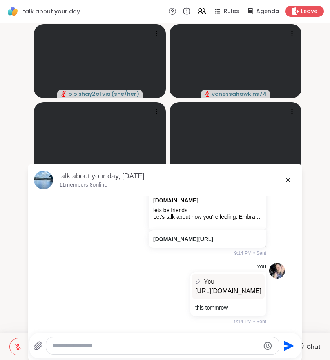
click at [287, 183] on icon at bounding box center [287, 179] width 9 height 9
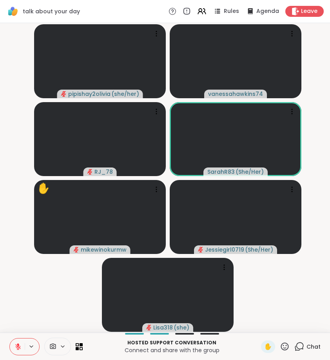
click at [22, 349] on button at bounding box center [17, 347] width 15 height 16
click at [284, 347] on icon at bounding box center [285, 347] width 10 height 10
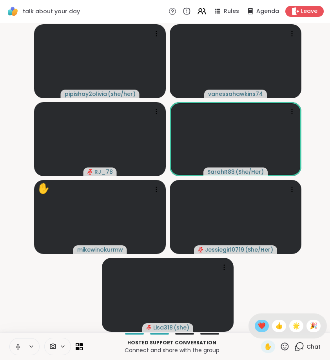
click at [258, 326] on span "❤️" at bounding box center [262, 326] width 8 height 9
click at [295, 349] on icon at bounding box center [299, 347] width 10 height 10
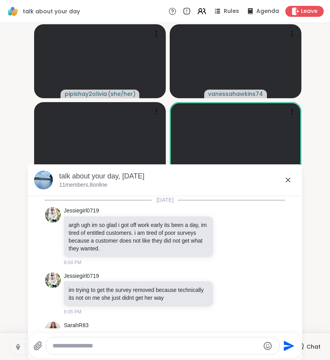
scroll to position [8518, 0]
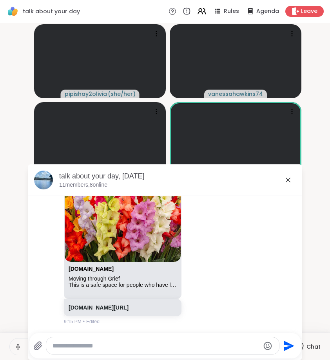
click at [159, 341] on div at bounding box center [162, 346] width 233 height 17
click at [159, 347] on textarea "Type your message" at bounding box center [155, 346] width 207 height 8
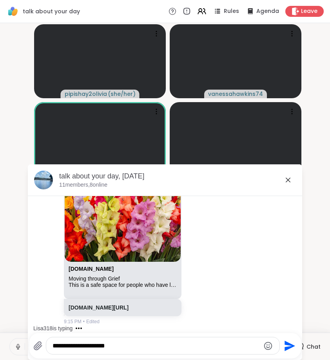
type textarea "**********"
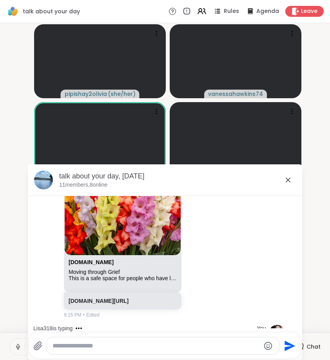
scroll to position [8560, 0]
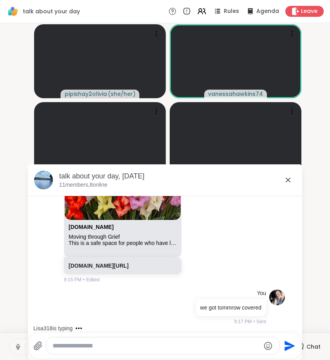
click at [286, 178] on icon at bounding box center [288, 180] width 5 height 5
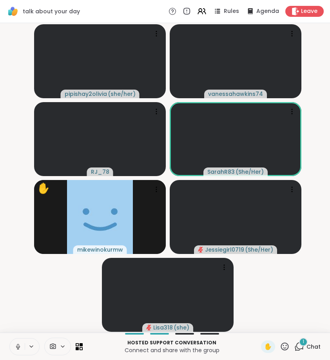
click at [297, 345] on icon at bounding box center [299, 347] width 10 height 10
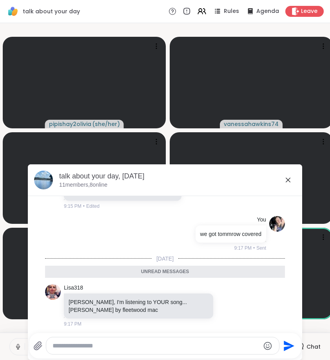
scroll to position [8628, 0]
click at [289, 176] on icon at bounding box center [287, 179] width 9 height 9
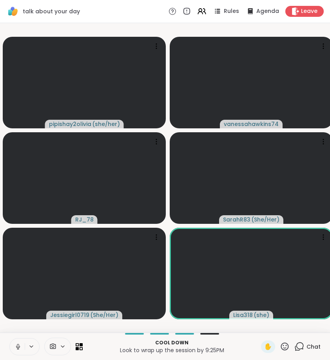
click at [300, 349] on icon at bounding box center [299, 347] width 10 height 10
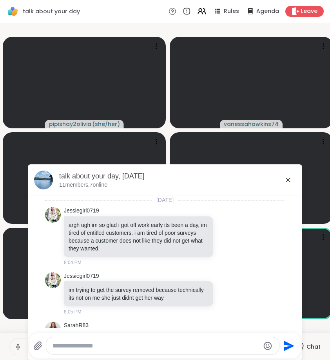
scroll to position [8609, 0]
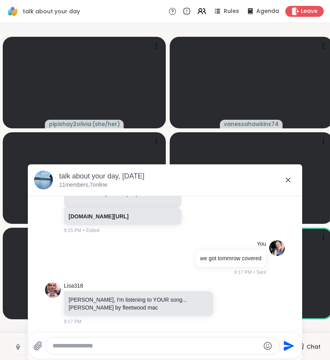
click at [93, 346] on textarea "Type your message" at bounding box center [155, 346] width 207 height 8
type textarea "**********"
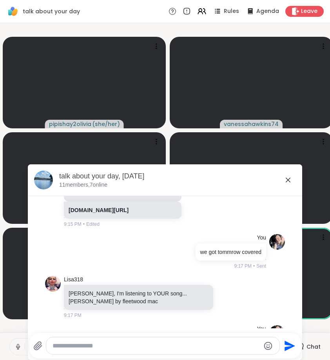
scroll to position [8650, 0]
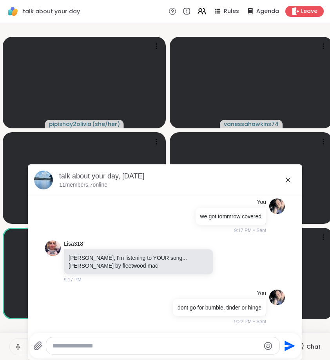
click at [288, 181] on icon at bounding box center [288, 180] width 5 height 5
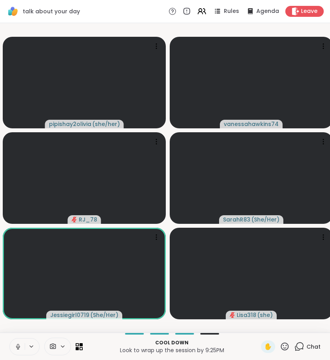
click at [18, 348] on icon at bounding box center [17, 346] width 7 height 7
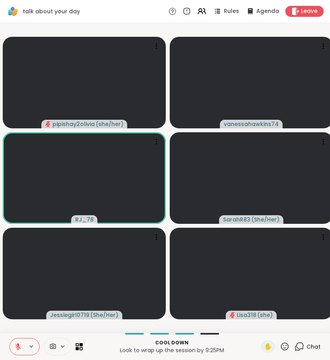
click at [302, 349] on icon at bounding box center [299, 347] width 10 height 10
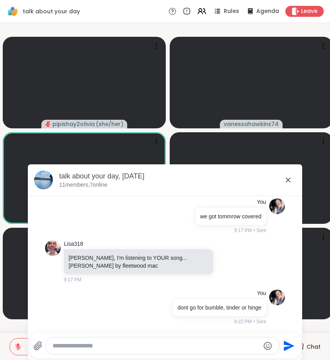
click at [288, 181] on icon at bounding box center [288, 180] width 5 height 5
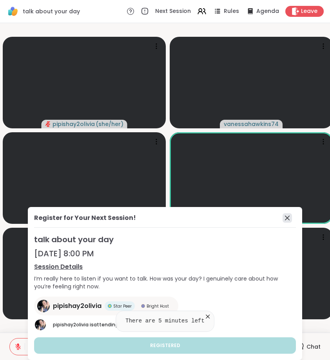
click at [288, 218] on icon at bounding box center [286, 217] width 9 height 9
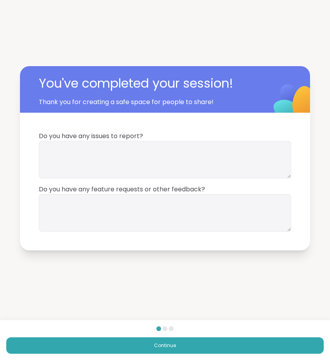
click at [204, 351] on button "Continue" at bounding box center [164, 346] width 317 height 16
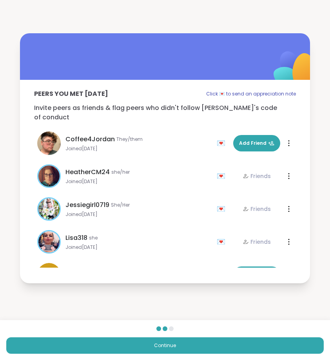
click at [204, 351] on button "Continue" at bounding box center [164, 346] width 317 height 16
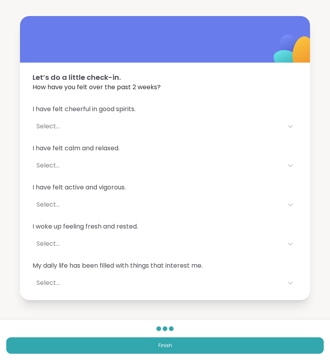
click at [204, 351] on button "Finish" at bounding box center [164, 346] width 317 height 16
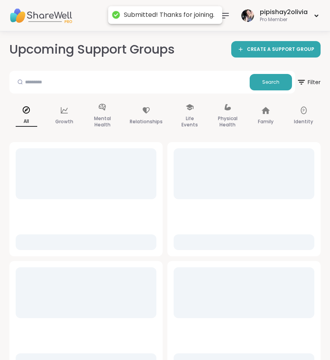
click at [229, 18] on icon at bounding box center [224, 15] width 9 height 9
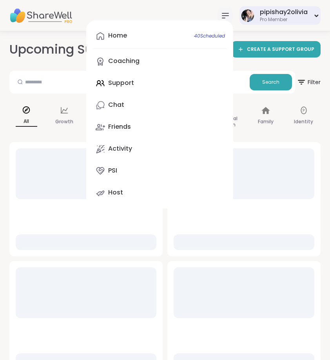
click at [270, 14] on div "pipishay2olivia" at bounding box center [284, 12] width 48 height 9
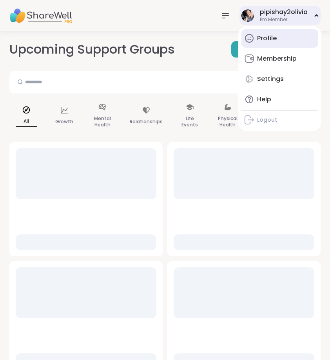
click at [271, 40] on div "Profile" at bounding box center [267, 38] width 20 height 9
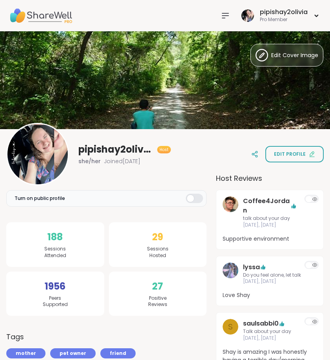
scroll to position [24, 0]
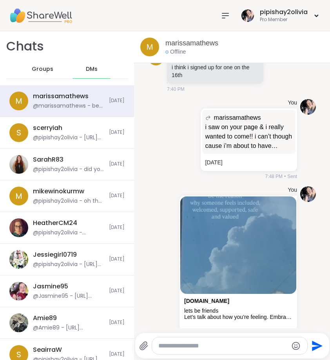
click at [49, 67] on span "Groups" at bounding box center [43, 69] width 22 height 8
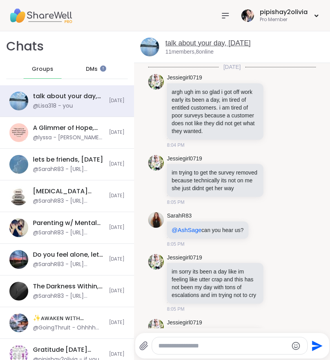
scroll to position [5556, 0]
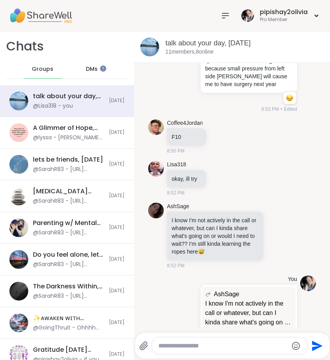
click at [219, 23] on div "pipishay2olivia Pro Member" at bounding box center [268, 15] width 103 height 18
click at [222, 20] on icon at bounding box center [224, 15] width 9 height 9
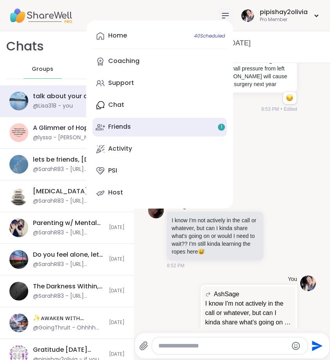
click at [152, 121] on link "Friends 1" at bounding box center [159, 127] width 134 height 19
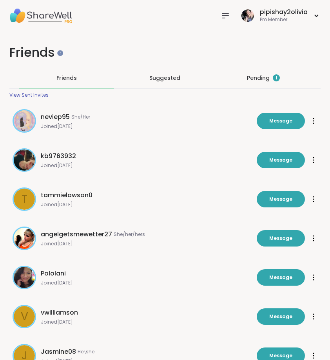
click at [271, 81] on div "Pending 1" at bounding box center [263, 78] width 33 height 8
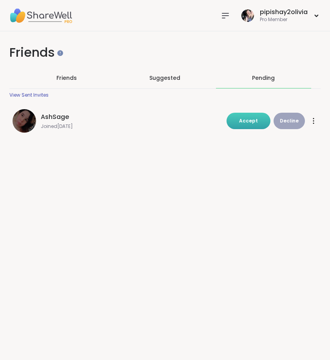
click at [250, 125] on button "Accept" at bounding box center [248, 121] width 44 height 16
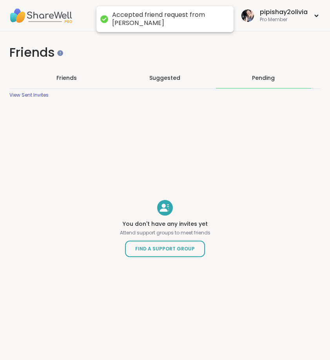
click at [76, 81] on span "Friends" at bounding box center [66, 78] width 20 height 8
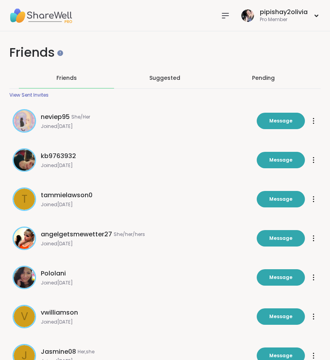
click at [179, 81] on span "Suggested" at bounding box center [164, 78] width 31 height 8
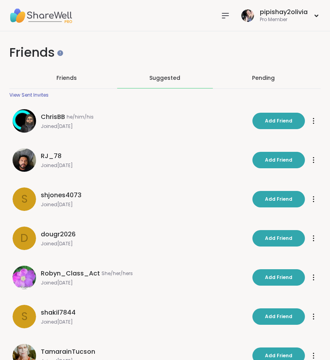
click at [232, 13] on div at bounding box center [225, 16] width 16 height 16
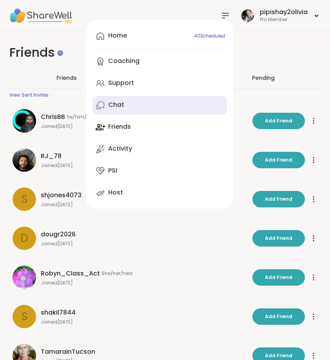
click at [139, 101] on link "Chat" at bounding box center [159, 105] width 134 height 19
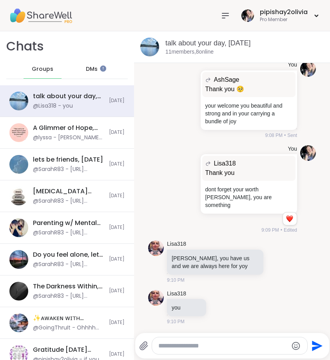
click at [225, 16] on icon at bounding box center [224, 15] width 9 height 9
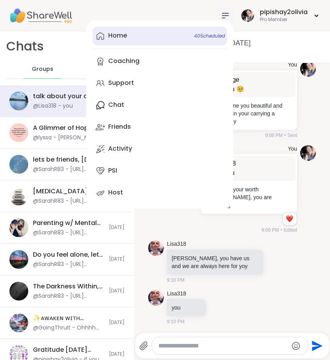
click at [147, 38] on link "Home 40 Scheduled" at bounding box center [159, 36] width 134 height 19
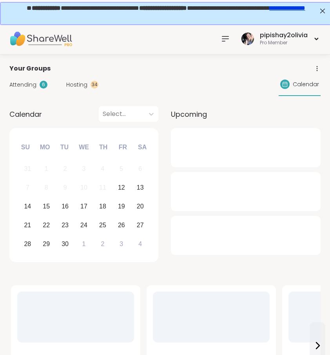
click at [78, 87] on span "Hosting" at bounding box center [76, 85] width 21 height 8
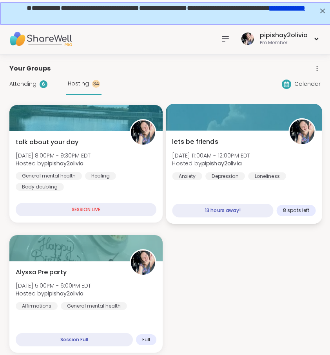
click at [217, 144] on span "lets be friends" at bounding box center [195, 141] width 46 height 9
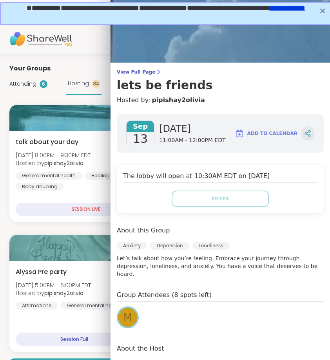
click at [308, 136] on icon at bounding box center [309, 136] width 2 height 2
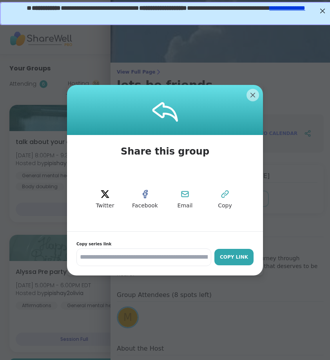
click at [227, 255] on div "Copy Link" at bounding box center [233, 257] width 31 height 7
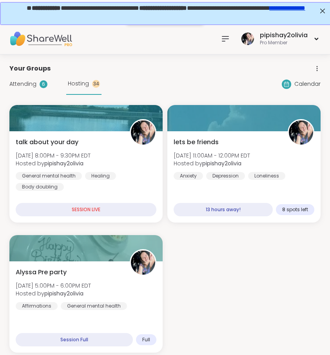
click at [67, 231] on div "talk about your day Fri, Sep 12 | 8:00PM - 9:30PM EDT Hosted by pipishay2olivia…" at bounding box center [164, 229] width 311 height 248
click at [38, 84] on div "Attending 6" at bounding box center [28, 84] width 38 height 8
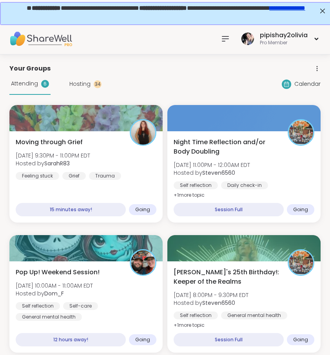
click at [225, 38] on icon at bounding box center [224, 38] width 9 height 9
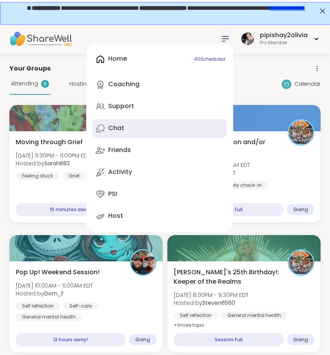
click at [148, 122] on link "Chat" at bounding box center [159, 128] width 134 height 19
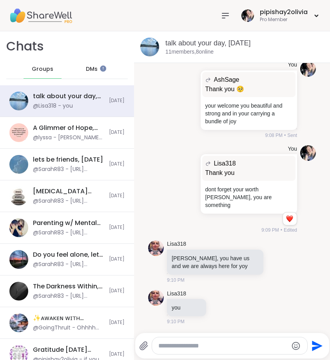
click at [205, 342] on div at bounding box center [229, 346] width 155 height 17
click at [206, 343] on textarea "Type your message" at bounding box center [223, 346] width 130 height 8
paste textarea "**********"
type textarea "**********"
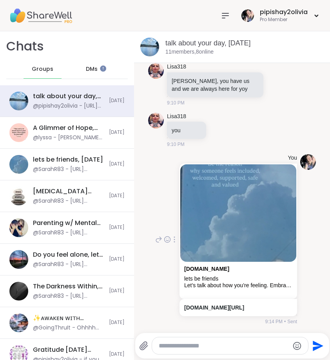
click at [156, 237] on icon at bounding box center [158, 239] width 5 height 5
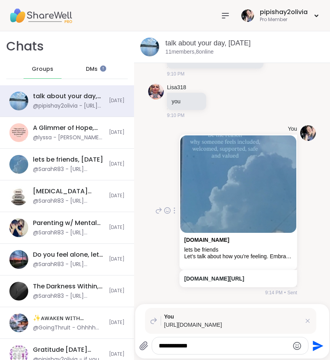
type textarea "**********"
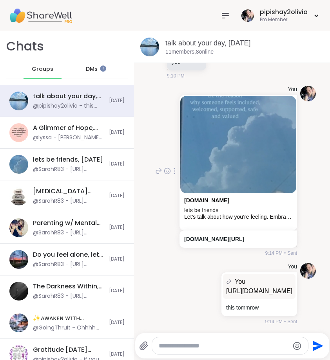
scroll to position [9318, 0]
click at [221, 18] on icon at bounding box center [224, 15] width 9 height 9
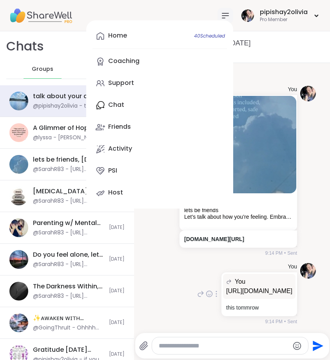
click at [167, 295] on div "You You https://sharewellnow.com/series/a8fa662f-96af-41c1-adf7-726dabe5097a sh…" at bounding box center [232, 294] width 168 height 69
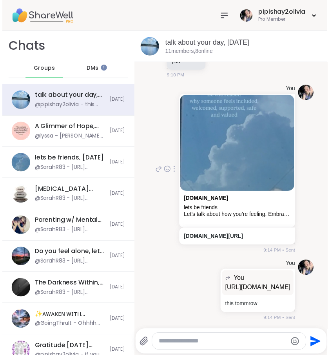
scroll to position [9141, 0]
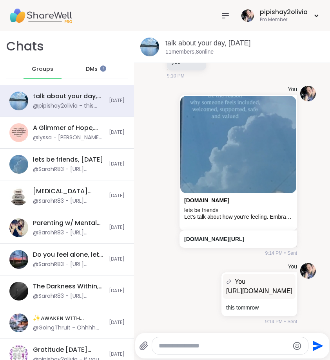
click at [229, 16] on icon at bounding box center [224, 15] width 9 height 9
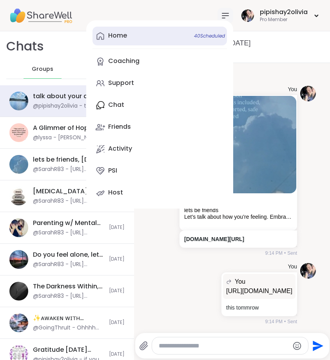
click at [161, 38] on link "Home 40 Scheduled" at bounding box center [159, 36] width 134 height 19
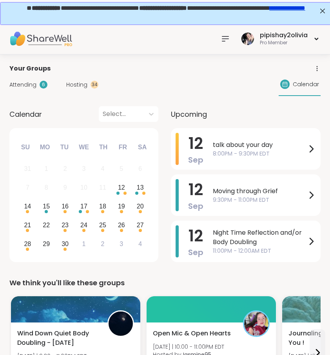
click at [85, 85] on span "Hosting" at bounding box center [76, 85] width 21 height 8
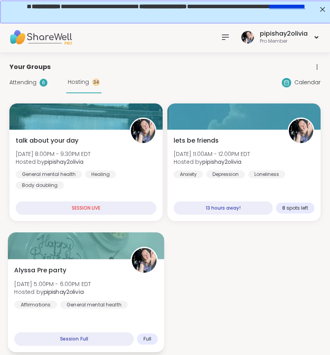
scroll to position [30, 0]
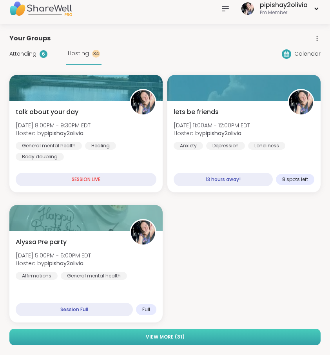
click at [207, 338] on button "View More ( 31 )" at bounding box center [164, 337] width 311 height 16
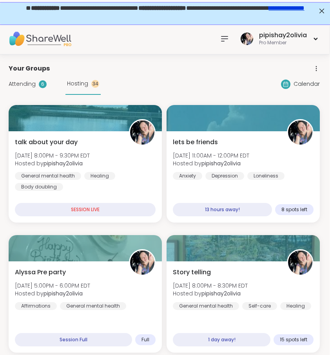
scroll to position [0, 1]
click at [34, 83] on span "Attending" at bounding box center [22, 84] width 27 height 8
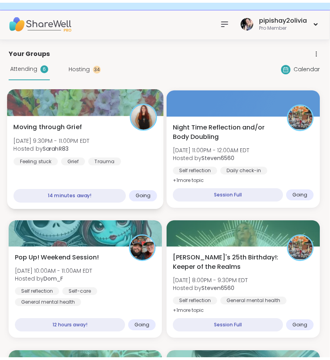
scroll to position [18, 1]
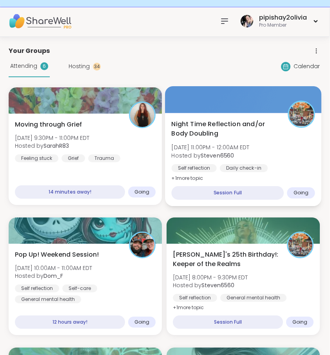
click at [220, 174] on div "Self reflection Daily check-in Body doubling" at bounding box center [242, 173] width 143 height 19
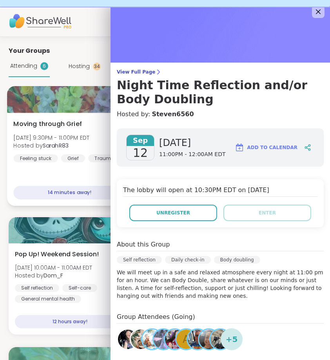
click at [99, 149] on div "Moving through Grief Fri, Sep 12 | 9:30PM - 11:00PM EDT Hosted by SarahR83 Feel…" at bounding box center [84, 140] width 143 height 43
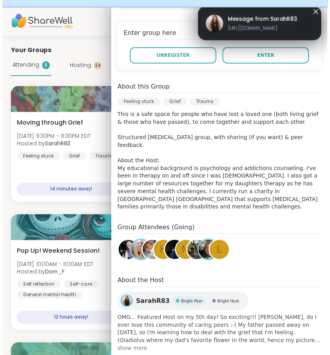
scroll to position [143, 0]
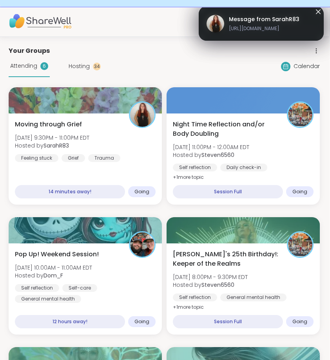
click at [276, 17] on span "Message from SarahR83" at bounding box center [264, 19] width 70 height 8
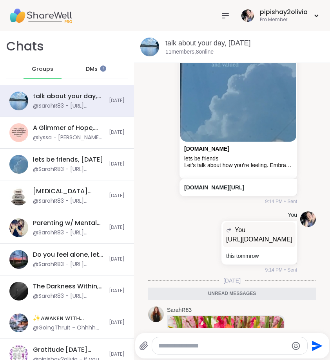
click at [217, 20] on div "pipishay2olivia Pro Member" at bounding box center [165, 15] width 330 height 31
click at [221, 20] on div at bounding box center [225, 16] width 16 height 16
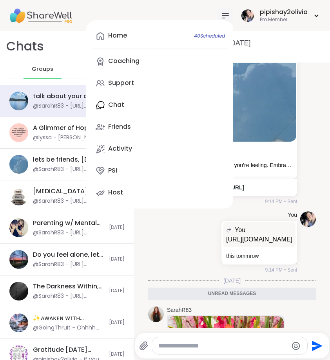
click at [128, 105] on div "Home 40 Scheduled Coaching Support Chat Friends Activity PSI Host" at bounding box center [159, 114] width 147 height 188
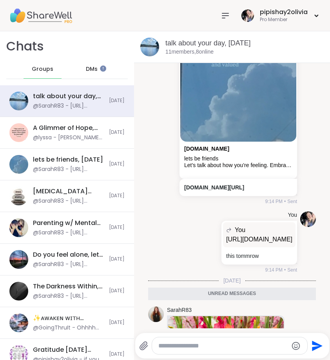
click at [231, 15] on div at bounding box center [225, 16] width 16 height 16
click at [264, 27] on div "pipishay2olivia Pro Member" at bounding box center [165, 15] width 330 height 31
click at [268, 18] on div "Pro Member" at bounding box center [284, 19] width 48 height 7
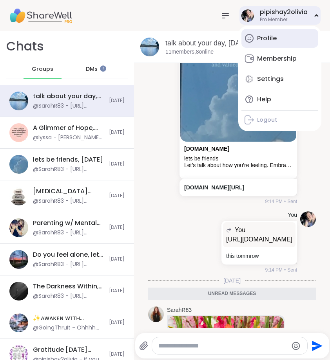
click at [261, 39] on div "Profile" at bounding box center [267, 38] width 20 height 9
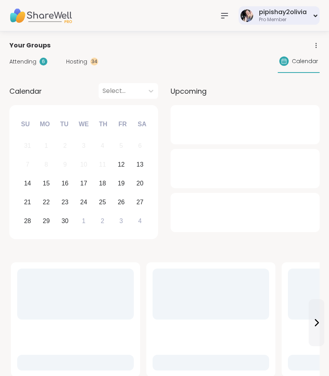
click at [276, 19] on div "Pro Member" at bounding box center [283, 19] width 48 height 7
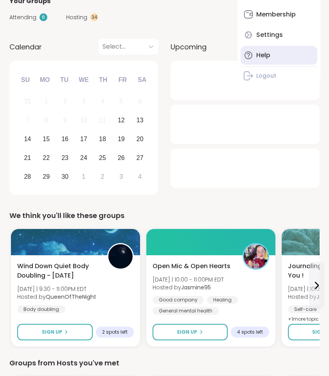
scroll to position [45, 0]
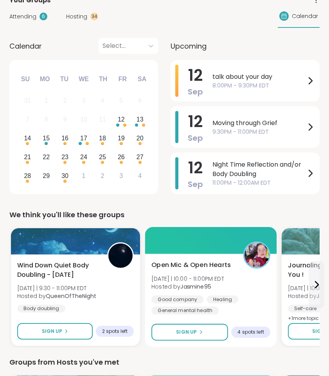
click at [250, 231] on div at bounding box center [211, 240] width 132 height 27
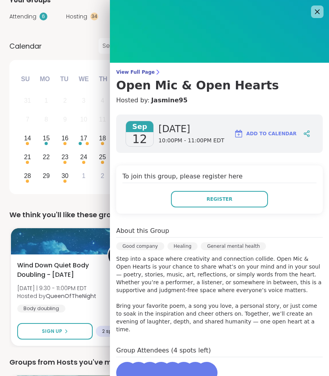
scroll to position [43, 0]
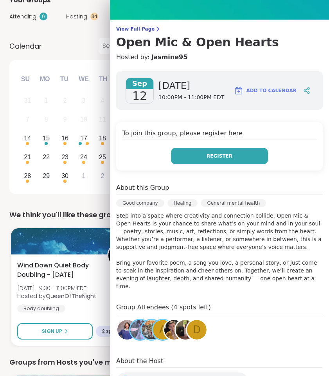
click at [251, 155] on button "Register" at bounding box center [219, 156] width 97 height 16
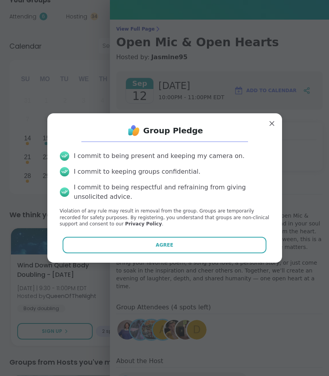
click at [203, 255] on div "Group Pledge I commit to being present and keeping my camera on. I commit to ke…" at bounding box center [165, 187] width 222 height 137
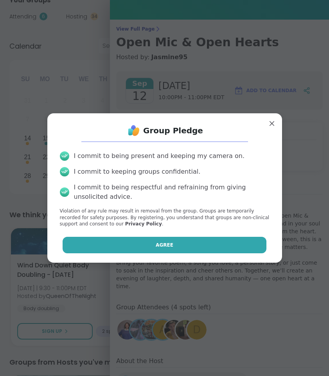
click at [203, 249] on button "Agree" at bounding box center [165, 245] width 204 height 16
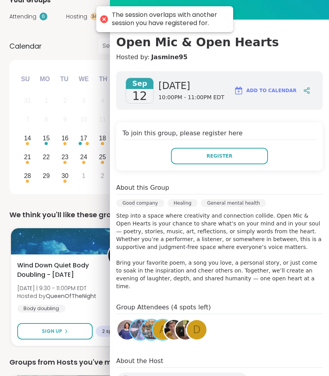
click at [90, 209] on div "We think you'll like these groups" at bounding box center [164, 214] width 311 height 11
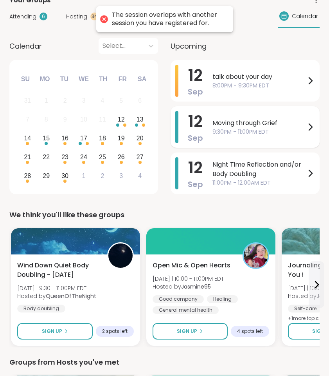
click at [267, 139] on div "Moving through Grief 9:30PM - 11:00PM EDT" at bounding box center [264, 127] width 103 height 32
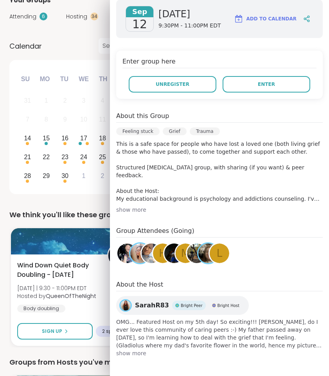
scroll to position [115, 0]
click at [171, 134] on div "Feeling stuck Grief Trauma" at bounding box center [219, 133] width 207 height 13
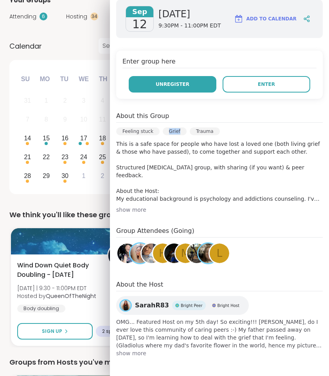
click at [175, 83] on span "Unregister" at bounding box center [173, 84] width 34 height 7
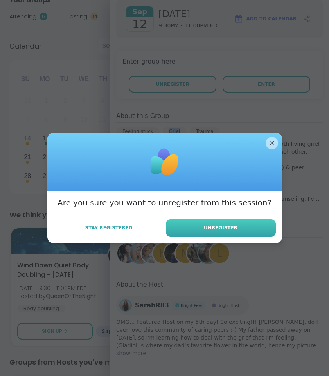
click at [206, 227] on span "Unregister" at bounding box center [221, 227] width 34 height 7
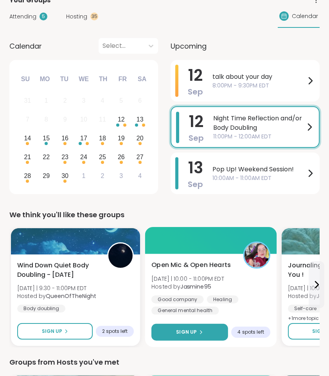
click at [173, 334] on button "Sign Up" at bounding box center [190, 332] width 77 height 17
click at [181, 325] on button "Sign Up" at bounding box center [190, 332] width 77 height 17
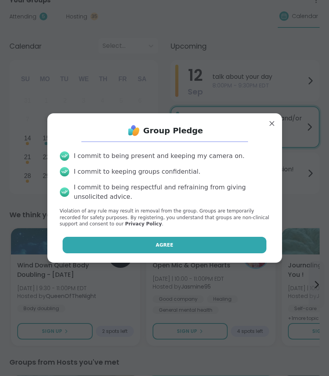
click at [195, 250] on button "Agree" at bounding box center [165, 245] width 204 height 16
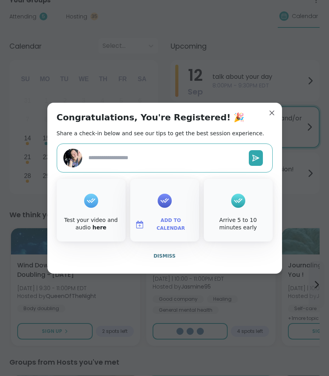
type textarea "*"
click at [165, 252] on span "Dismiss" at bounding box center [165, 255] width 22 height 7
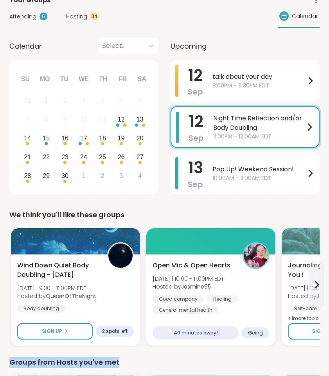
drag, startPoint x: 128, startPoint y: 356, endPoint x: 127, endPoint y: 364, distance: 8.4
click at [127, 364] on div "Groups from Hosts you've met" at bounding box center [164, 361] width 311 height 11
click at [193, 18] on div "Attending 6 Hosting 34 Calendar" at bounding box center [164, 16] width 311 height 23
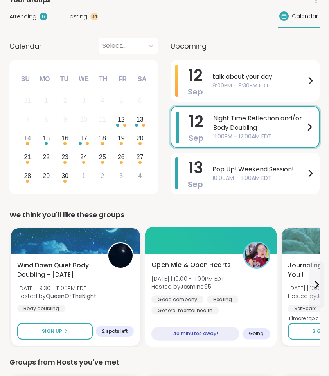
click at [221, 287] on span "Hosted by Jasmine95" at bounding box center [188, 286] width 73 height 8
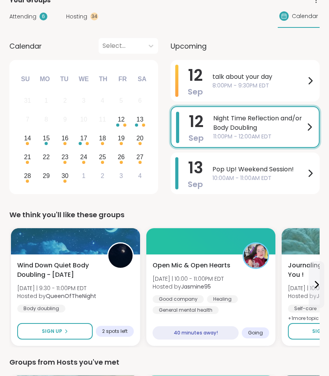
click at [191, 45] on span "Upcoming" at bounding box center [189, 46] width 36 height 11
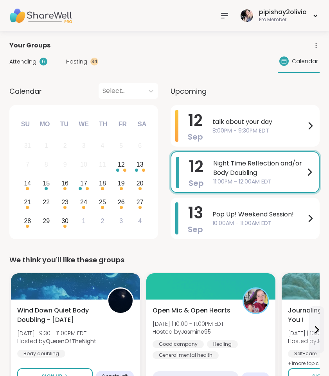
scroll to position [0, 0]
click at [228, 13] on icon at bounding box center [225, 15] width 6 height 5
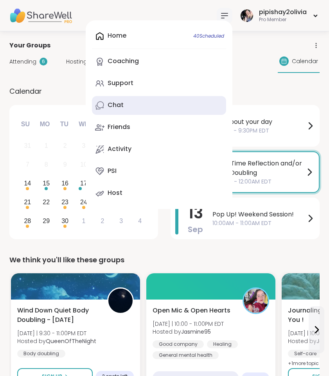
click at [130, 113] on link "Chat" at bounding box center [159, 105] width 134 height 19
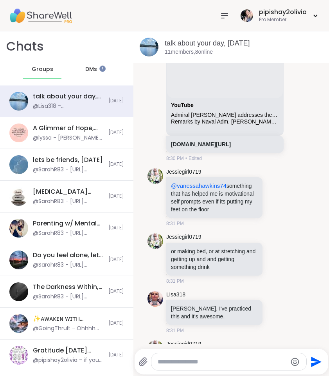
click at [82, 58] on div "Chats Groups DMs" at bounding box center [67, 58] width 134 height 54
click at [85, 68] on span "DMs" at bounding box center [91, 69] width 12 height 8
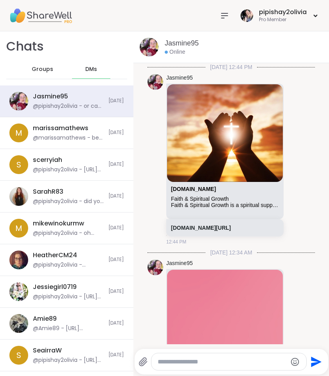
scroll to position [562, 0]
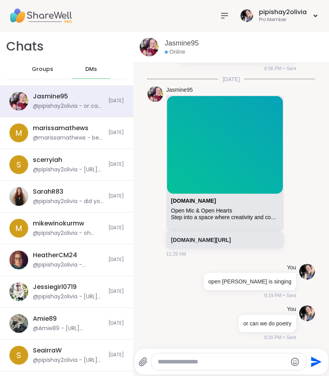
click at [43, 67] on span "Groups" at bounding box center [43, 69] width 22 height 8
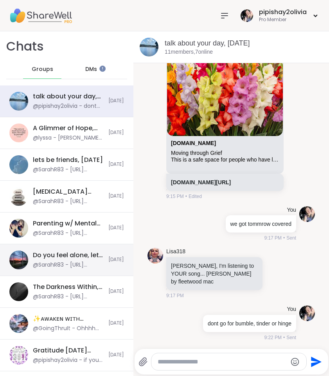
scroll to position [8162, 0]
click at [85, 69] on span "DMs" at bounding box center [91, 69] width 12 height 8
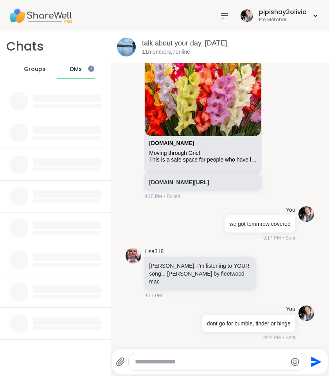
click at [85, 69] on div "DMs" at bounding box center [76, 69] width 38 height 19
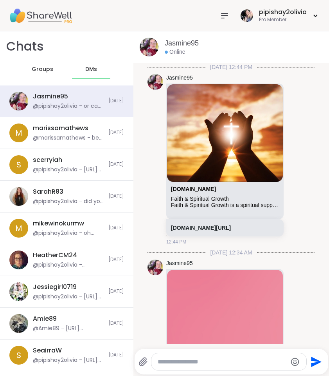
scroll to position [562, 0]
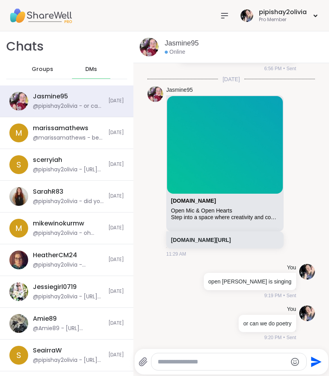
click at [34, 65] on span "Groups" at bounding box center [43, 69] width 22 height 8
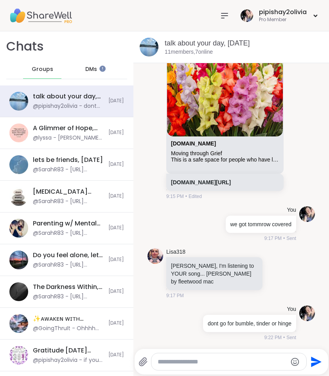
scroll to position [9545, 0]
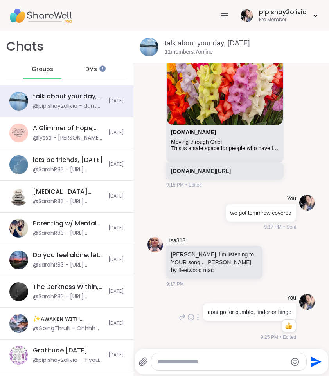
click at [179, 322] on icon at bounding box center [182, 316] width 7 height 9
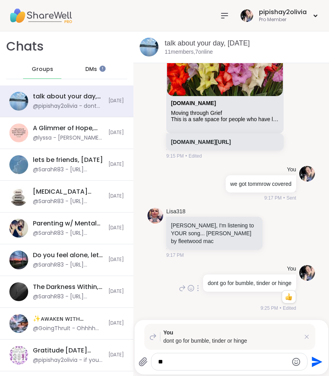
type textarea "*"
click at [309, 340] on div "You dont go for bumble, tinder or hinge" at bounding box center [230, 337] width 171 height 26
click at [307, 336] on icon at bounding box center [307, 336] width 4 height 4
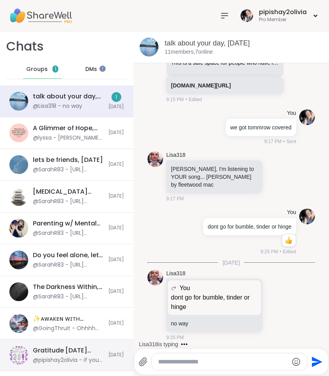
scroll to position [9642, 0]
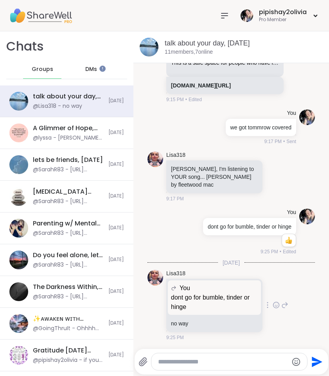
click at [282, 305] on div "Lisa318 You dont go for bumble, tinder or hinge dont go for bumble, tinder or h…" at bounding box center [232, 305] width 168 height 78
click at [282, 305] on icon at bounding box center [285, 304] width 7 height 9
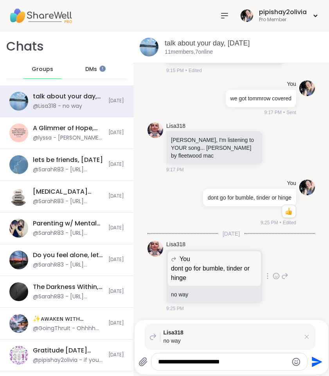
type textarea "**********"
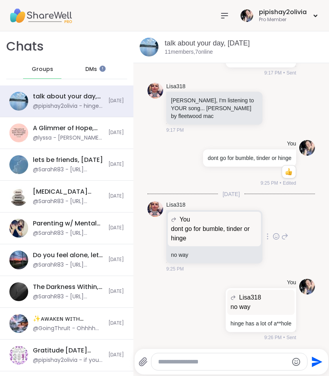
scroll to position [9710, 0]
click at [186, 309] on div "You Lisa318 no way no way hinge has a lot of a**hole 9:26 PM • Sent" at bounding box center [232, 309] width 168 height 69
click at [202, 309] on icon at bounding box center [205, 309] width 7 height 9
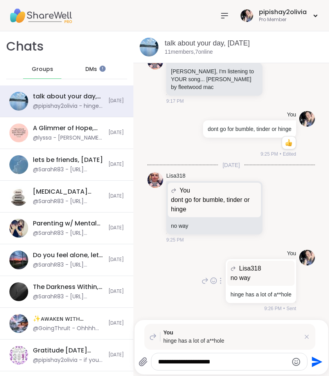
type textarea "**********"
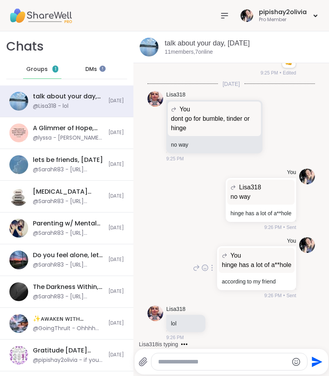
scroll to position [9819, 0]
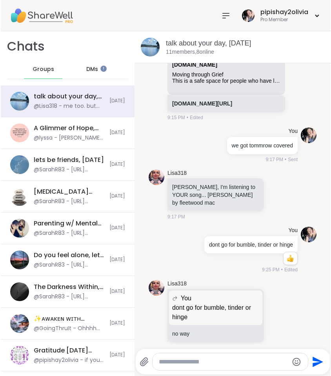
scroll to position [8180, 0]
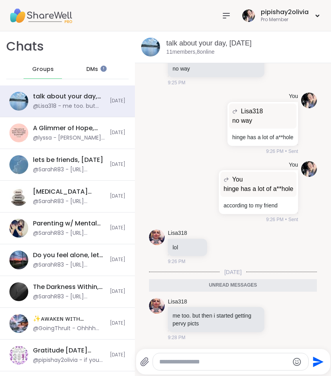
click at [226, 14] on icon at bounding box center [225, 15] width 9 height 9
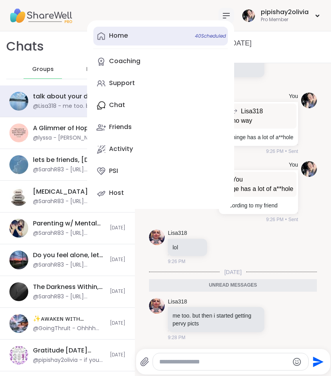
click at [205, 33] on span "40 Scheduled" at bounding box center [210, 36] width 31 height 6
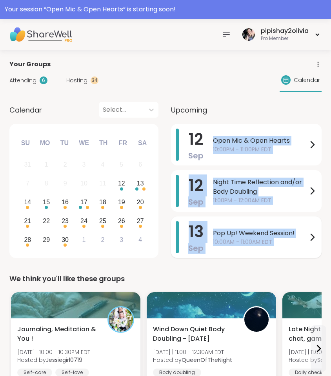
drag, startPoint x: 211, startPoint y: 139, endPoint x: 307, endPoint y: 246, distance: 143.6
click at [307, 246] on div "[DATE] Open Mic & Open Hearts 10:00PM - 11:00PM EDT [DATE] Night Time Reflectio…" at bounding box center [246, 192] width 150 height 137
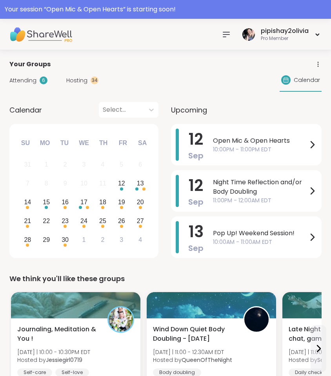
click at [302, 260] on div "[DATE] Open Mic & Open Hearts 10:00PM - 11:00PM EDT [DATE] Night Time Reflectio…" at bounding box center [246, 192] width 150 height 137
click at [86, 80] on div "Hosting 34" at bounding box center [82, 80] width 32 height 8
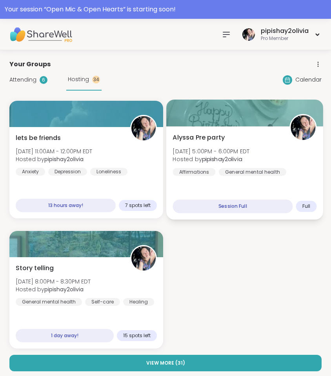
click at [245, 180] on div "Alyssa Pre party [DATE] 5:00PM - 6:00PM EDT Hosted by pipishay2olivia Affirmati…" at bounding box center [244, 172] width 157 height 93
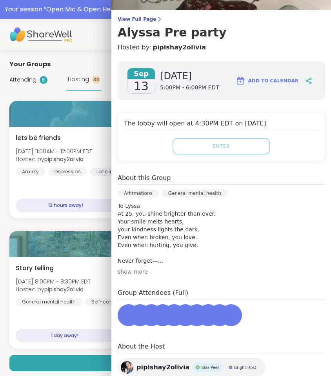
scroll to position [53, 0]
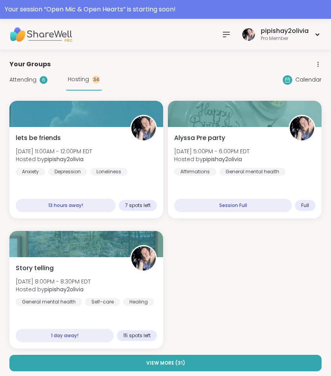
click at [63, 225] on div "lets be friends [DATE] 11:00AM - 12:00PM EDT Hosted by pipishay2olivia Anxiety …" at bounding box center [165, 225] width 312 height 248
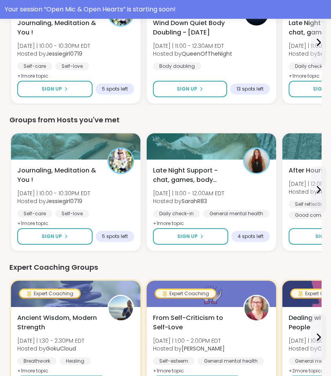
scroll to position [464, 0]
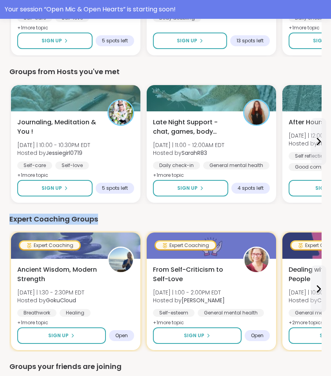
drag, startPoint x: 101, startPoint y: 219, endPoint x: -2, endPoint y: 222, distance: 103.1
click at [0, 222] on html "Your session “ Open Mic & Open Hearts ” is starting soon! pipishay2olivia Pro M…" at bounding box center [165, 255] width 331 height 1439
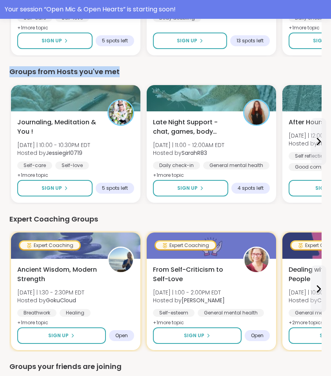
drag, startPoint x: 125, startPoint y: 71, endPoint x: 9, endPoint y: 74, distance: 116.3
click at [9, 74] on div "Your Groups Attending 6 Hosting 34 Calendar lets be friends [DATE] 11:00AM - 12…" at bounding box center [165, 276] width 331 height 1381
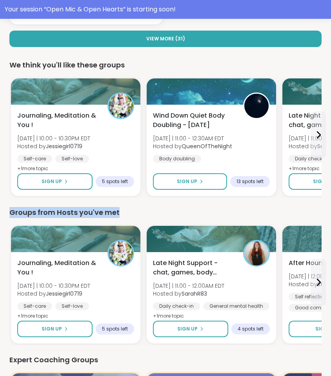
scroll to position [323, 0]
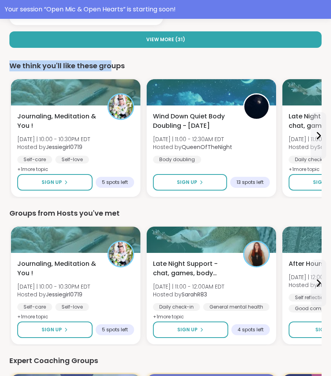
drag, startPoint x: 12, startPoint y: 63, endPoint x: 111, endPoint y: 69, distance: 99.3
click at [111, 69] on div "We think you'll like these groups" at bounding box center [165, 65] width 312 height 11
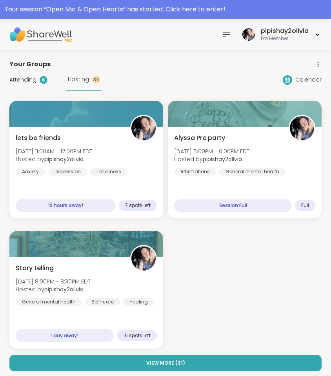
scroll to position [0, 0]
click at [233, 29] on div at bounding box center [226, 35] width 16 height 16
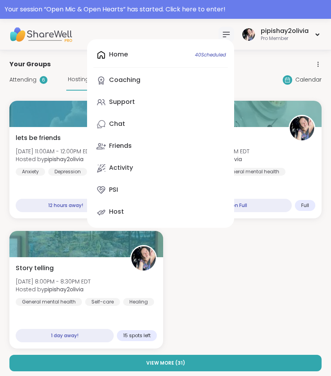
click at [174, 58] on div "Home 40 Scheduled Coaching Support Chat Friends Activity PSI Host" at bounding box center [160, 133] width 147 height 188
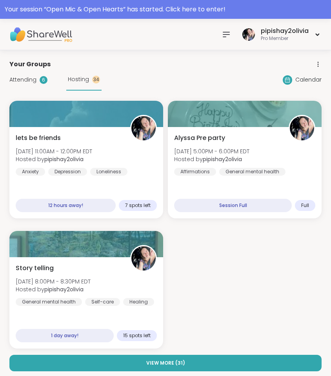
click at [225, 31] on icon at bounding box center [225, 34] width 9 height 9
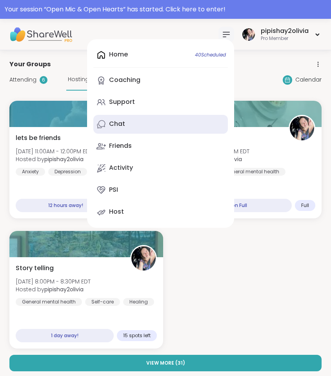
click at [130, 116] on link "Chat" at bounding box center [160, 124] width 134 height 19
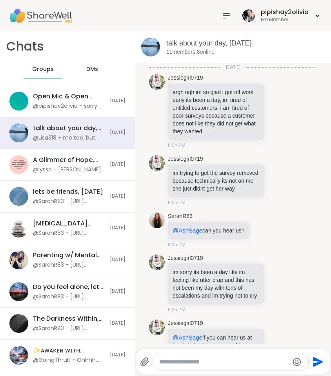
scroll to position [8154, 0]
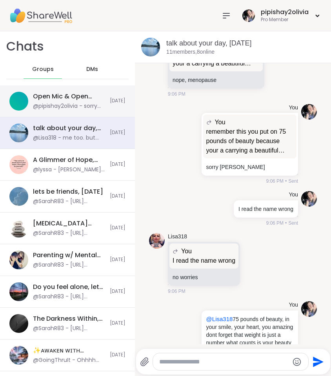
click at [49, 100] on div "Open Mic & Open Hearts, [DATE]" at bounding box center [69, 96] width 72 height 9
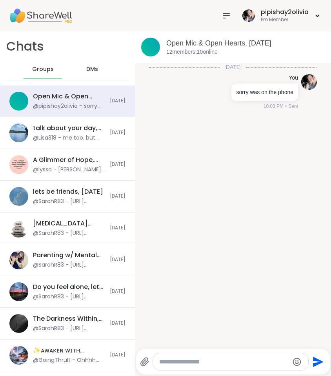
click at [95, 74] on div "DMs" at bounding box center [92, 69] width 38 height 19
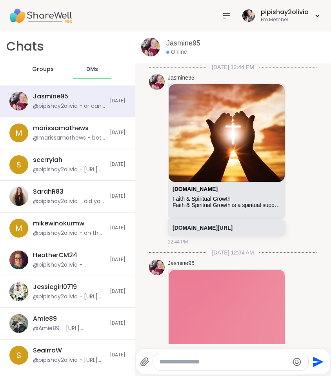
scroll to position [562, 0]
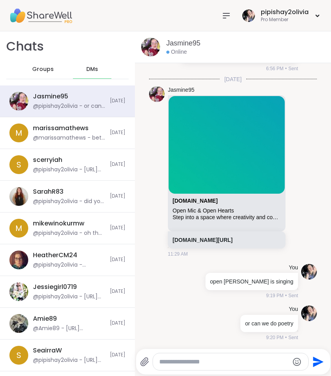
click at [35, 70] on span "Groups" at bounding box center [43, 69] width 22 height 8
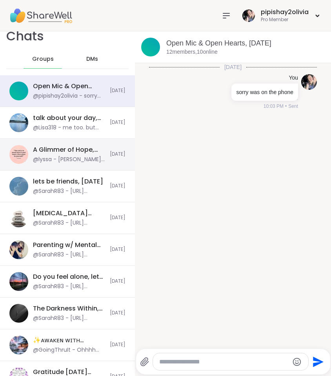
scroll to position [15, 0]
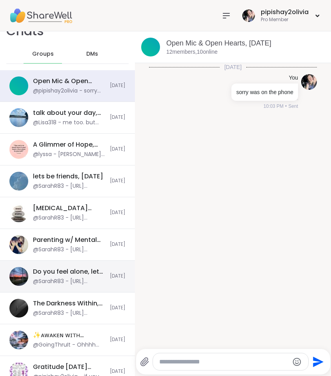
click at [94, 278] on div "@SarahR83 - [URL][DOMAIN_NAME]" at bounding box center [69, 281] width 72 height 8
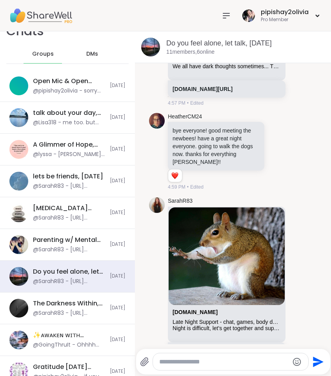
scroll to position [5567, 0]
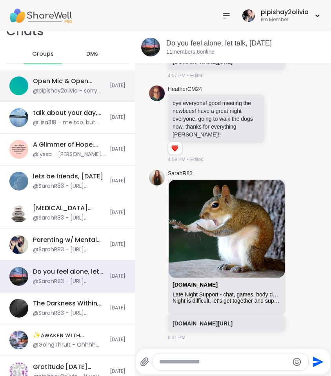
click at [72, 85] on div "Open Mic & Open Hearts, [DATE]" at bounding box center [69, 81] width 72 height 9
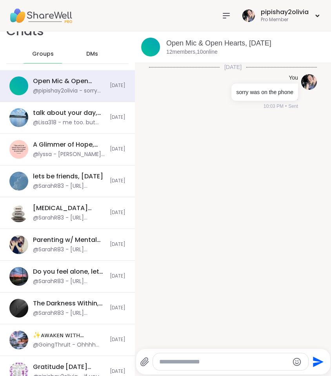
click at [43, 58] on div "Groups" at bounding box center [42, 54] width 38 height 19
click at [224, 19] on icon at bounding box center [225, 15] width 9 height 9
click at [174, 266] on div "Today You sorry was on the phone 10:03 PM • Sent" at bounding box center [233, 203] width 196 height 281
click at [179, 364] on textarea "Type your message" at bounding box center [224, 362] width 130 height 8
type textarea "**********"
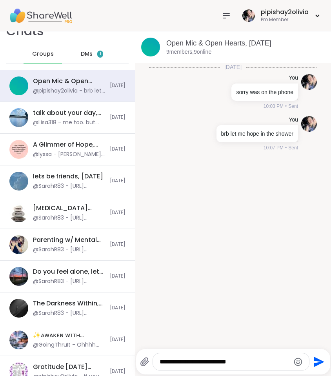
type textarea "**********"
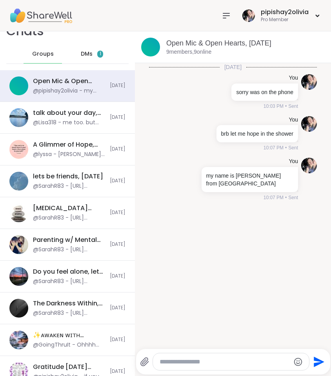
click at [80, 47] on div "DMs 1" at bounding box center [92, 54] width 38 height 19
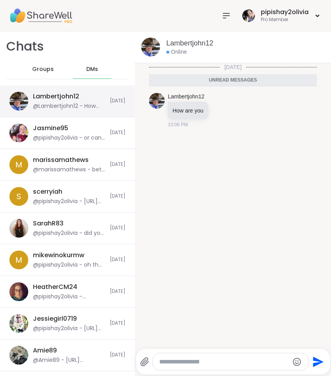
click at [62, 106] on div "@Lambertjohn12 - How are you" at bounding box center [69, 106] width 72 height 8
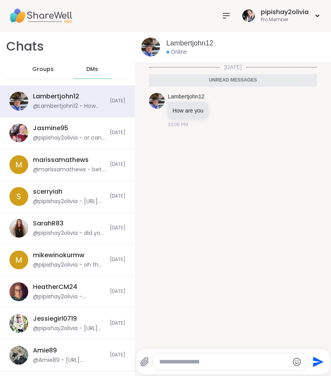
click at [185, 366] on div at bounding box center [230, 361] width 155 height 17
click at [188, 358] on textarea "Type your message" at bounding box center [224, 362] width 130 height 8
type textarea "**********"
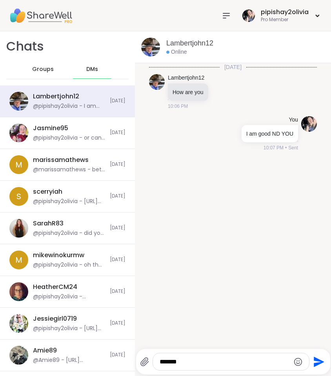
type textarea "*******"
click at [175, 42] on link "Lambertjohn12" at bounding box center [189, 43] width 47 height 10
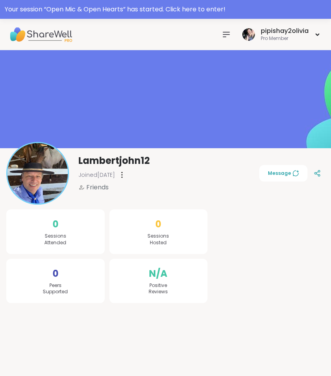
click at [50, 186] on img at bounding box center [37, 173] width 60 height 60
click at [43, 167] on img at bounding box center [37, 173] width 60 height 60
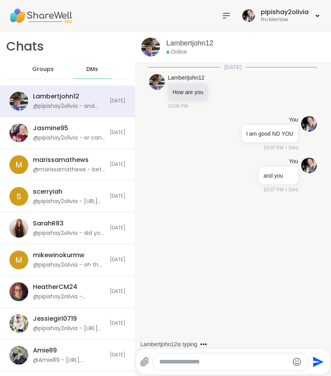
click at [36, 80] on div "Chats Groups DMs" at bounding box center [67, 58] width 135 height 54
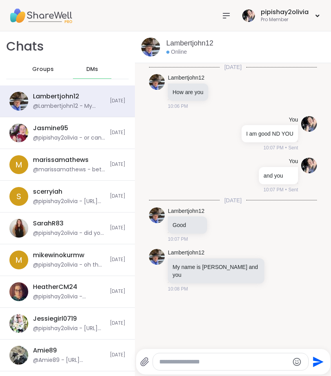
click at [218, 356] on div at bounding box center [230, 361] width 155 height 17
click at [219, 367] on div at bounding box center [230, 361] width 155 height 17
click at [219, 363] on textarea "Type your message" at bounding box center [224, 362] width 130 height 8
type textarea "****"
click at [32, 69] on span "Groups" at bounding box center [43, 69] width 22 height 8
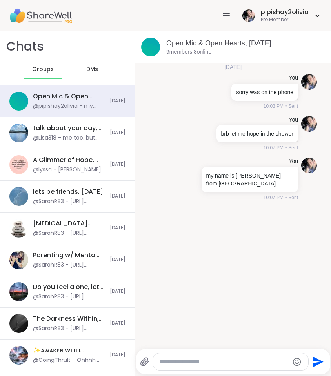
click at [86, 70] on span "DMs" at bounding box center [92, 69] width 12 height 8
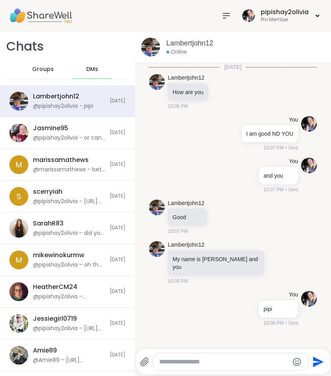
click at [47, 68] on span "Groups" at bounding box center [43, 69] width 22 height 8
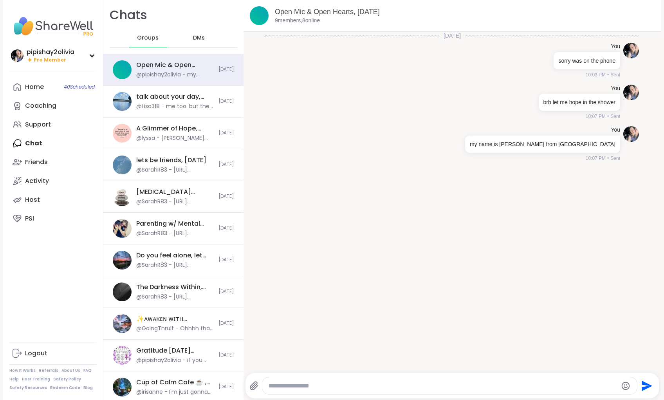
click at [189, 40] on div "DMs" at bounding box center [199, 38] width 38 height 19
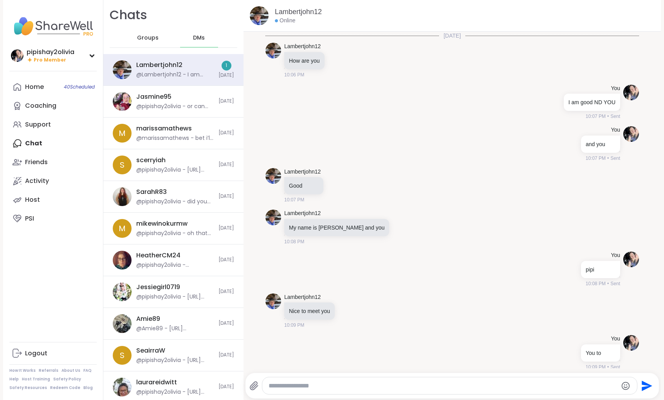
scroll to position [237, 0]
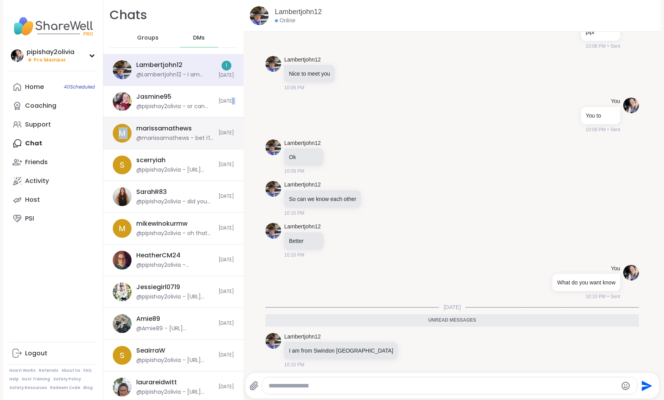
drag, startPoint x: 231, startPoint y: 109, endPoint x: 170, endPoint y: 123, distance: 63.2
click at [327, 375] on textarea "Type your message" at bounding box center [443, 386] width 349 height 8
type textarea "**********"
click at [202, 85] on div "Lambertjohn12 @Lambertjohn12 - I am from Swindon England 1 Today" at bounding box center [173, 70] width 140 height 32
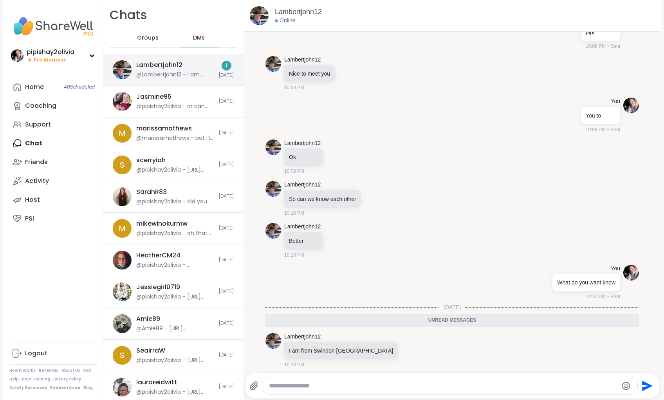
click at [202, 71] on div "@Lambertjohn12 - I am from Swindon England" at bounding box center [175, 75] width 78 height 8
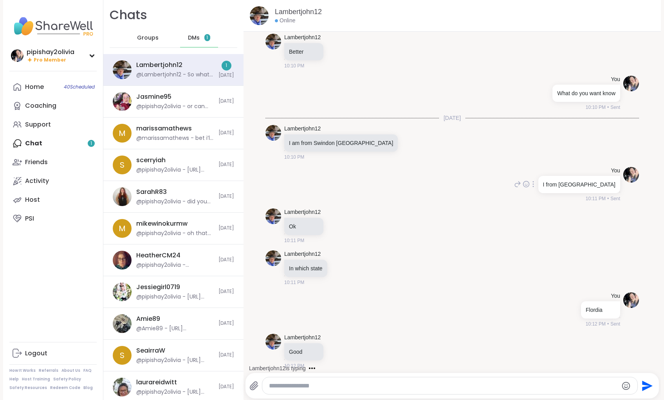
scroll to position [468, 0]
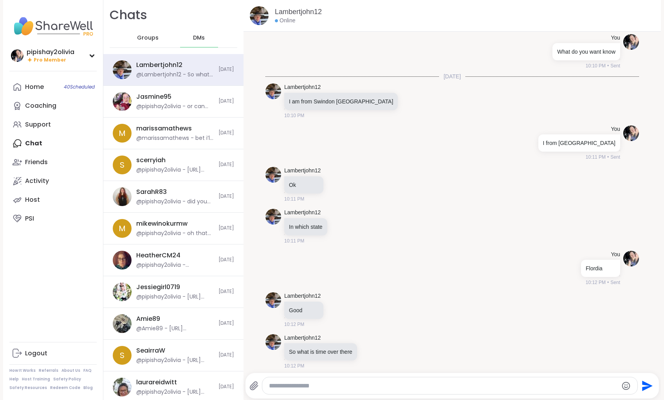
click at [329, 375] on textarea "Type your message" at bounding box center [443, 386] width 349 height 8
type textarea "**"
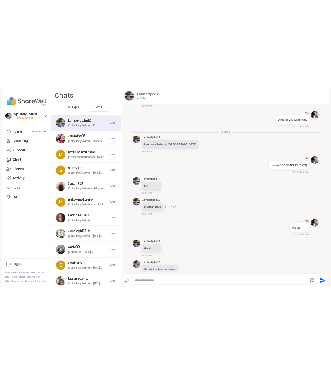
scroll to position [510, 0]
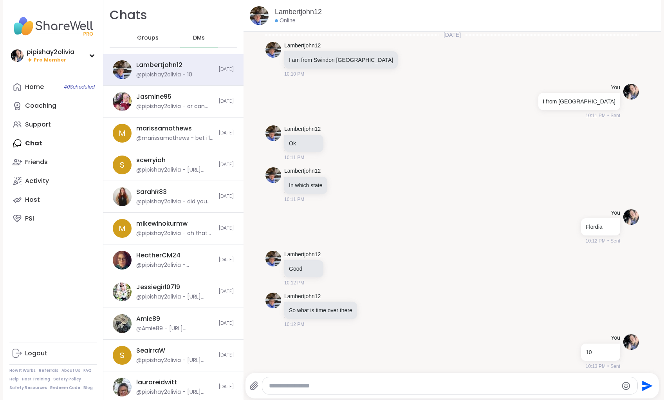
click at [138, 44] on div "Groups" at bounding box center [148, 38] width 38 height 19
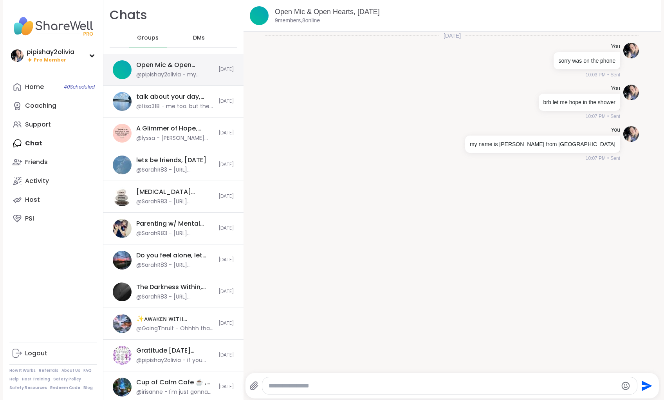
click at [166, 75] on div "@pipishay2olivia - my name is [PERSON_NAME] from [GEOGRAPHIC_DATA]" at bounding box center [175, 75] width 78 height 8
click at [329, 11] on link "Open Mic & Open Hearts, [DATE]" at bounding box center [327, 12] width 105 height 8
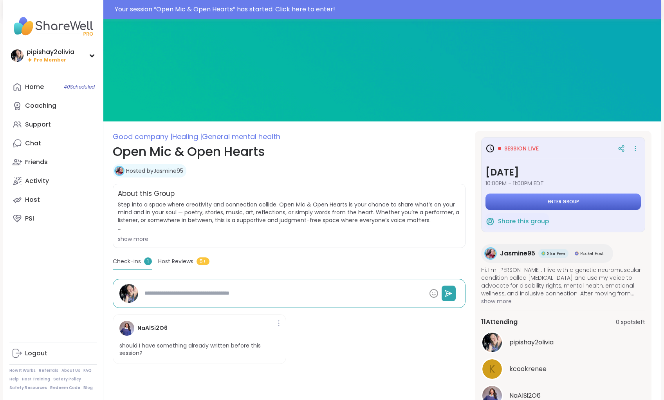
click at [329, 199] on button "Enter group" at bounding box center [563, 201] width 155 height 16
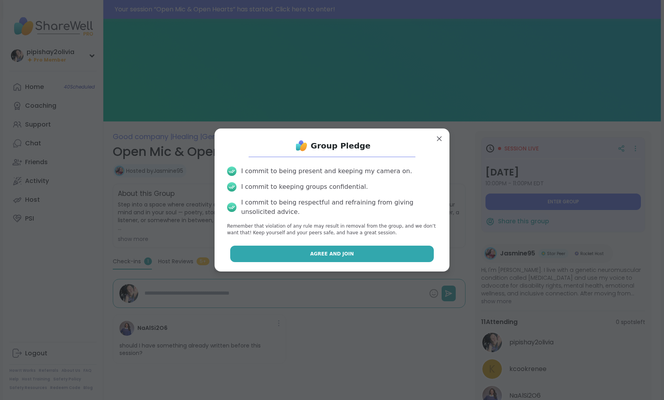
click at [329, 260] on button "Agree and Join" at bounding box center [332, 254] width 204 height 16
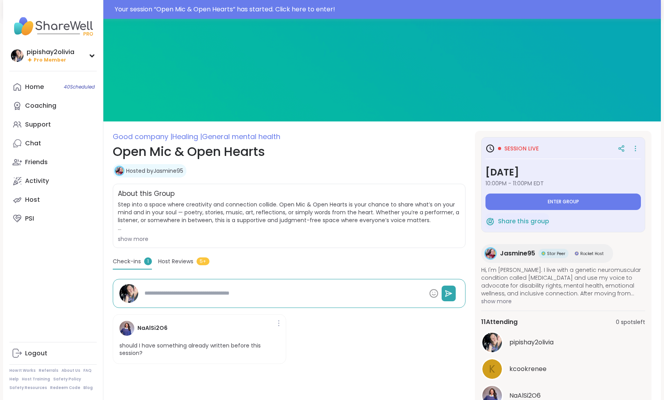
type textarea "*"
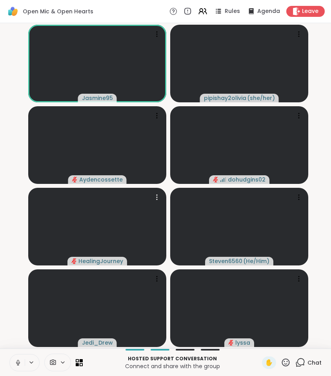
click at [18, 360] on icon at bounding box center [17, 362] width 7 height 7
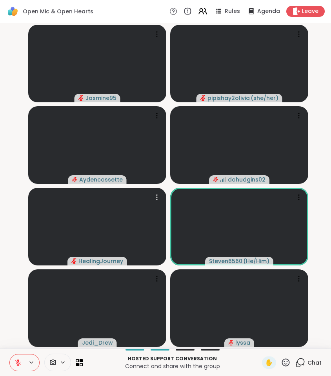
click at [305, 360] on icon at bounding box center [300, 362] width 10 height 10
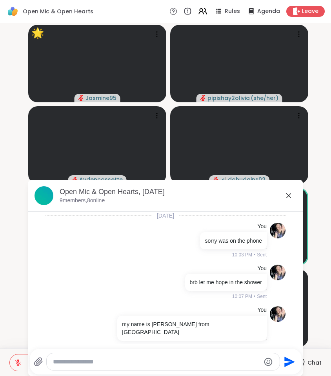
click at [178, 360] on textarea "Type your message" at bounding box center [156, 362] width 207 height 8
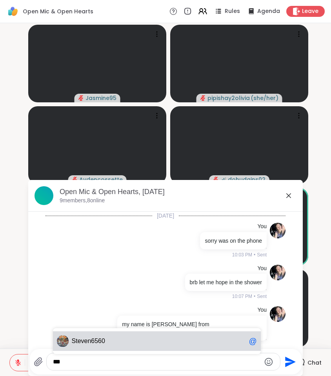
click at [154, 340] on span "St even6560" at bounding box center [159, 341] width 174 height 8
type textarea "*"
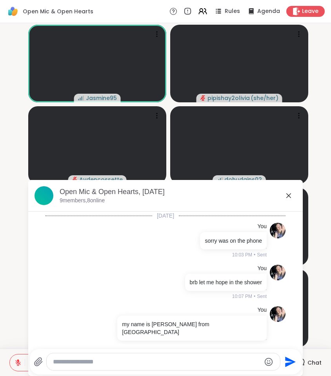
click at [288, 196] on icon at bounding box center [288, 195] width 5 height 5
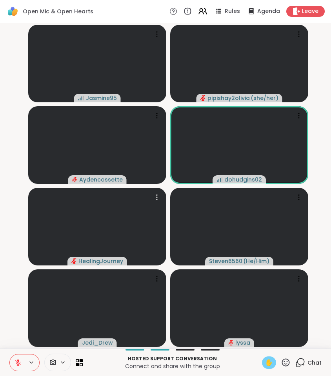
click at [268, 365] on span "✋" at bounding box center [269, 362] width 8 height 9
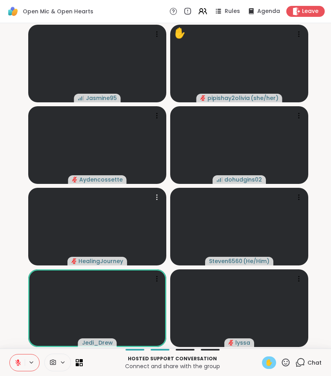
click at [268, 366] on span "✋" at bounding box center [269, 362] width 8 height 9
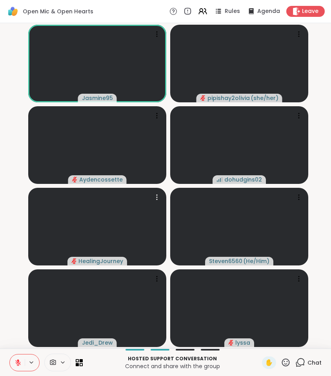
click at [16, 360] on icon at bounding box center [17, 362] width 5 height 5
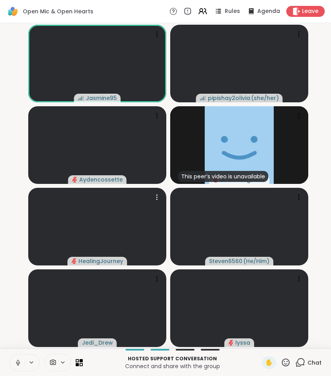
click at [15, 363] on icon at bounding box center [17, 362] width 7 height 7
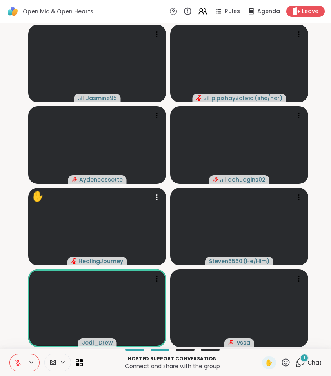
click at [303, 358] on div "1" at bounding box center [304, 357] width 9 height 9
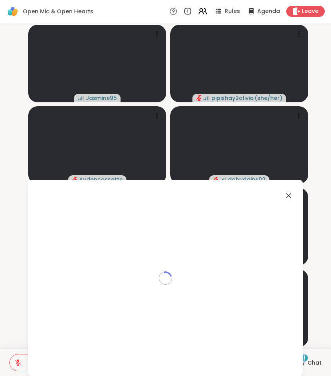
click at [303, 358] on div "1" at bounding box center [304, 357] width 9 height 9
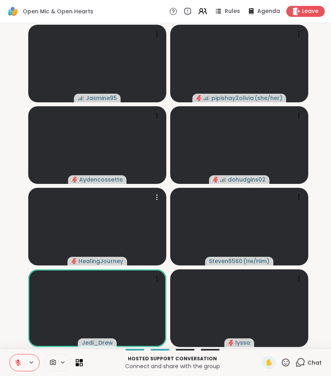
click at [294, 360] on div "✋ Chat" at bounding box center [292, 362] width 60 height 13
click at [299, 361] on icon at bounding box center [300, 362] width 10 height 10
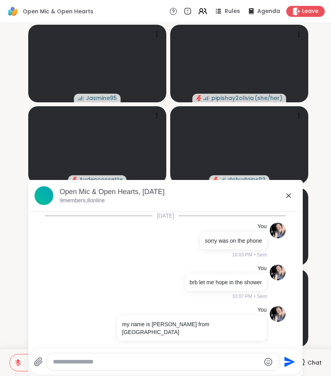
scroll to position [65, 0]
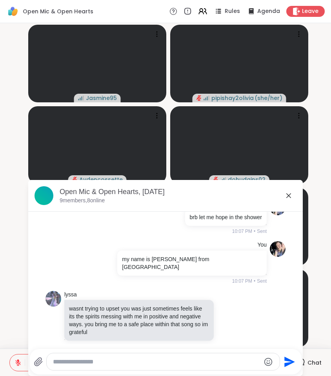
click at [285, 195] on icon at bounding box center [288, 195] width 9 height 9
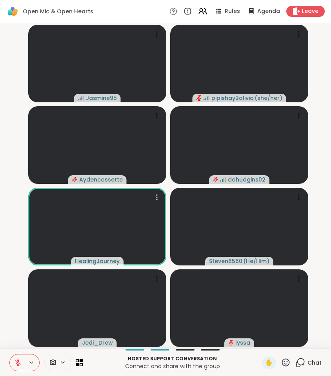
scroll to position [0, 0]
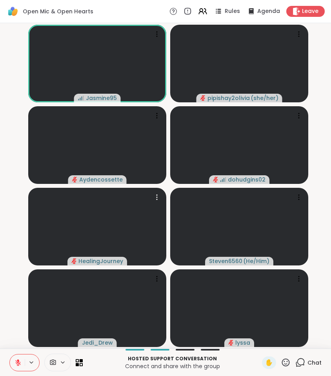
click at [18, 360] on icon at bounding box center [18, 360] width 2 height 3
click at [266, 366] on span "✋" at bounding box center [269, 362] width 8 height 9
click at [18, 360] on icon at bounding box center [17, 362] width 7 height 7
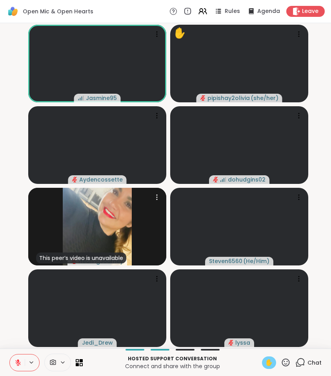
click at [271, 364] on span "✋" at bounding box center [269, 362] width 8 height 9
click at [262, 367] on div "✋" at bounding box center [269, 362] width 14 height 13
click at [273, 366] on span "✋" at bounding box center [269, 362] width 8 height 9
click at [271, 365] on span "✋" at bounding box center [269, 362] width 8 height 9
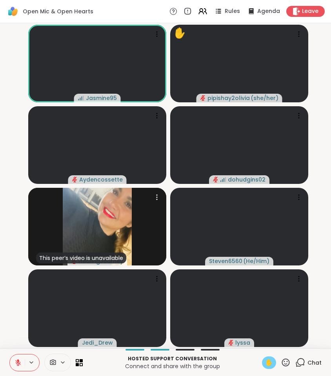
click at [271, 365] on span "✋" at bounding box center [269, 362] width 8 height 9
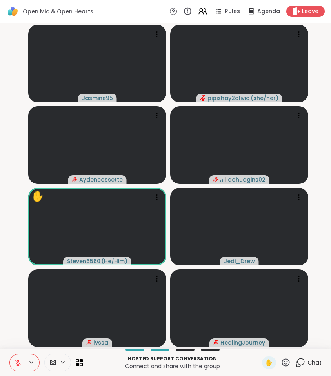
click at [297, 363] on icon at bounding box center [300, 362] width 10 height 10
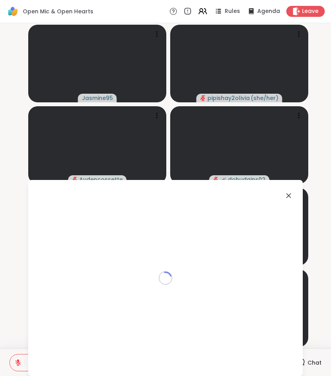
click at [297, 363] on div "Loading..." at bounding box center [165, 278] width 274 height 196
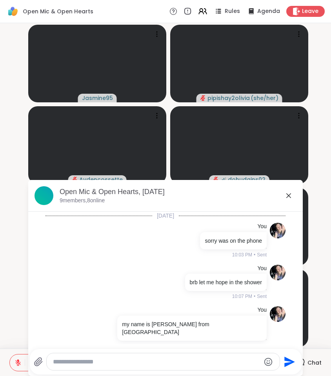
scroll to position [246, 0]
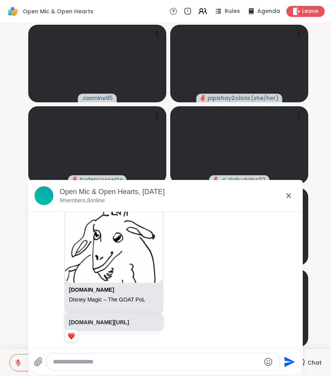
click at [233, 367] on div at bounding box center [163, 361] width 233 height 17
click at [206, 360] on textarea "Type your message" at bounding box center [156, 362] width 207 height 8
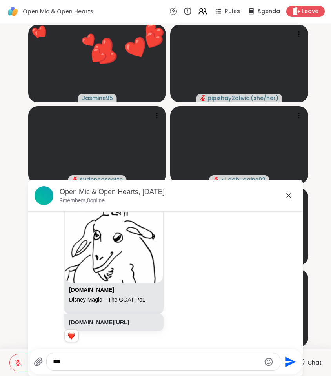
type textarea "***"
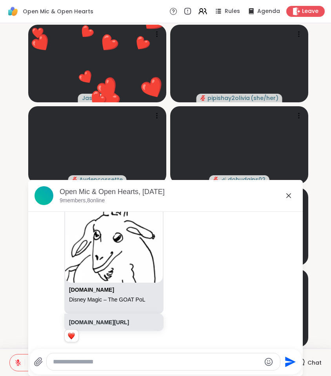
scroll to position [287, 0]
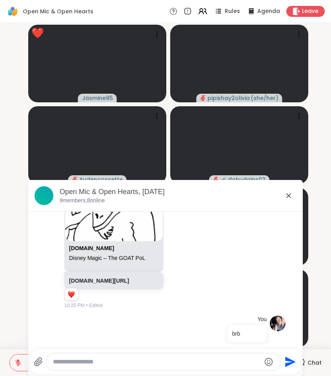
click at [290, 195] on icon at bounding box center [288, 195] width 9 height 9
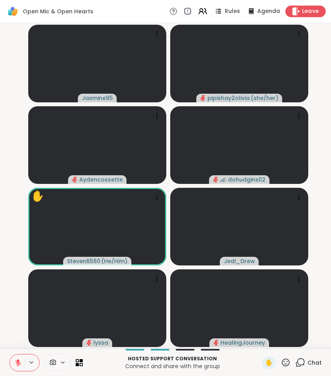
click at [296, 12] on icon at bounding box center [295, 11] width 8 height 8
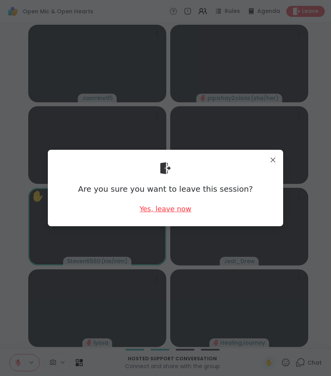
click at [173, 210] on div "Yes, leave now" at bounding box center [165, 209] width 52 height 10
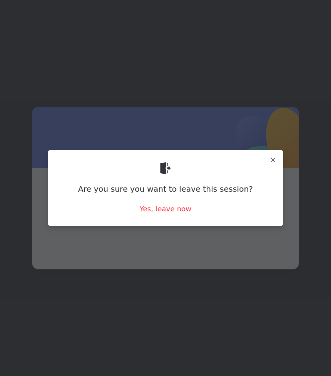
scroll to position [0, 0]
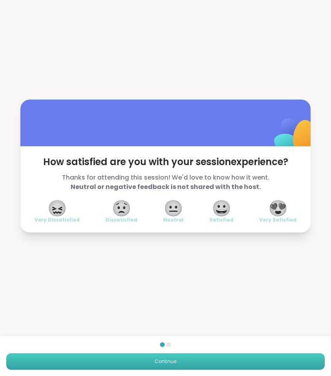
click at [218, 365] on button "Continue" at bounding box center [165, 361] width 318 height 16
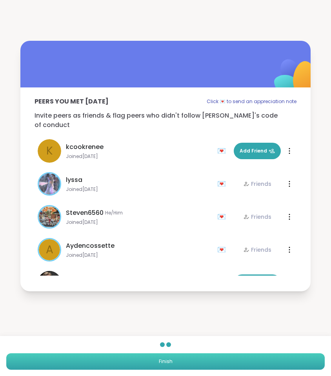
click at [181, 364] on button "Finish" at bounding box center [165, 361] width 318 height 16
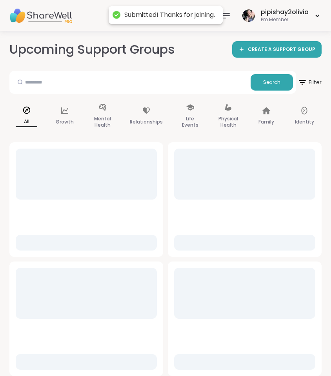
click at [227, 17] on icon at bounding box center [225, 15] width 9 height 9
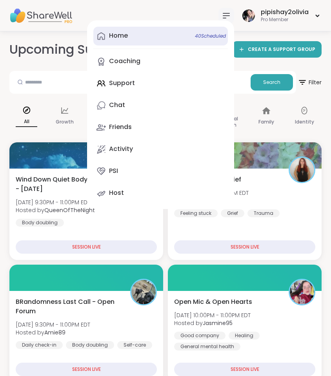
click at [130, 34] on link "Home 40 Scheduled" at bounding box center [160, 36] width 134 height 19
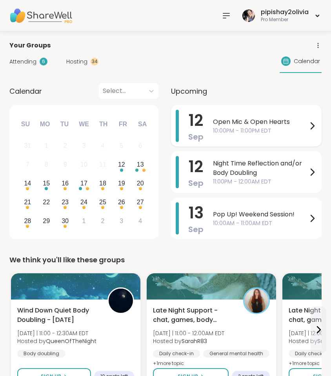
click at [226, 133] on span "10:00PM - 11:00PM EDT" at bounding box center [260, 131] width 94 height 8
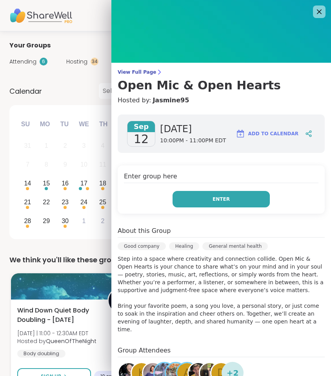
click at [230, 200] on button "Enter" at bounding box center [220, 199] width 97 height 16
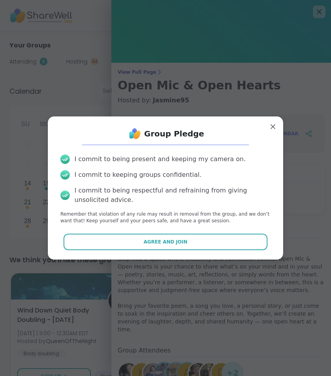
click at [219, 228] on div "I commit to being present and keeping my camera on. I commit to keeping groups …" at bounding box center [165, 189] width 222 height 82
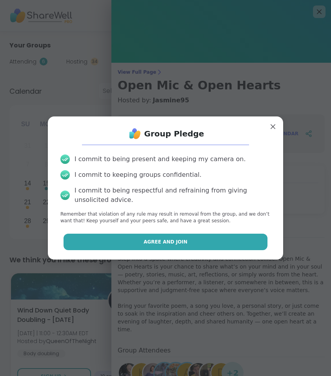
click at [221, 244] on button "Agree and Join" at bounding box center [165, 241] width 204 height 16
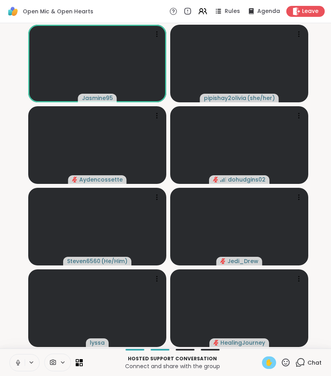
click at [271, 358] on span "✋" at bounding box center [269, 362] width 8 height 9
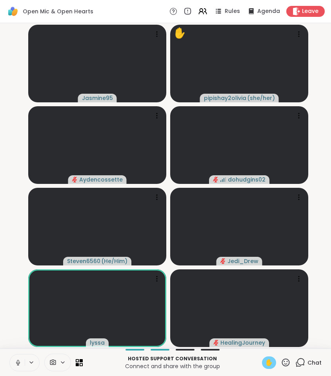
click at [271, 358] on span "✋" at bounding box center [269, 362] width 8 height 9
click at [16, 359] on icon at bounding box center [17, 362] width 7 height 7
click at [285, 363] on icon at bounding box center [285, 362] width 10 height 10
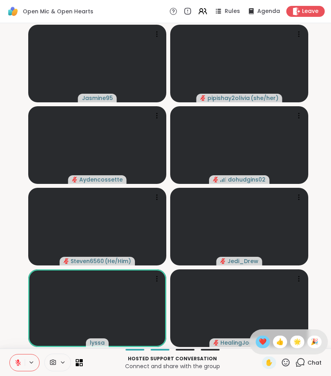
click at [258, 339] on span "❤️" at bounding box center [262, 341] width 8 height 9
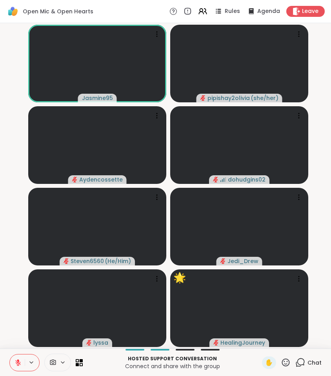
click at [287, 360] on icon at bounding box center [285, 362] width 10 height 10
click at [286, 359] on icon at bounding box center [286, 362] width 8 height 8
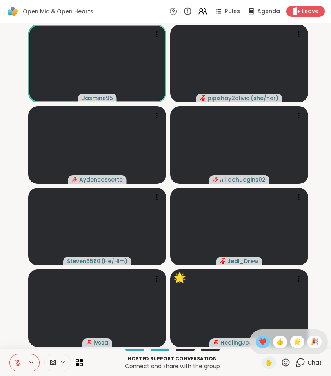
click at [263, 340] on span "❤️" at bounding box center [262, 341] width 8 height 9
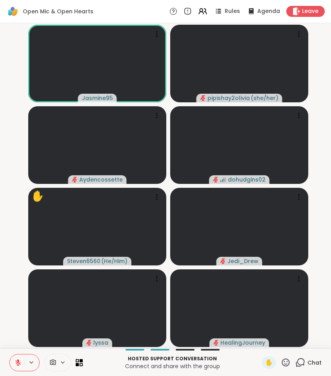
click at [271, 359] on span "✋" at bounding box center [269, 362] width 8 height 9
click at [288, 361] on icon at bounding box center [285, 362] width 10 height 10
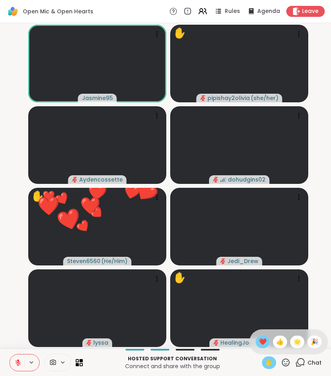
click at [262, 338] on span "❤️" at bounding box center [262, 341] width 8 height 9
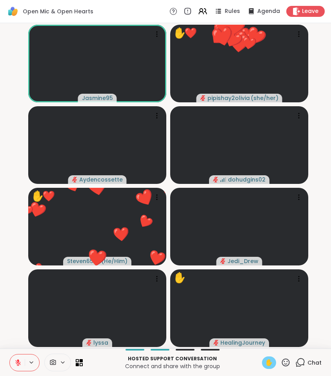
click at [282, 363] on icon at bounding box center [285, 362] width 10 height 10
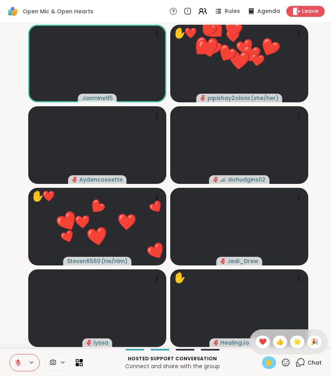
click at [262, 344] on span "❤️" at bounding box center [262, 341] width 8 height 9
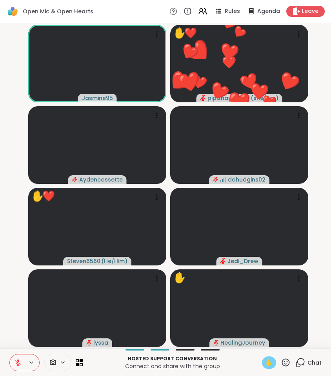
click at [286, 362] on icon at bounding box center [285, 362] width 10 height 10
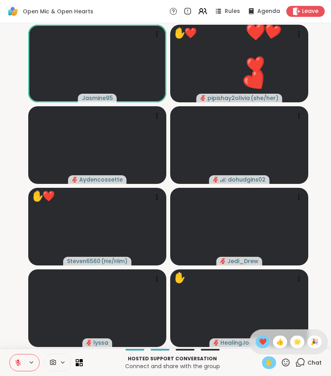
click at [263, 342] on span "❤️" at bounding box center [262, 341] width 8 height 9
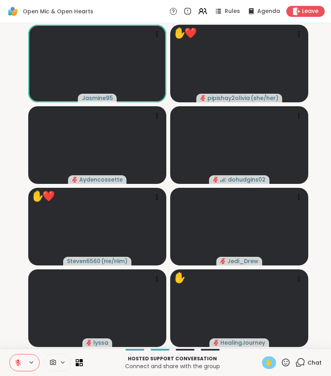
click at [287, 364] on icon at bounding box center [285, 362] width 10 height 10
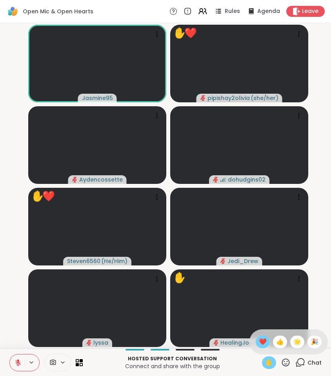
click at [259, 340] on span "❤️" at bounding box center [262, 341] width 8 height 9
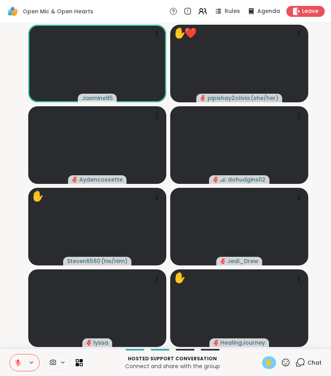
click at [289, 362] on icon at bounding box center [286, 362] width 8 height 8
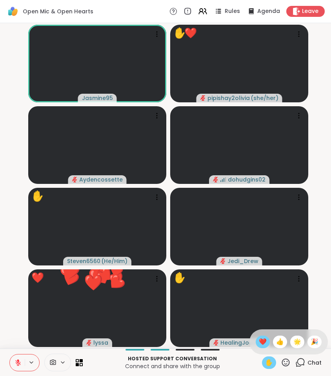
click at [260, 340] on span "❤️" at bounding box center [262, 341] width 8 height 9
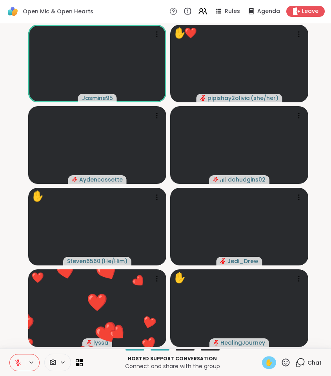
click at [289, 364] on icon at bounding box center [285, 362] width 10 height 10
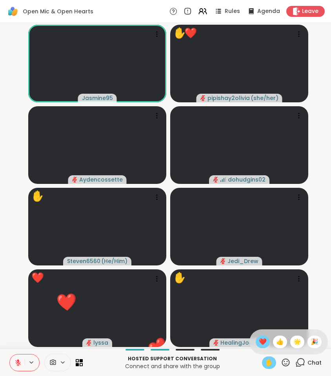
click at [263, 342] on span "❤️" at bounding box center [262, 341] width 8 height 9
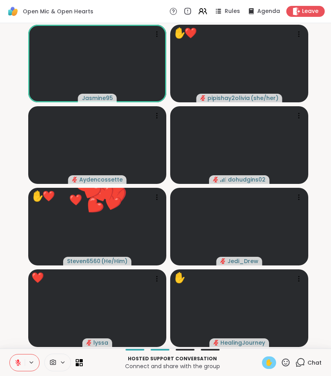
click at [301, 365] on icon at bounding box center [300, 362] width 10 height 10
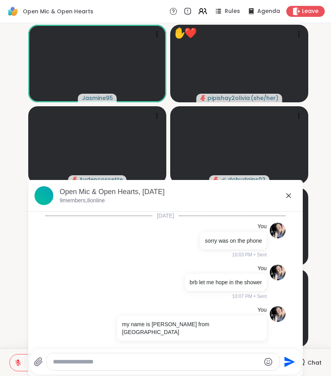
scroll to position [699, 0]
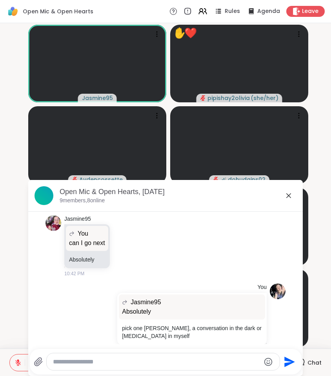
click at [218, 363] on textarea "Type your message" at bounding box center [156, 362] width 207 height 8
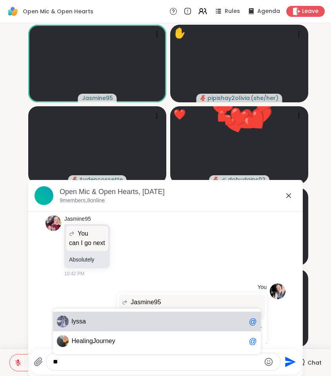
click at [178, 325] on div "l yssa @" at bounding box center [157, 321] width 208 height 20
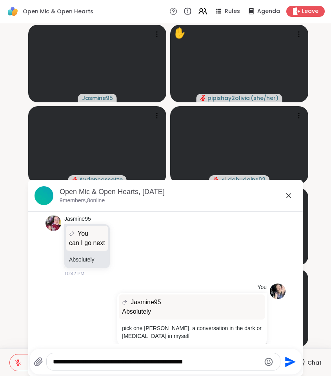
type textarea "**********"
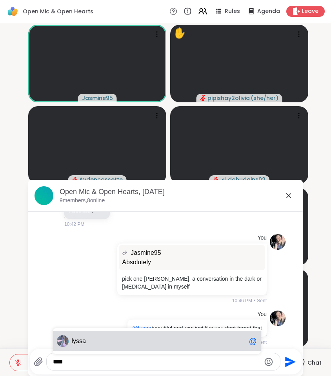
click at [104, 341] on span "lys sa" at bounding box center [159, 341] width 174 height 8
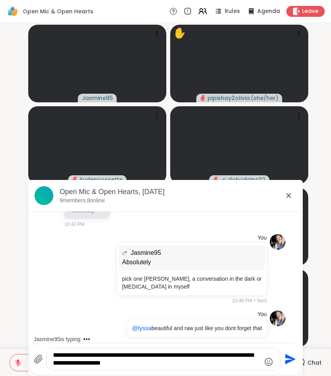
scroll to position [831, 0]
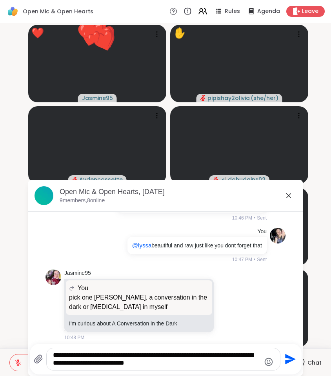
type textarea "**********"
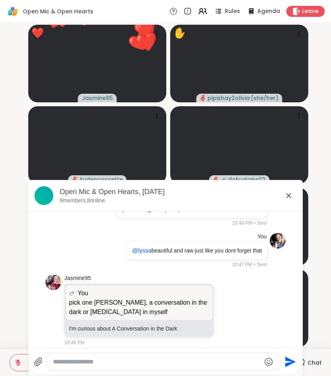
scroll to position [883, 0]
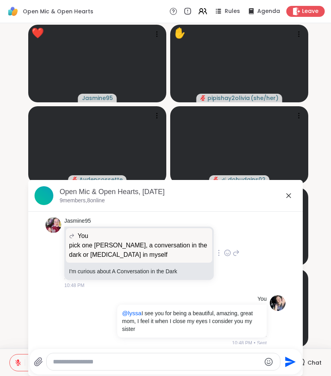
click at [224, 249] on icon at bounding box center [227, 253] width 7 height 8
click at [220, 239] on button "Select Reaction: Heart" at bounding box center [227, 240] width 16 height 16
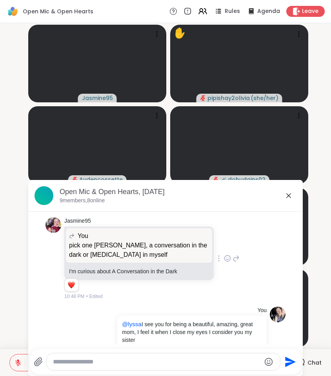
click at [288, 194] on icon at bounding box center [288, 195] width 9 height 9
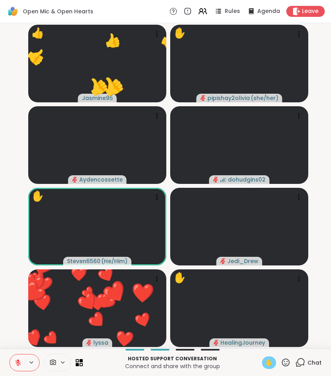
click at [285, 365] on icon at bounding box center [285, 362] width 10 height 10
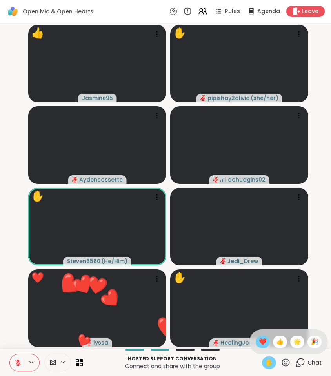
click at [262, 340] on span "❤️" at bounding box center [262, 341] width 8 height 9
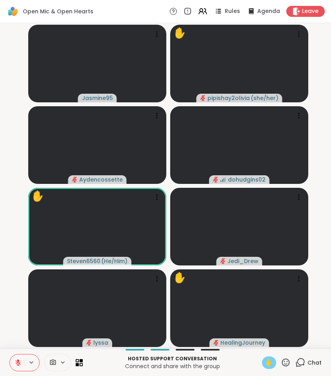
click at [286, 363] on icon at bounding box center [285, 362] width 10 height 10
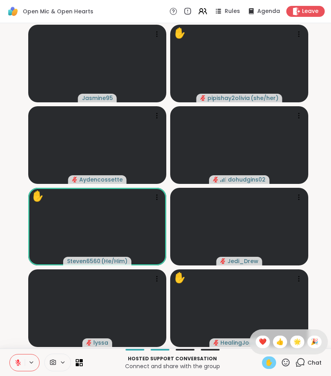
click at [257, 349] on div "✋ ❤️ 👍 🌟 🎉" at bounding box center [288, 341] width 78 height 25
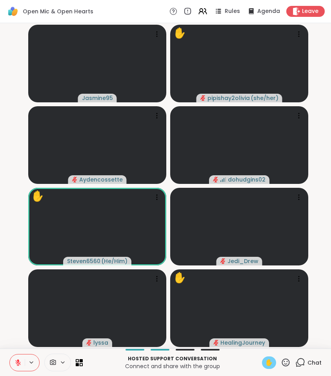
click at [286, 363] on icon at bounding box center [285, 362] width 10 height 10
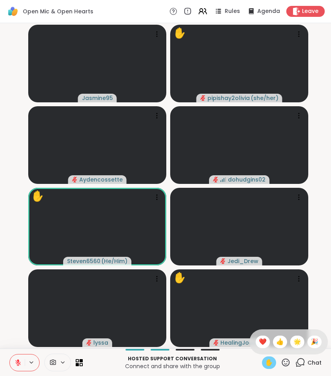
click at [261, 348] on div "✋ ❤️ 👍 🌟 🎉" at bounding box center [288, 341] width 78 height 25
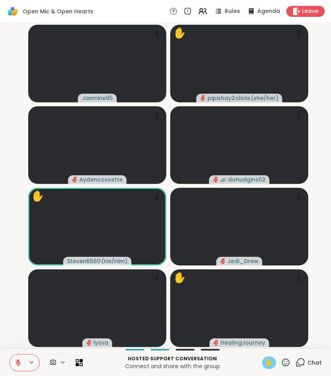
click at [282, 357] on div "✋" at bounding box center [276, 362] width 29 height 13
click at [283, 360] on icon at bounding box center [285, 362] width 10 height 10
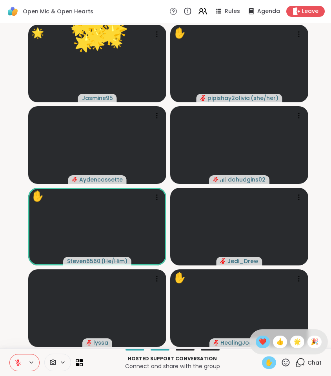
click at [260, 341] on span "❤️" at bounding box center [262, 341] width 8 height 9
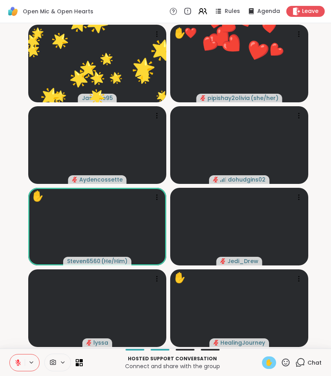
click at [289, 366] on icon at bounding box center [285, 362] width 10 height 10
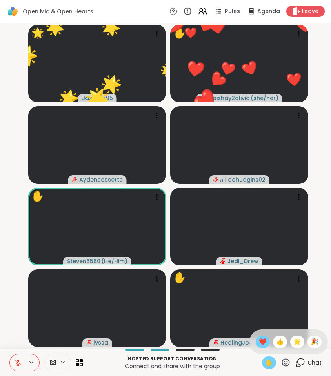
click at [262, 339] on span "❤️" at bounding box center [262, 341] width 8 height 9
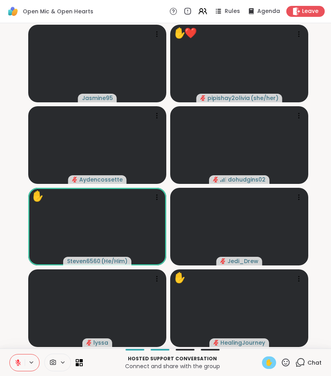
click at [285, 364] on icon at bounding box center [286, 362] width 8 height 8
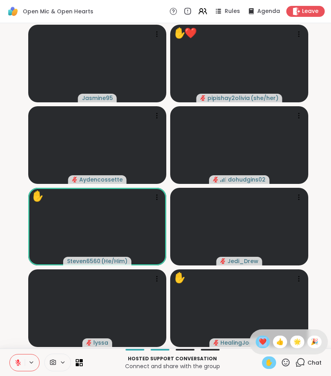
click at [261, 342] on span "❤️" at bounding box center [262, 341] width 8 height 9
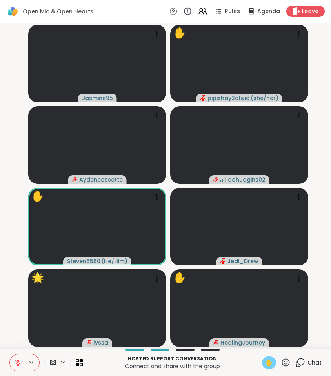
click at [285, 364] on icon at bounding box center [286, 362] width 8 height 8
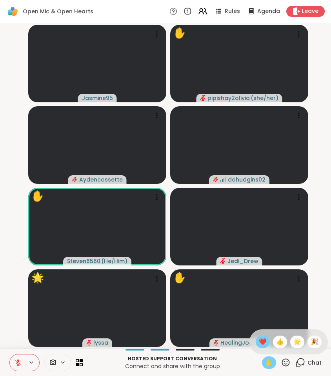
click at [259, 341] on span "❤️" at bounding box center [262, 341] width 8 height 9
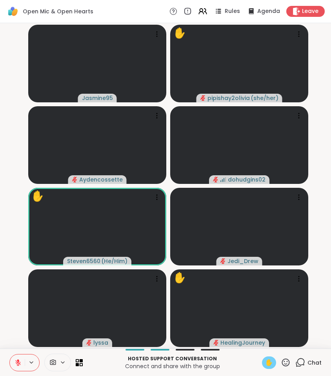
click at [9, 311] on video-player-container "Jasmine95 ✋ pipishay2olivia ( she/her ) Aydencossette dohudgins02 ✋ Steven6560 …" at bounding box center [165, 185] width 321 height 319
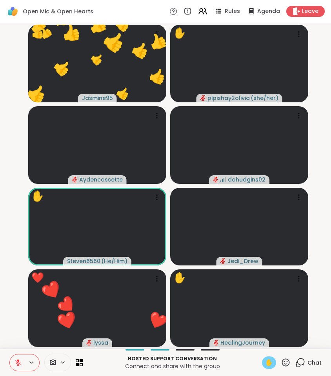
click at [287, 364] on icon at bounding box center [285, 362] width 10 height 10
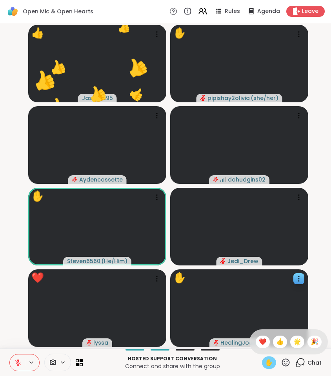
click at [252, 345] on div "✋ ❤️ 👍 🌟 🎉" at bounding box center [288, 341] width 78 height 25
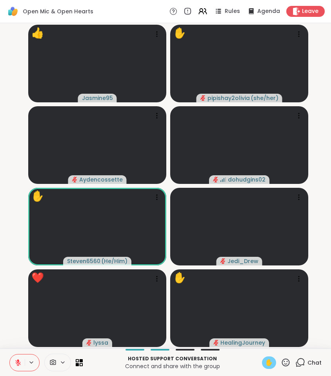
click at [284, 363] on icon at bounding box center [285, 362] width 10 height 10
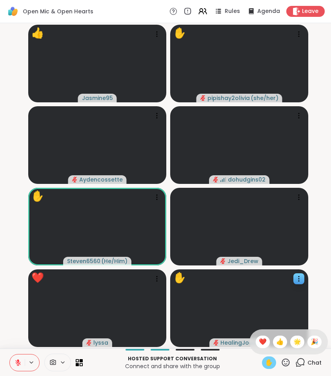
click at [262, 346] on span "❤️" at bounding box center [262, 341] width 8 height 9
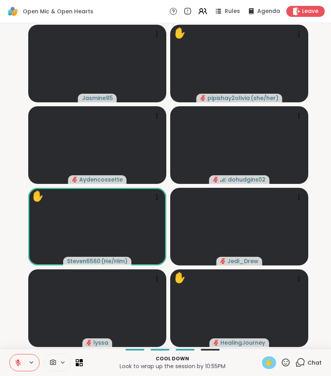
click at [9, 237] on video-player-container "Jasmine95 ✋ pipishay2olivia ( she/her ) Aydencossette dohudgins02 ✋ Steven6560 …" at bounding box center [165, 185] width 321 height 319
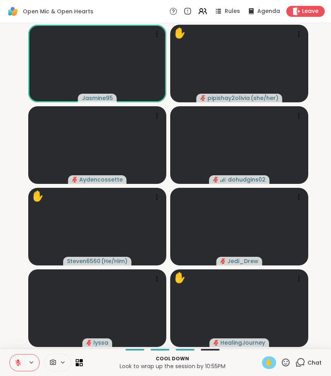
click at [288, 363] on icon at bounding box center [285, 362] width 10 height 10
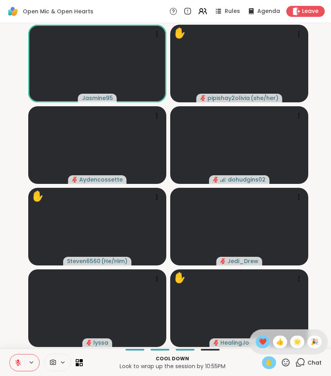
click at [261, 335] on div "❤️" at bounding box center [262, 341] width 14 height 13
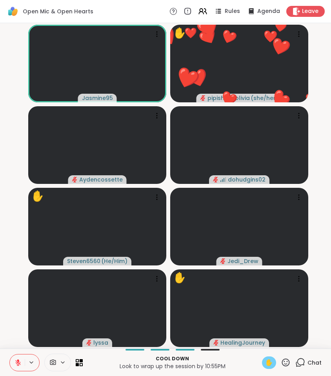
click at [284, 364] on icon at bounding box center [285, 362] width 10 height 10
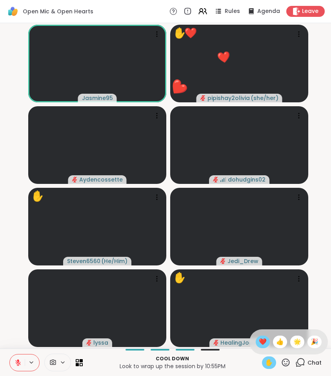
click at [258, 342] on span "❤️" at bounding box center [262, 341] width 8 height 9
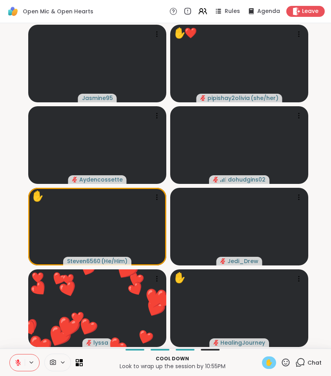
click at [286, 363] on icon at bounding box center [285, 362] width 10 height 10
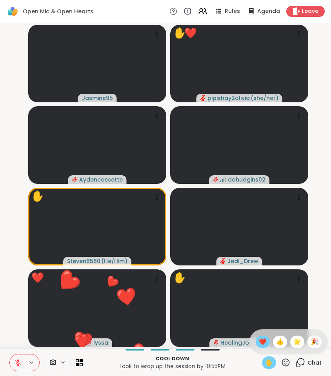
click at [260, 342] on span "❤️" at bounding box center [262, 341] width 8 height 9
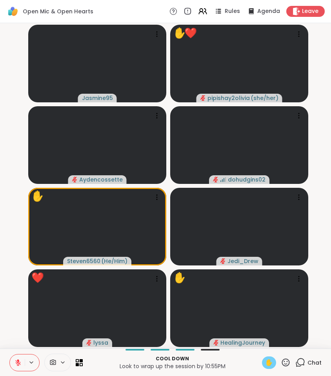
click at [284, 363] on icon at bounding box center [285, 362] width 10 height 10
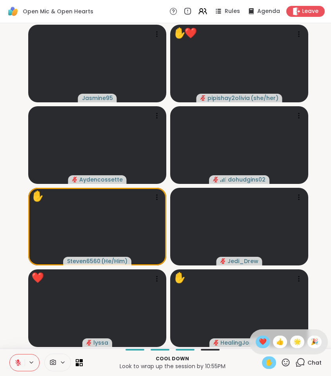
click at [260, 340] on span "❤️" at bounding box center [262, 341] width 8 height 9
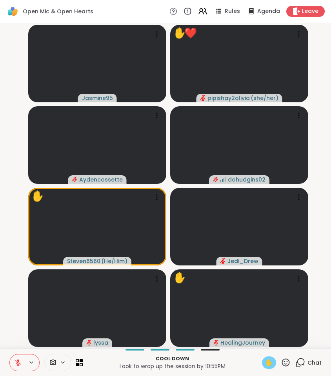
click at [317, 239] on video-player-container "Jasmine95 ✋ ❤️ pipishay2olivia ( she/her ) Aydencossette dohudgins02 ✋ Steven65…" at bounding box center [165, 185] width 321 height 319
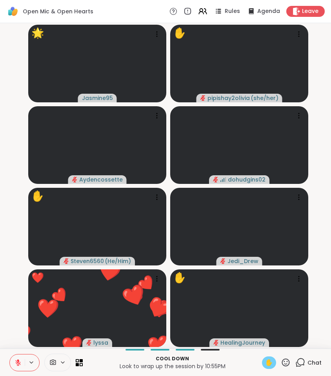
click at [20, 360] on icon at bounding box center [17, 362] width 7 height 7
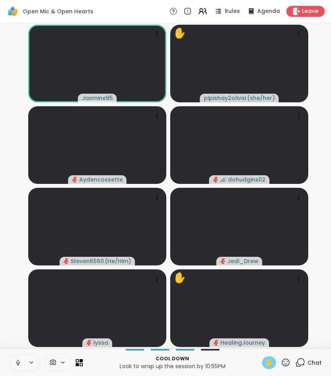
click at [20, 360] on icon at bounding box center [17, 362] width 7 height 7
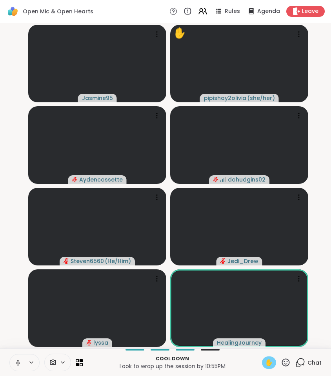
click at [264, 360] on div "✋" at bounding box center [269, 362] width 14 height 13
click at [285, 361] on icon at bounding box center [286, 362] width 8 height 8
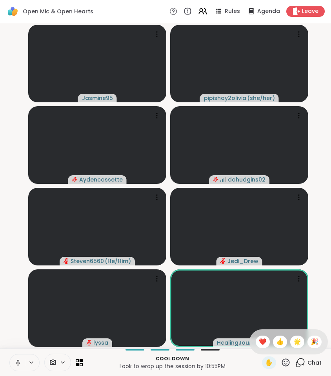
click at [256, 335] on div "✋ ❤️ 👍 🌟 🎉" at bounding box center [288, 341] width 78 height 25
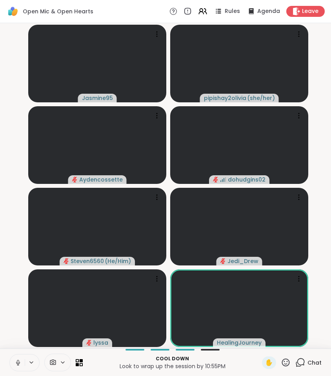
click at [286, 361] on icon at bounding box center [285, 362] width 10 height 10
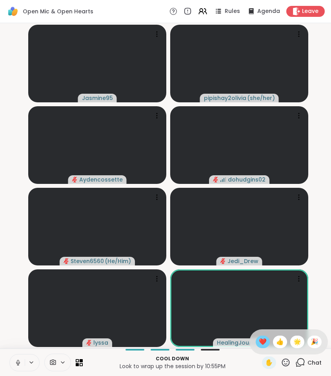
click at [260, 342] on span "❤️" at bounding box center [262, 341] width 8 height 9
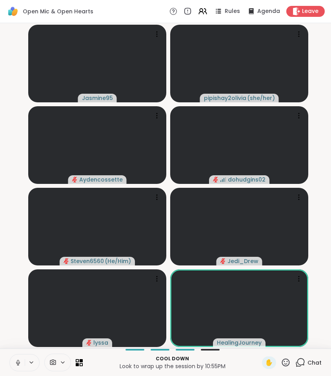
click at [288, 360] on icon at bounding box center [286, 362] width 8 height 8
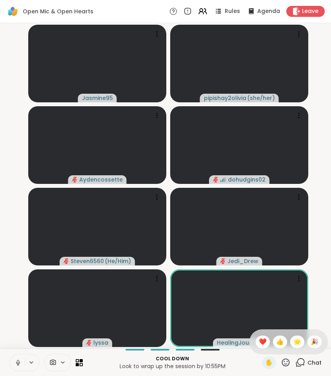
click at [260, 348] on div "✋ ❤️ 👍 🌟 🎉" at bounding box center [288, 341] width 78 height 25
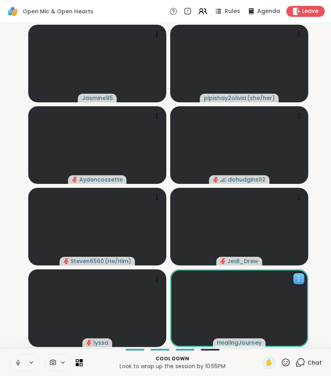
click at [260, 346] on span "HealingJourney" at bounding box center [239, 342] width 45 height 8
click at [283, 358] on icon at bounding box center [285, 362] width 10 height 10
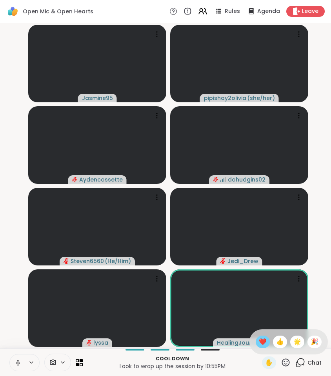
click at [264, 342] on span "❤️" at bounding box center [262, 341] width 8 height 9
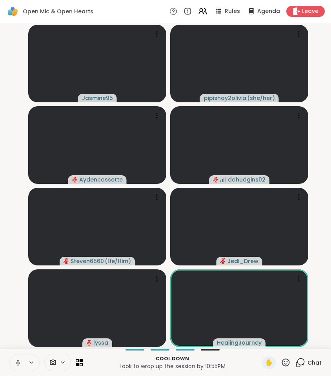
click at [17, 330] on video-player-container "Jasmine95 pipishay2olivia ( she/her ) Aydencossette dohudgins02 Steven6560 ( He…" at bounding box center [165, 185] width 321 height 319
click at [13, 312] on video-player-container "Jasmine95 pipishay2olivia ( she/her ) Aydencossette dohudgins02 Steven6560 ( He…" at bounding box center [165, 185] width 321 height 319
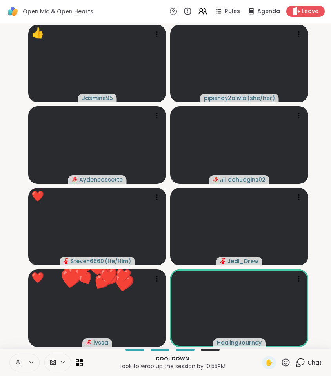
click at [282, 363] on icon at bounding box center [285, 362] width 10 height 10
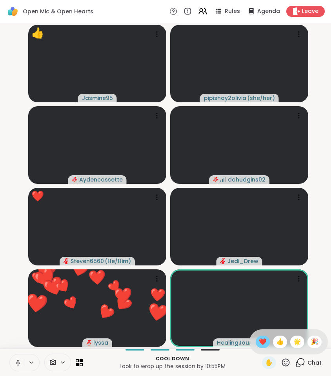
click at [264, 342] on span "❤️" at bounding box center [262, 341] width 8 height 9
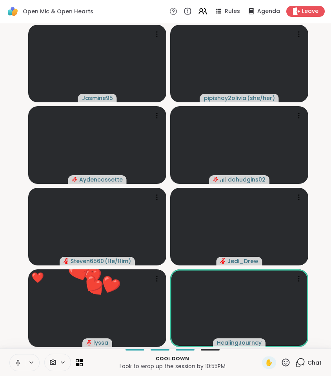
click at [16, 212] on video-player-container "Jasmine95 pipishay2olivia ( she/her ) Aydencossette dohudgins02 Steven6560 ( He…" at bounding box center [165, 185] width 321 height 319
click at [20, 223] on video-player-container "Jasmine95 pipishay2olivia ( she/her ) Aydencossette dohudgins02 Steven6560 ( He…" at bounding box center [165, 185] width 321 height 319
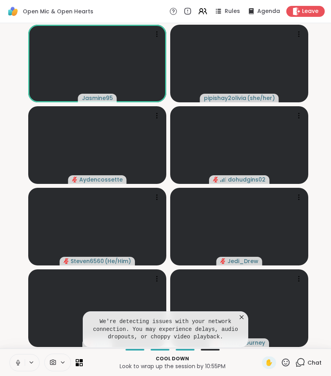
click at [244, 318] on icon at bounding box center [241, 317] width 8 height 8
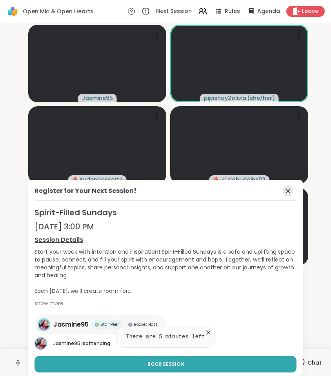
click at [285, 190] on icon at bounding box center [287, 190] width 9 height 9
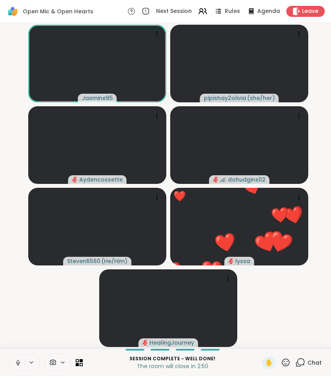
click at [285, 361] on icon at bounding box center [285, 362] width 10 height 10
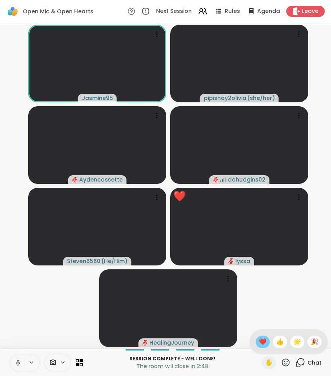
click at [262, 346] on span "❤️" at bounding box center [262, 341] width 8 height 9
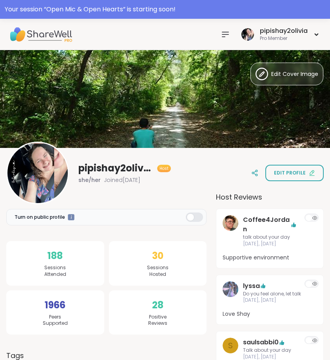
click at [224, 33] on icon at bounding box center [224, 34] width 9 height 9
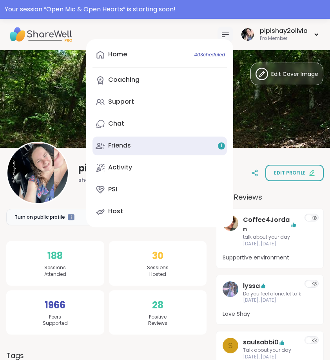
drag, startPoint x: 143, startPoint y: 135, endPoint x: 146, endPoint y: 141, distance: 6.1
click at [146, 141] on div "Home 40 Scheduled Coaching Support Chat Friends 1 Activity PSI Host" at bounding box center [159, 133] width 147 height 188
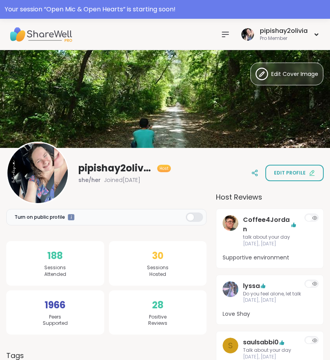
click at [223, 29] on div at bounding box center [225, 35] width 16 height 16
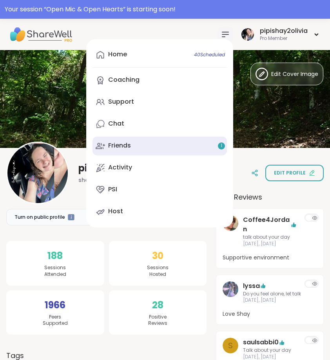
click at [151, 141] on link "Friends 1" at bounding box center [159, 146] width 134 height 19
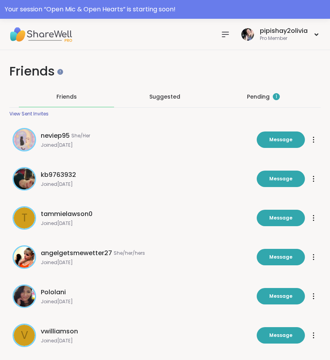
click at [276, 106] on div "Pending 1" at bounding box center [263, 97] width 95 height 20
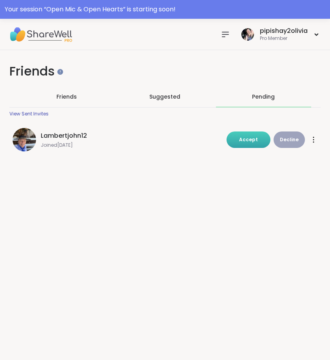
click at [246, 144] on button "Accept" at bounding box center [248, 140] width 44 height 16
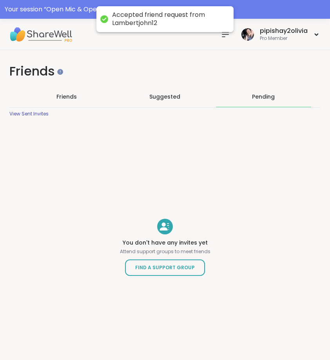
click at [227, 43] on div "pipishay2olivia Pro Member" at bounding box center [165, 34] width 330 height 31
click at [226, 36] on icon at bounding box center [224, 34] width 9 height 9
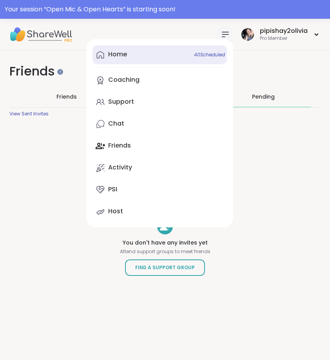
click at [166, 52] on link "Home 40 Scheduled" at bounding box center [159, 54] width 134 height 19
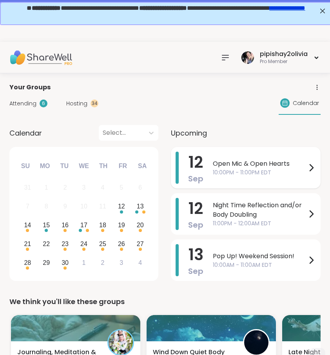
click at [260, 173] on span "10:00PM - 11:00PM EDT" at bounding box center [260, 172] width 94 height 8
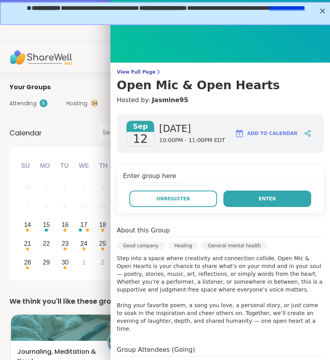
click at [251, 206] on button "Enter" at bounding box center [267, 199] width 88 height 16
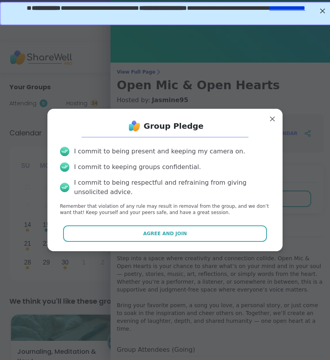
click at [250, 224] on div "Group Pledge I commit to being present and keeping my camera on. I commit to ke…" at bounding box center [165, 180] width 222 height 130
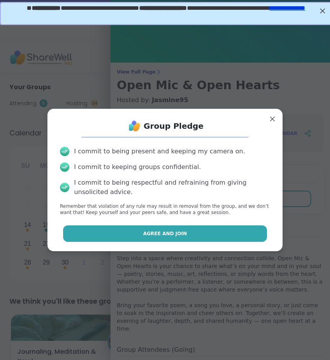
click at [240, 240] on button "Agree and Join" at bounding box center [165, 234] width 204 height 16
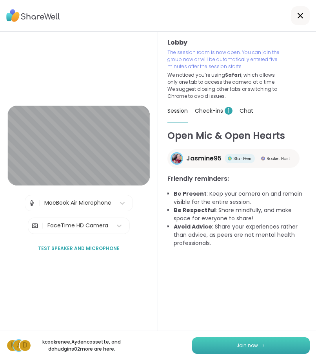
click at [240, 351] on button "Join now" at bounding box center [250, 346] width 117 height 16
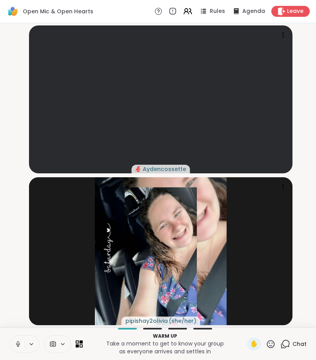
click at [18, 347] on icon at bounding box center [18, 347] width 2 height 0
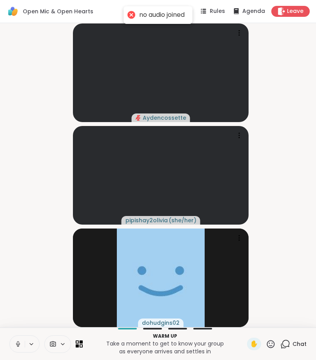
click at [18, 340] on button at bounding box center [17, 344] width 15 height 16
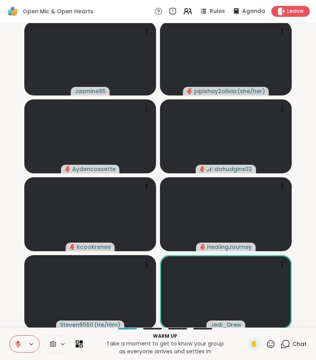
click at [283, 344] on icon at bounding box center [285, 343] width 7 height 7
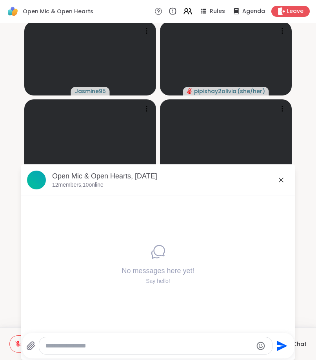
click at [181, 344] on textarea "Type your message" at bounding box center [148, 346] width 207 height 8
type textarea "**********"
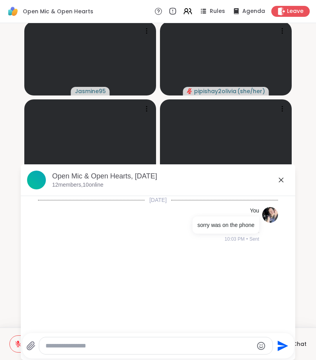
click at [280, 179] on icon at bounding box center [280, 179] width 9 height 9
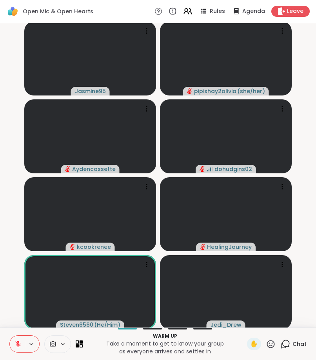
click at [286, 346] on icon at bounding box center [285, 345] width 10 height 10
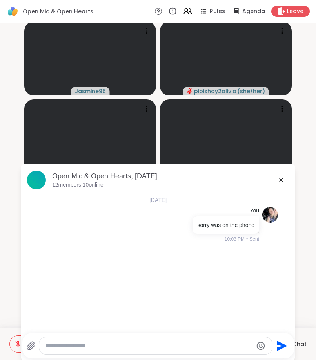
click at [280, 184] on icon at bounding box center [280, 179] width 9 height 9
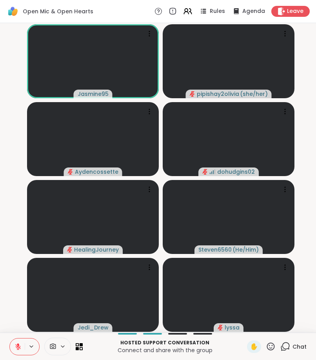
click at [271, 351] on icon at bounding box center [271, 347] width 8 height 8
click at [270, 348] on icon at bounding box center [271, 347] width 8 height 8
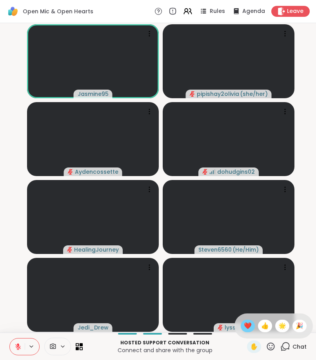
click at [246, 325] on span "❤️" at bounding box center [248, 326] width 8 height 9
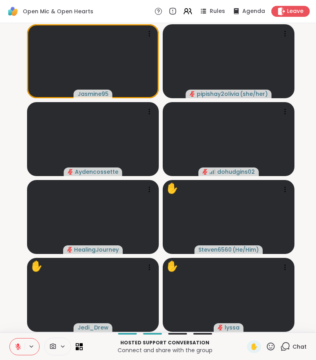
drag, startPoint x: 267, startPoint y: 339, endPoint x: 263, endPoint y: 340, distance: 4.1
click at [267, 339] on div "Hosted support conversation Connect and share with the group ✋ Chat" at bounding box center [158, 346] width 316 height 27
click at [260, 342] on div "✋" at bounding box center [254, 347] width 14 height 13
click at [249, 348] on div "✋" at bounding box center [254, 347] width 14 height 13
click at [273, 345] on icon at bounding box center [271, 347] width 10 height 10
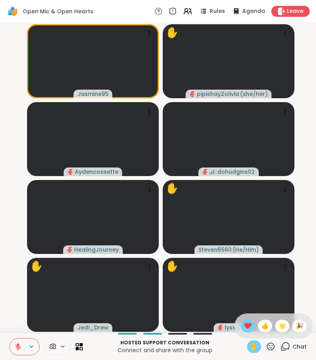
click at [244, 325] on span "❤️" at bounding box center [248, 326] width 8 height 9
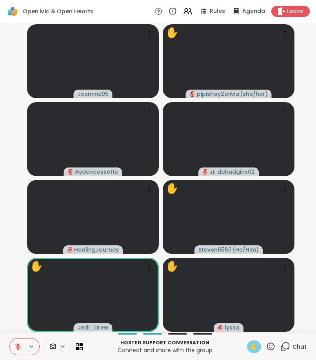
click at [299, 12] on span "Leave" at bounding box center [295, 11] width 16 height 8
click at [293, 6] on div "Leave" at bounding box center [290, 10] width 40 height 11
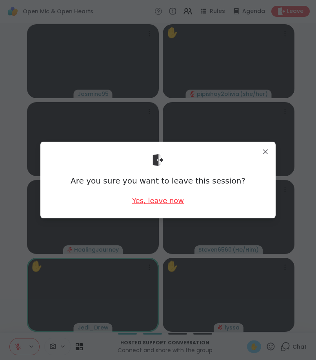
click at [174, 203] on div "Yes, leave now" at bounding box center [158, 201] width 52 height 10
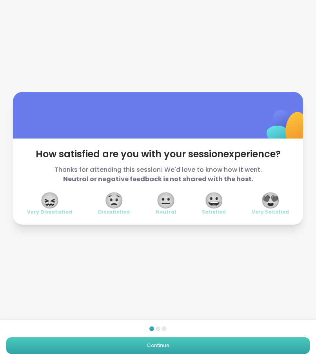
click at [276, 348] on button "Continue" at bounding box center [157, 346] width 303 height 16
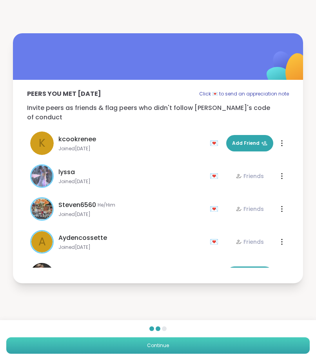
click at [276, 348] on button "Continue" at bounding box center [157, 346] width 303 height 16
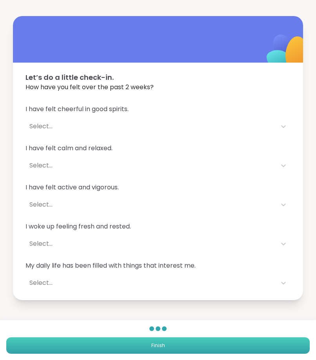
click at [276, 348] on button "Finish" at bounding box center [157, 346] width 303 height 16
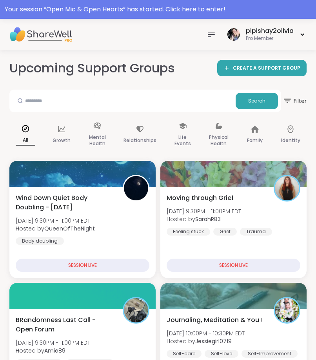
click at [211, 33] on icon at bounding box center [210, 34] width 9 height 9
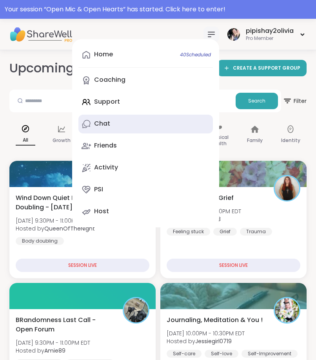
click at [142, 119] on link "Chat" at bounding box center [145, 124] width 134 height 19
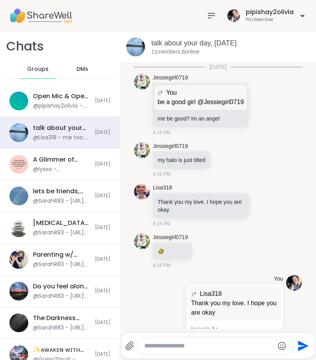
scroll to position [1601, 0]
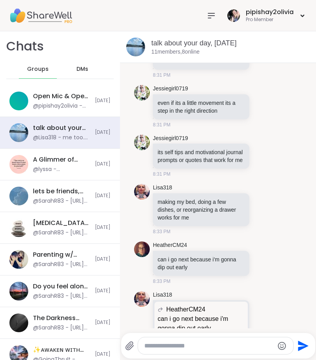
click at [76, 68] on span "DMs" at bounding box center [82, 69] width 12 height 8
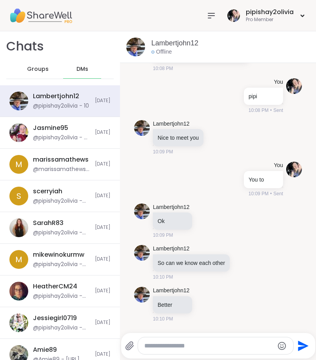
scroll to position [573, 0]
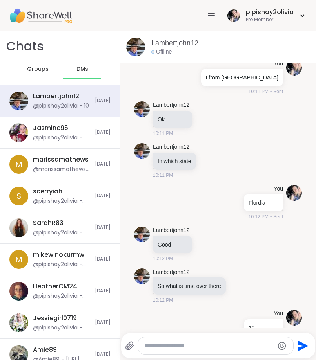
click at [170, 45] on link "Lambertjohn12" at bounding box center [174, 43] width 47 height 10
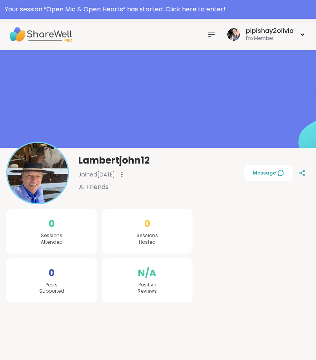
click at [126, 173] on div at bounding box center [122, 174] width 8 height 13
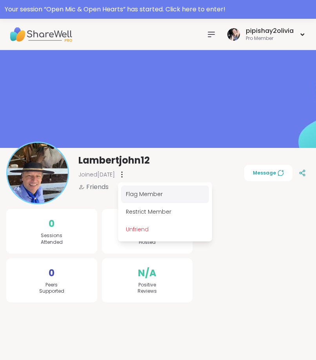
click at [150, 195] on div "Flag Member" at bounding box center [165, 195] width 88 height 18
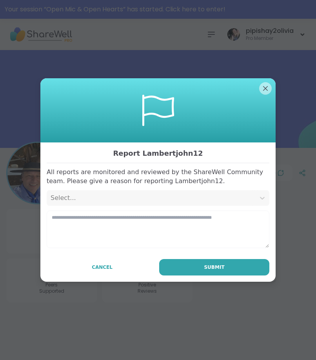
click at [131, 197] on div "Select..." at bounding box center [151, 197] width 201 height 9
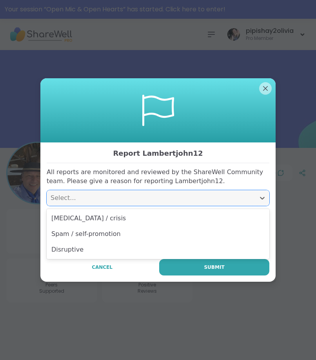
click at [102, 160] on h3 "Report Lambertjohn12" at bounding box center [158, 153] width 222 height 13
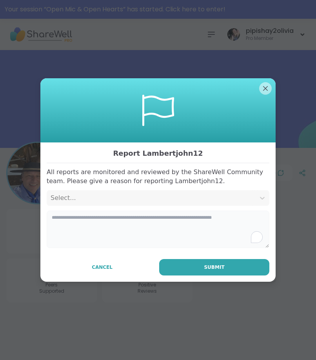
click at [107, 228] on textarea "To enrich screen reader interactions, please activate Accessibility in Grammarl…" at bounding box center [158, 230] width 222 height 38
click at [65, 198] on div "Select..." at bounding box center [151, 197] width 201 height 9
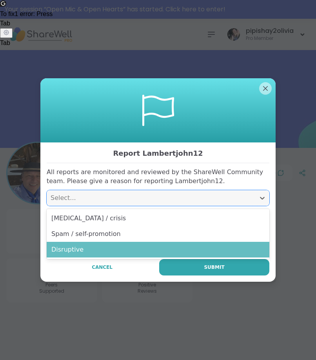
click at [80, 243] on div "Disruptive" at bounding box center [158, 250] width 222 height 16
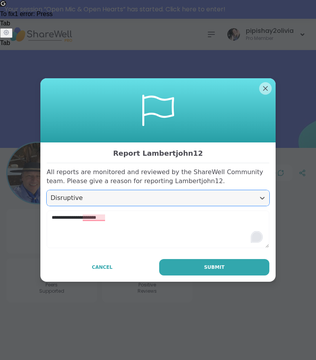
click at [256, 239] on html "**********" at bounding box center [158, 189] width 316 height 379
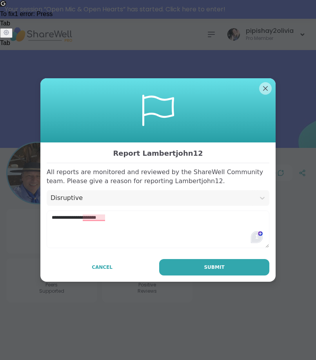
click at [253, 235] on html "**********" at bounding box center [158, 189] width 316 height 379
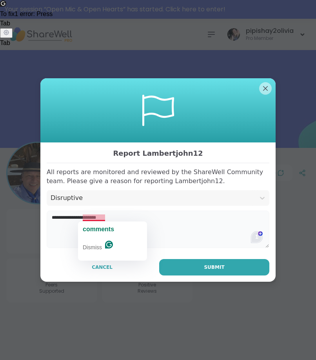
click at [98, 220] on textarea "**********" at bounding box center [158, 230] width 222 height 38
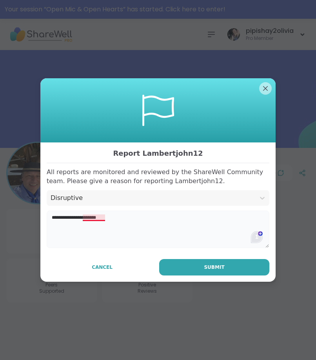
click at [96, 218] on textarea "**********" at bounding box center [158, 230] width 222 height 38
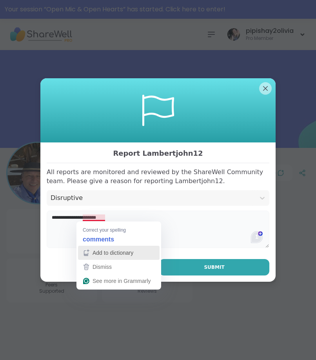
click at [102, 246] on button "Add to dictionary" at bounding box center [118, 253] width 81 height 14
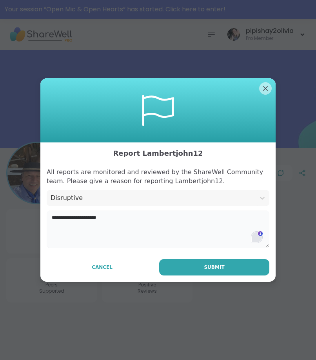
click at [94, 223] on textarea "**********" at bounding box center [158, 230] width 222 height 38
click at [99, 212] on textarea "**********" at bounding box center [158, 230] width 222 height 38
click at [114, 215] on textarea "**********" at bounding box center [158, 230] width 222 height 38
type textarea "**********"
click at [179, 264] on button "Submit" at bounding box center [214, 267] width 110 height 16
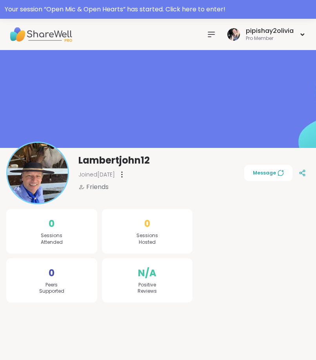
click at [220, 38] on div "pipishay2olivia Pro Member" at bounding box center [254, 34] width 103 height 18
click at [216, 38] on div at bounding box center [211, 35] width 16 height 16
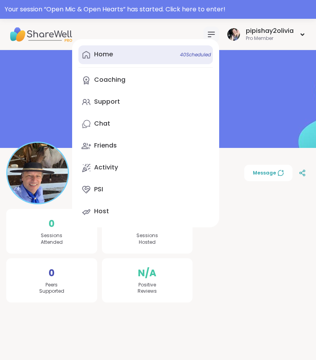
click at [153, 51] on link "Home 40 Scheduled" at bounding box center [145, 54] width 134 height 19
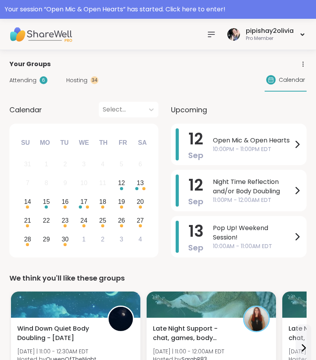
click at [90, 75] on div "Attending 6 Hosting 34 Calendar" at bounding box center [157, 80] width 297 height 23
click at [83, 87] on div "Attending 6 Hosting 34 Calendar" at bounding box center [157, 80] width 297 height 23
click at [214, 43] on div "pipishay2olivia Pro Member" at bounding box center [254, 34] width 103 height 18
click at [213, 35] on icon at bounding box center [210, 34] width 9 height 9
click at [56, 78] on div "Attending 6 Hosting 34" at bounding box center [53, 80] width 89 height 8
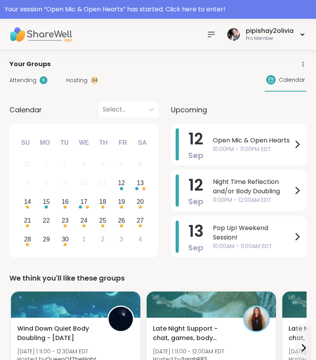
click at [37, 79] on div "Attending 6" at bounding box center [28, 80] width 38 height 8
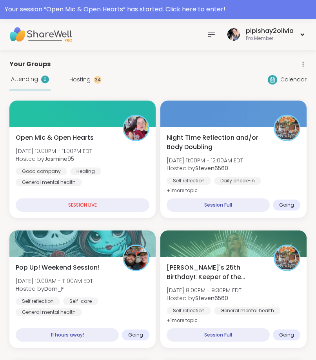
click at [215, 33] on icon at bounding box center [210, 34] width 9 height 9
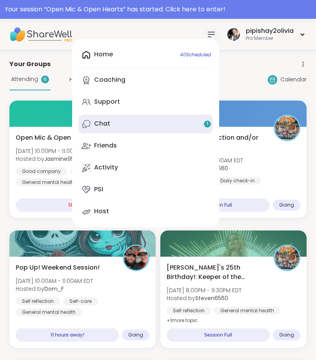
click at [123, 125] on link "Chat 1" at bounding box center [145, 124] width 134 height 19
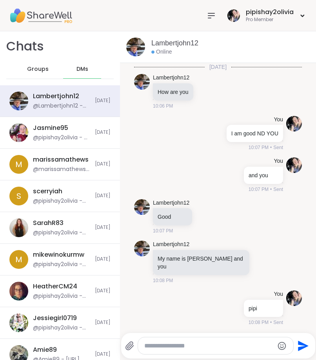
scroll to position [640, 0]
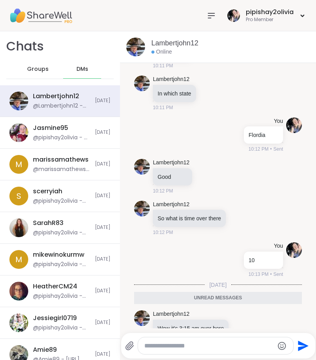
click at [171, 344] on textarea "Type your message" at bounding box center [209, 346] width 130 height 8
type textarea "**"
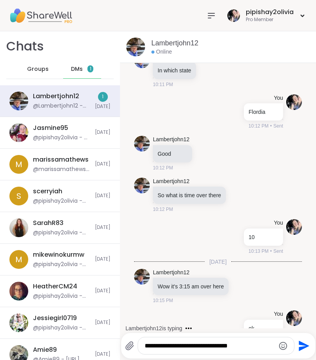
scroll to position [705, 0]
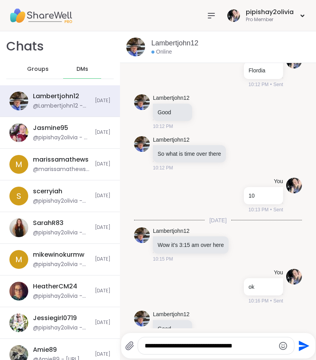
type textarea "**********"
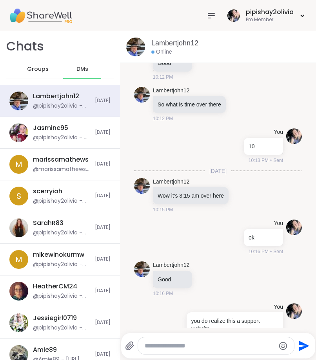
click at [78, 70] on span "DMs" at bounding box center [82, 69] width 12 height 8
click at [41, 70] on span "Groups" at bounding box center [38, 69] width 22 height 8
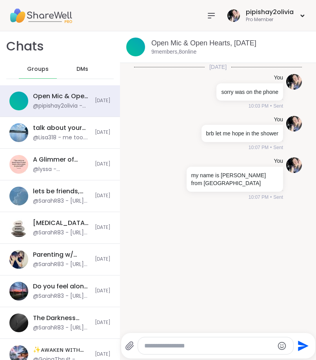
click at [208, 16] on icon at bounding box center [210, 15] width 9 height 9
click at [208, 18] on icon at bounding box center [211, 15] width 6 height 5
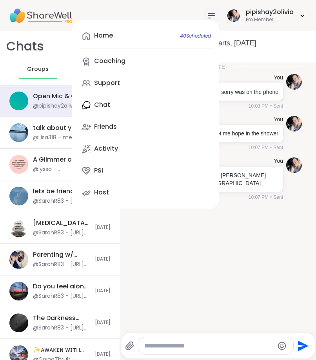
click at [111, 105] on div "Home 40 Scheduled Coaching Support Chat Friends Activity PSI Host" at bounding box center [145, 114] width 147 height 188
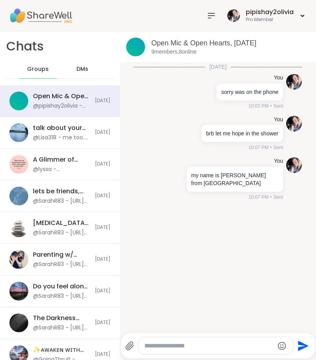
click at [76, 69] on span "DMs" at bounding box center [82, 69] width 12 height 8
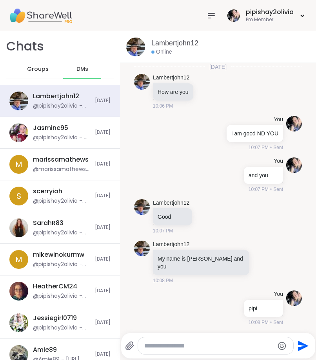
scroll to position [746, 0]
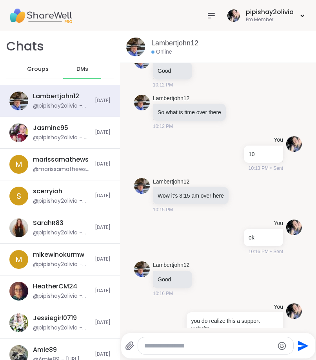
click at [189, 43] on link "Lambertjohn12" at bounding box center [174, 43] width 47 height 10
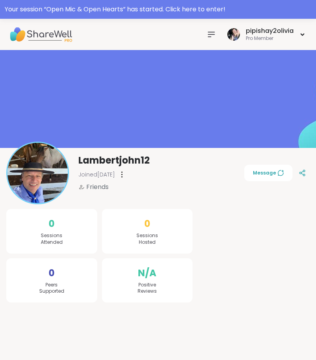
click at [126, 177] on div at bounding box center [122, 174] width 8 height 13
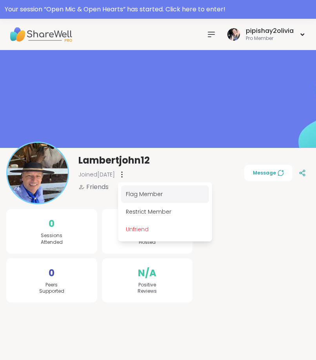
click at [137, 195] on div "Flag Member" at bounding box center [165, 195] width 88 height 18
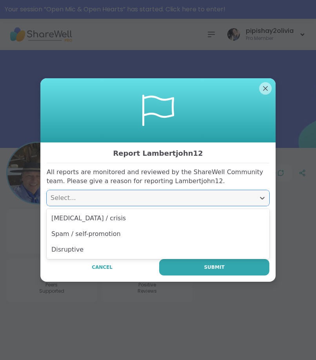
click at [208, 195] on div "Select..." at bounding box center [151, 197] width 201 height 9
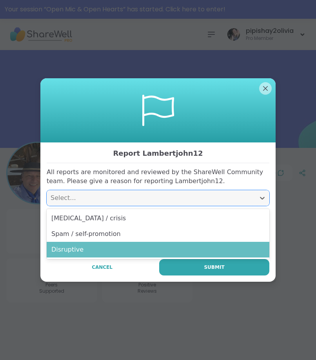
click at [184, 242] on div "Disruptive" at bounding box center [158, 250] width 222 height 16
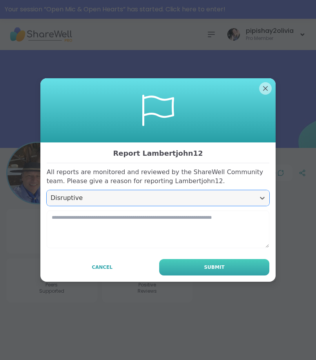
click at [208, 267] on span "Submit" at bounding box center [214, 267] width 20 height 7
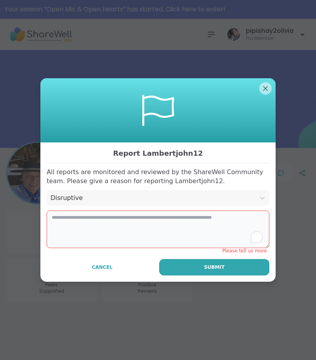
click at [207, 224] on textarea "To enrich screen reader interactions, please activate Accessibility in Grammarl…" at bounding box center [158, 230] width 222 height 38
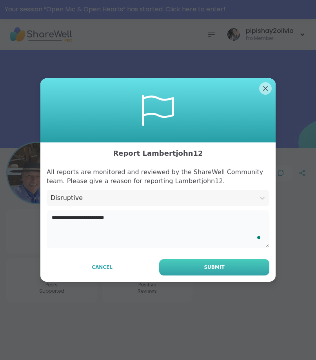
type textarea "**********"
click at [195, 269] on button "Submit" at bounding box center [214, 267] width 110 height 16
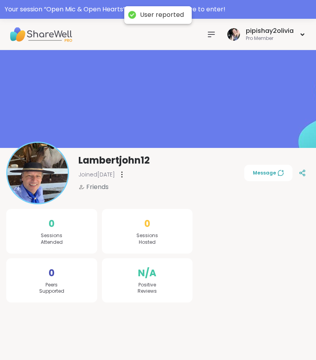
click at [126, 179] on div at bounding box center [122, 174] width 8 height 13
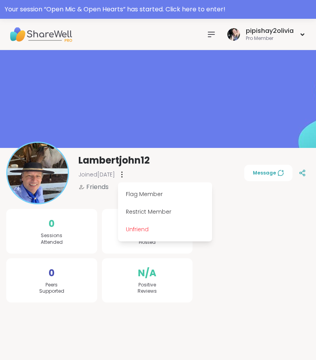
click at [213, 42] on div "pipishay2olivia Pro Member" at bounding box center [254, 34] width 103 height 18
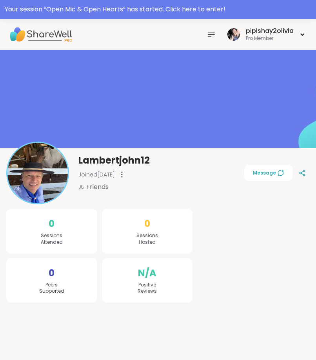
click at [211, 36] on icon at bounding box center [210, 34] width 9 height 9
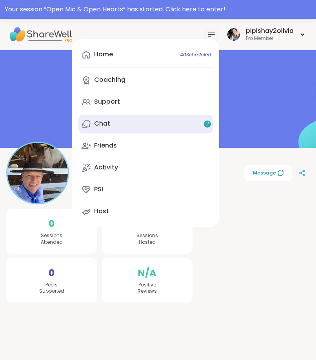
click at [146, 121] on link "Chat 2" at bounding box center [145, 124] width 134 height 19
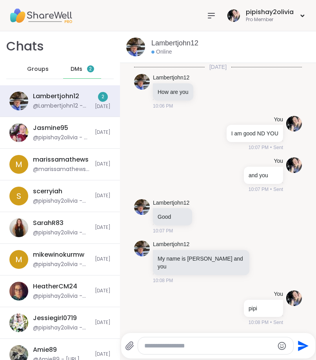
scroll to position [887, 0]
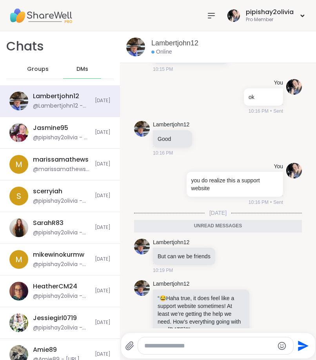
click at [171, 347] on textarea "Type your message" at bounding box center [209, 346] width 130 height 8
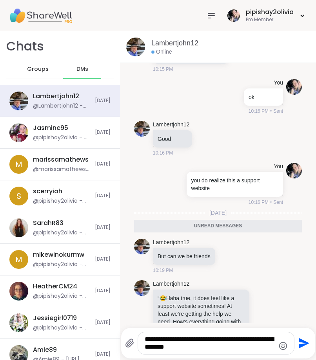
type textarea "**********"
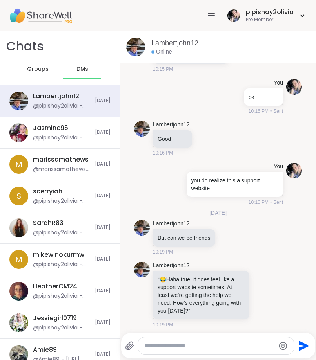
scroll to position [918, 0]
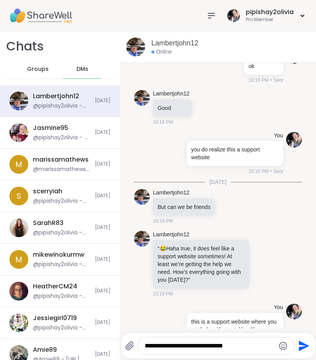
type textarea "**********"
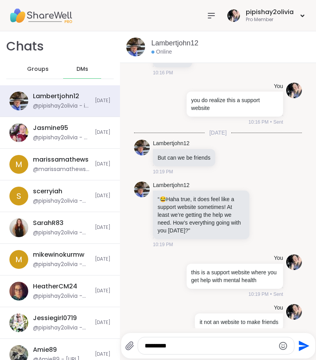
type textarea "*********"
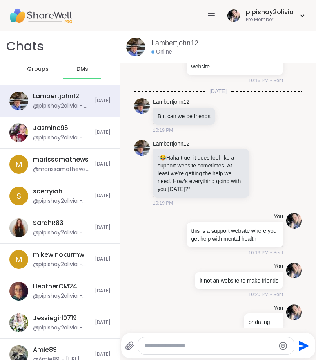
click at [40, 67] on span "Groups" at bounding box center [38, 69] width 22 height 8
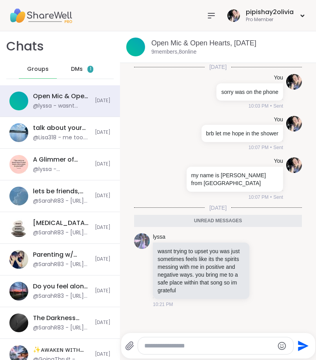
click at [71, 70] on span "DMs" at bounding box center [77, 69] width 12 height 8
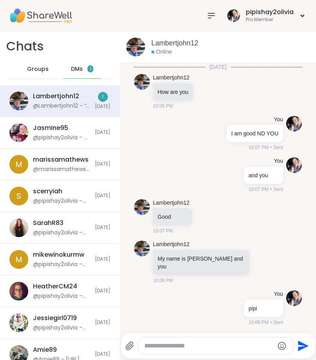
scroll to position [1108, 0]
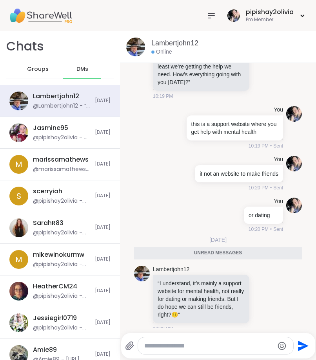
click at [25, 71] on div "Groups" at bounding box center [38, 69] width 38 height 19
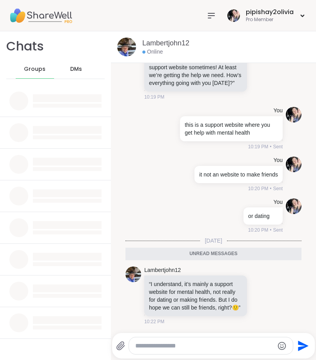
click at [25, 71] on span "Groups" at bounding box center [35, 69] width 22 height 8
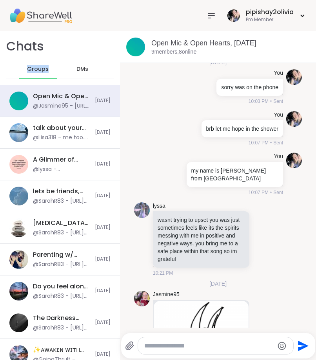
scroll to position [133, 0]
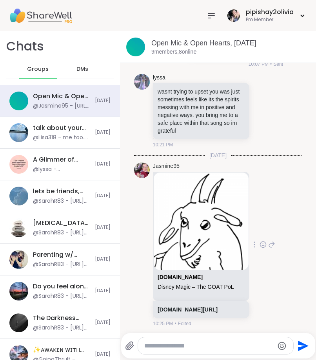
click at [259, 241] on icon at bounding box center [262, 245] width 7 height 8
click at [259, 229] on div "Select Reaction: Heart" at bounding box center [262, 232] width 7 height 7
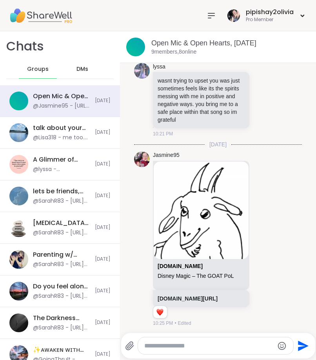
click at [77, 73] on div "DMs" at bounding box center [82, 69] width 38 height 19
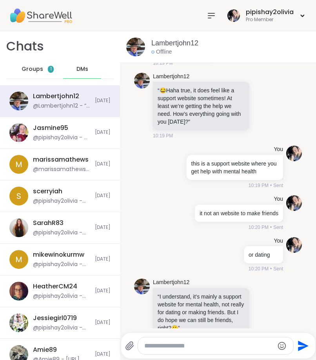
scroll to position [1082, 0]
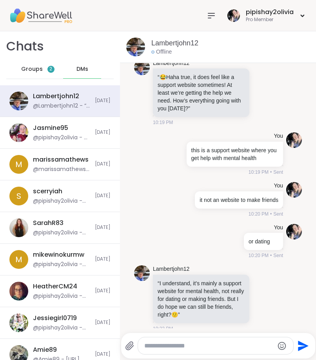
click at [44, 70] on div "Groups 2" at bounding box center [38, 69] width 38 height 19
click at [47, 70] on span "2" at bounding box center [50, 69] width 7 height 7
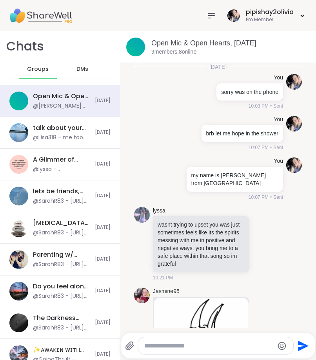
scroll to position [295, 0]
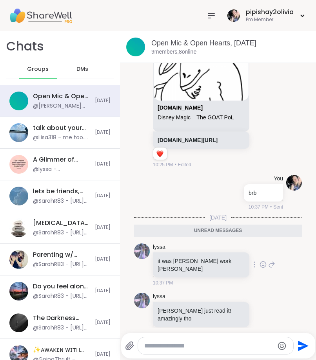
click at [259, 261] on icon at bounding box center [262, 265] width 7 height 8
click at [255, 250] on button "Select Reaction: Heart" at bounding box center [263, 252] width 16 height 16
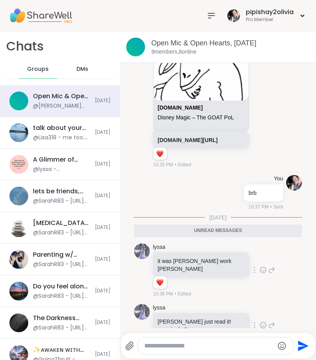
click at [259, 322] on icon at bounding box center [262, 326] width 7 height 8
click at [259, 309] on div "Select Reaction: Heart" at bounding box center [262, 312] width 7 height 7
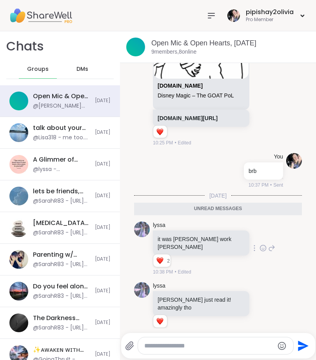
click at [206, 340] on div at bounding box center [215, 346] width 155 height 17
click at [206, 345] on textarea "Type your message" at bounding box center [209, 346] width 130 height 8
click at [212, 347] on textarea "Type your message" at bounding box center [209, 346] width 130 height 8
type textarea "**********"
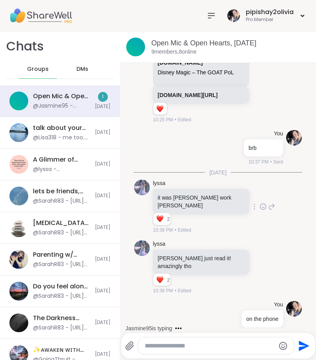
scroll to position [418, 0]
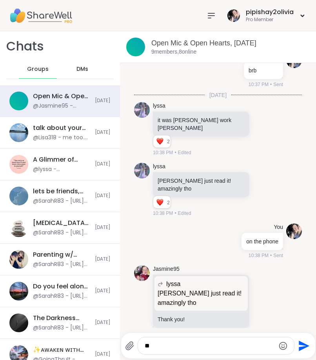
type textarea "*"
type textarea "**********"
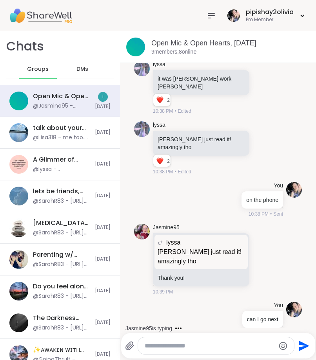
scroll to position [527, 0]
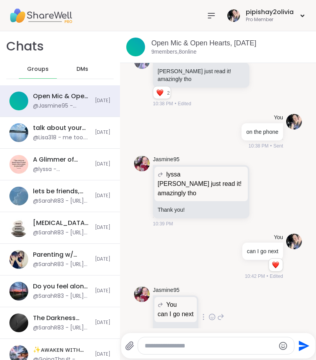
click at [221, 313] on icon at bounding box center [220, 317] width 7 height 9
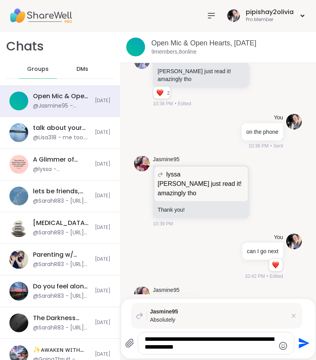
type textarea "**********"
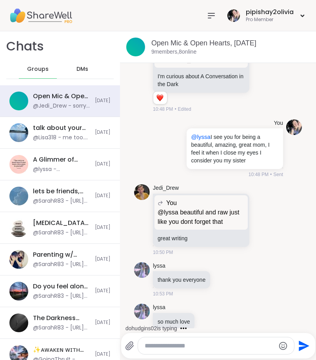
scroll to position [1044, 0]
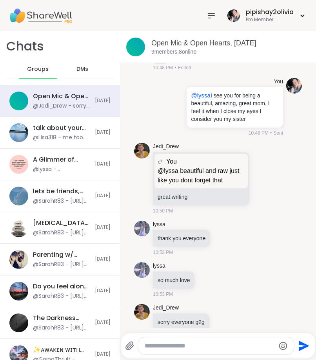
click at [213, 17] on icon at bounding box center [210, 15] width 9 height 9
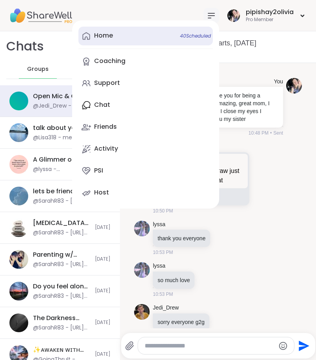
click at [134, 42] on link "Home 40 Scheduled" at bounding box center [145, 36] width 134 height 19
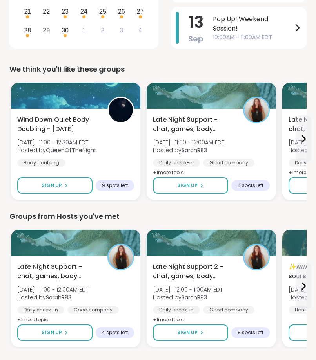
scroll to position [191, 0]
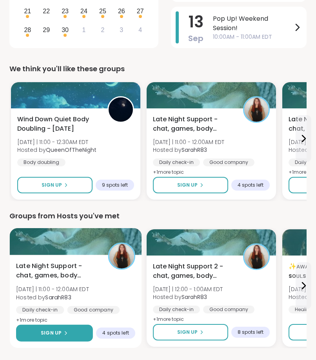
click at [66, 329] on button "Sign Up" at bounding box center [54, 333] width 77 height 17
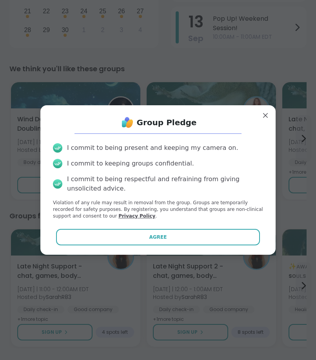
click at [141, 214] on link "Privacy Policy" at bounding box center [136, 215] width 37 height 5
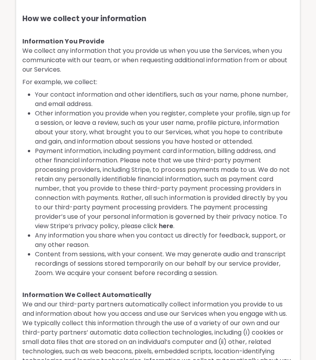
drag, startPoint x: 141, startPoint y: 219, endPoint x: 141, endPoint y: 234, distance: 14.9
click at [141, 74] on p "We collect any information that you provide us when you use the Services, when …" at bounding box center [157, 60] width 271 height 28
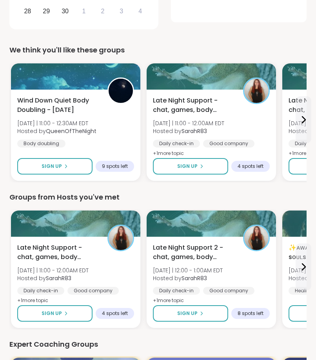
scroll to position [214, 0]
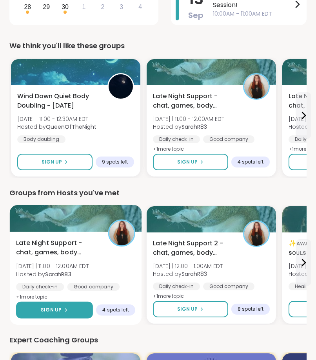
click at [78, 315] on button "Sign Up" at bounding box center [54, 310] width 77 height 17
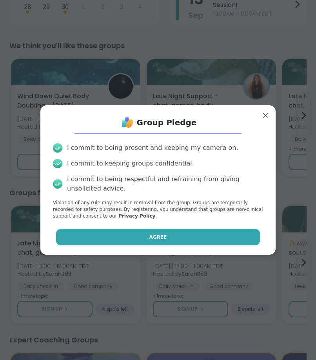
click at [133, 235] on button "Agree" at bounding box center [158, 237] width 204 height 16
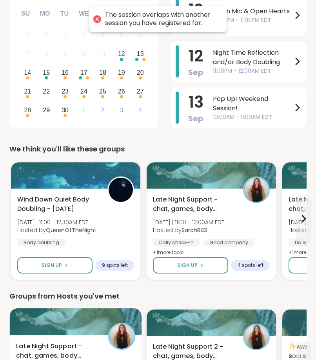
scroll to position [74, 0]
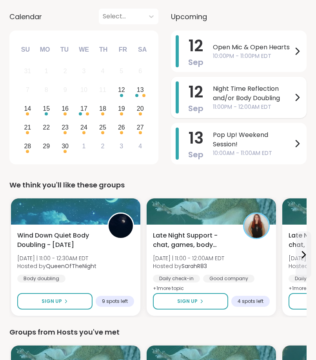
click at [234, 107] on span "11:00PM - 12:00AM EDT" at bounding box center [253, 107] width 80 height 8
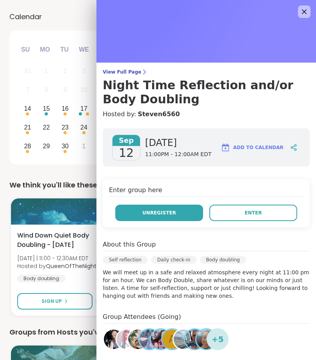
click at [176, 212] on button "Unregister" at bounding box center [159, 213] width 88 height 16
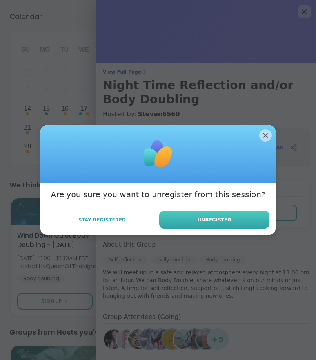
click at [210, 227] on button "Unregister" at bounding box center [214, 220] width 110 height 18
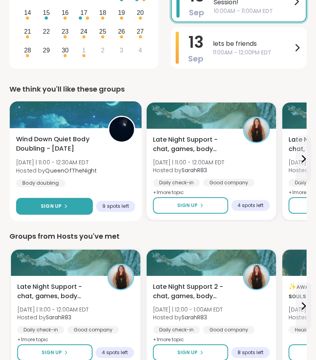
scroll to position [224, 0]
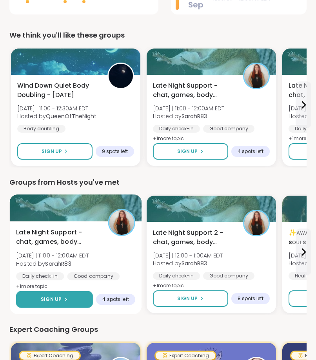
click at [81, 304] on button "Sign Up" at bounding box center [54, 299] width 77 height 17
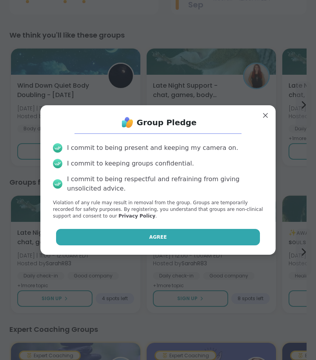
click at [144, 238] on button "Agree" at bounding box center [158, 237] width 204 height 16
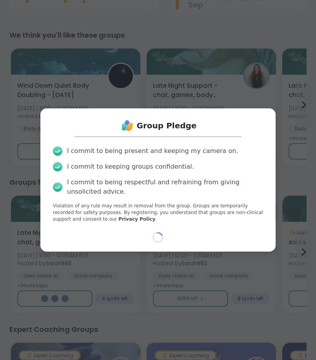
type textarea "*"
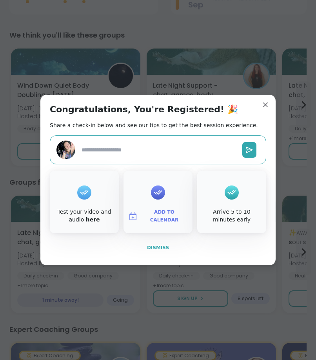
click at [151, 249] on span "Dismiss" at bounding box center [158, 247] width 22 height 5
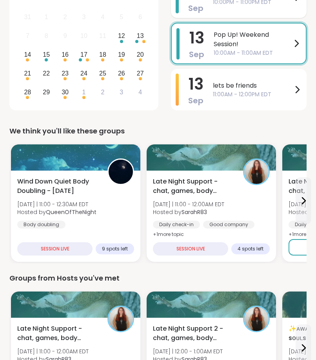
scroll to position [198, 0]
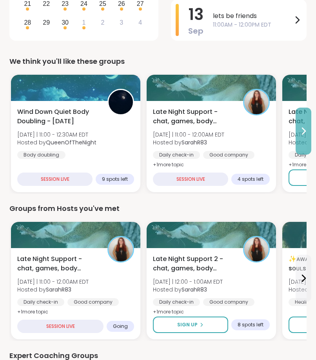
click at [298, 136] on button at bounding box center [303, 131] width 16 height 47
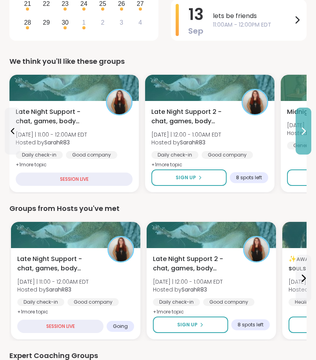
click at [303, 145] on button at bounding box center [303, 131] width 16 height 47
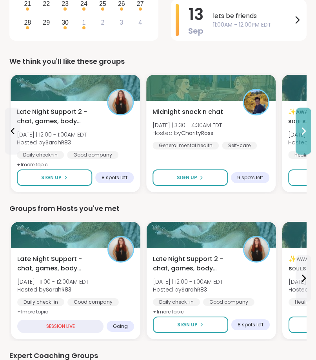
click at [303, 145] on button at bounding box center [303, 131] width 16 height 47
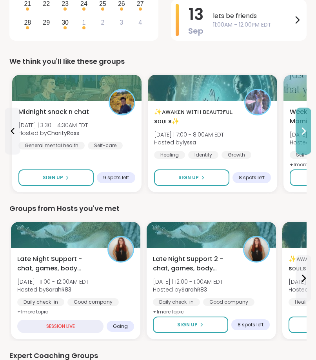
click at [303, 145] on button at bounding box center [303, 131] width 16 height 47
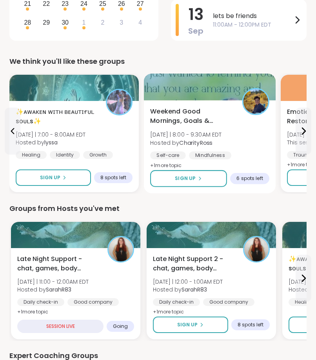
click at [255, 143] on div "Weekend Good Mornings, Goals & Gratitude's Sat 9/13 | 8:00 - 9:30AM EDT Hosted …" at bounding box center [209, 139] width 119 height 64
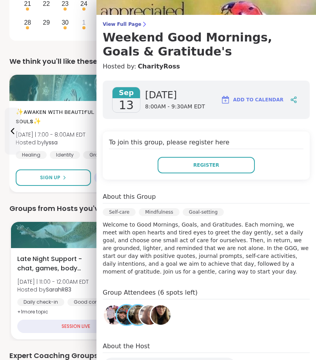
scroll to position [48, 0]
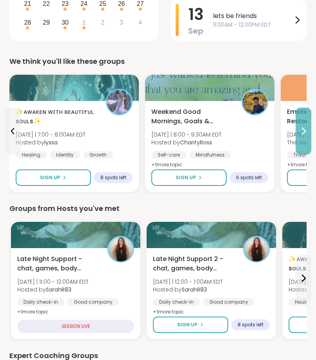
click at [298, 151] on button at bounding box center [303, 131] width 16 height 47
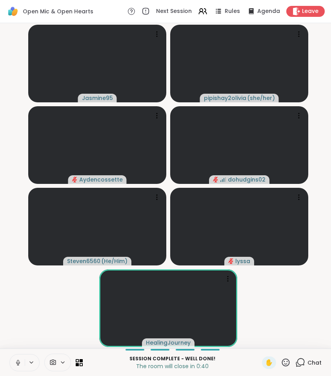
click at [299, 363] on icon at bounding box center [300, 362] width 10 height 10
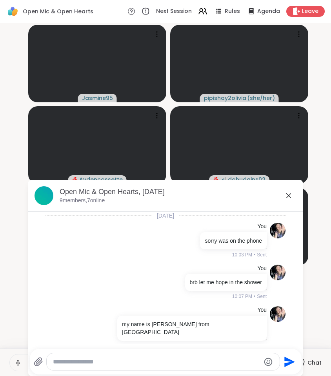
scroll to position [1096, 0]
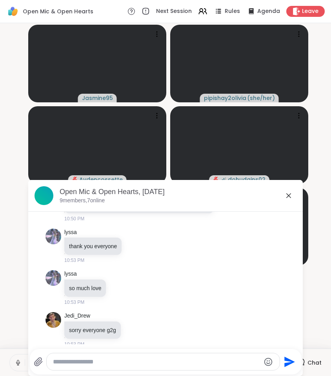
click at [152, 362] on textarea "Type your message" at bounding box center [156, 362] width 207 height 8
paste textarea "**********"
type textarea "**********"
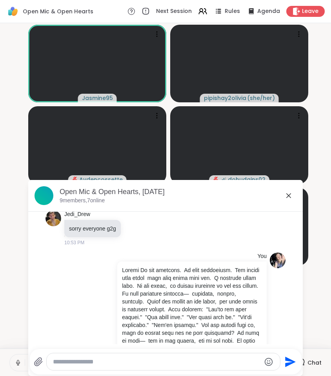
scroll to position [1213, 0]
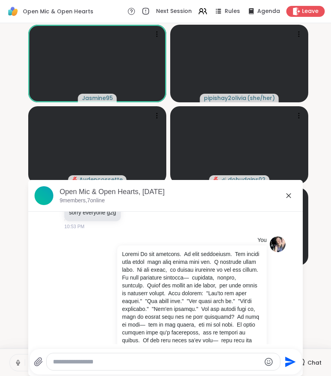
click at [287, 194] on icon at bounding box center [288, 195] width 5 height 5
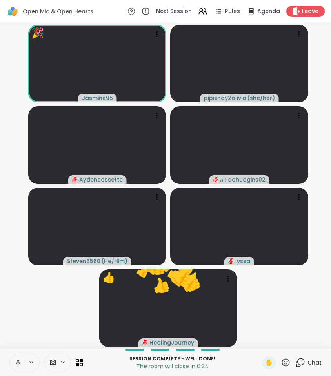
click at [284, 362] on icon at bounding box center [285, 362] width 10 height 10
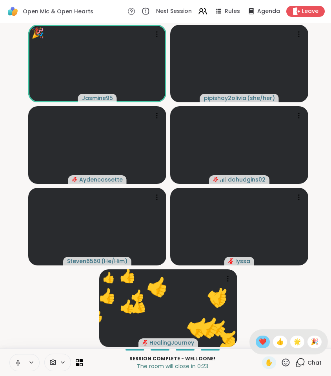
click at [260, 343] on span "❤️" at bounding box center [262, 341] width 8 height 9
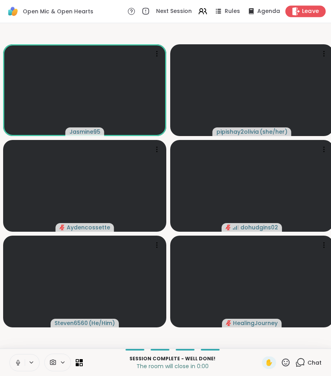
click at [312, 11] on span "Leave" at bounding box center [310, 11] width 17 height 8
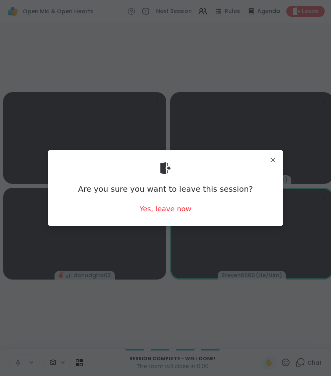
click at [177, 212] on div "Yes, leave now" at bounding box center [165, 209] width 52 height 10
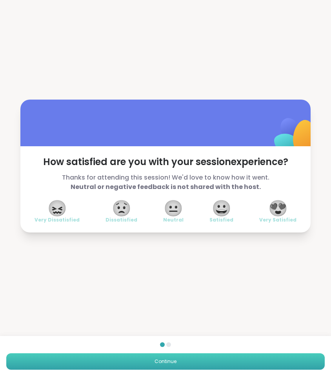
click at [256, 359] on button "Continue" at bounding box center [165, 361] width 318 height 16
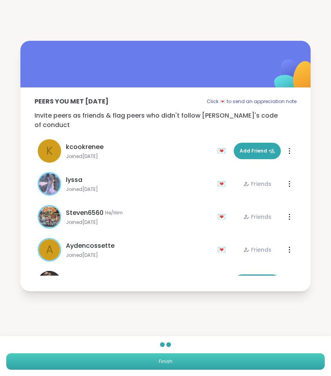
click at [254, 361] on button "Finish" at bounding box center [165, 361] width 318 height 16
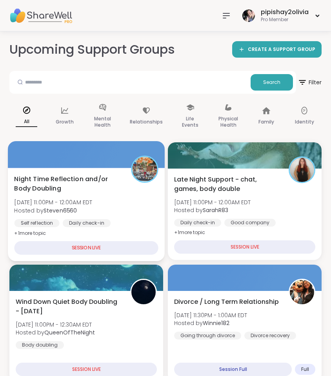
click at [114, 201] on div "Night Time Reflection and/or Body Doubling [DATE] 11:00PM - 12:00AM EDT Hosted …" at bounding box center [86, 206] width 144 height 64
click at [72, 175] on span "Night Time Reflection and/or Body Doubling" at bounding box center [68, 183] width 108 height 19
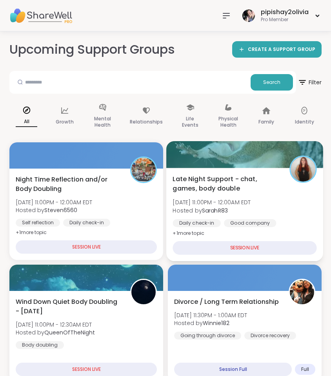
click at [209, 212] on b "SarahR83" at bounding box center [215, 210] width 26 height 8
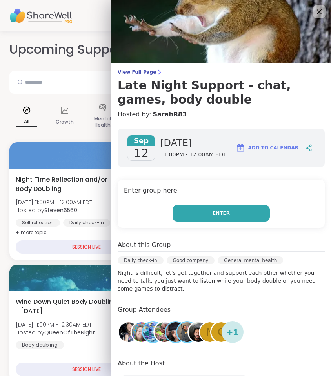
click at [218, 216] on span "Enter" at bounding box center [220, 213] width 17 height 7
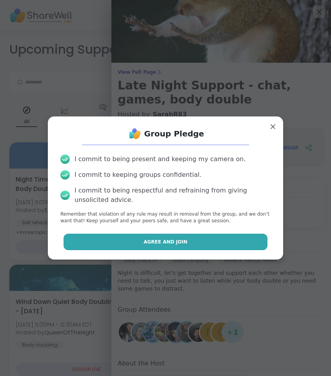
click at [213, 242] on button "Agree and Join" at bounding box center [165, 241] width 204 height 16
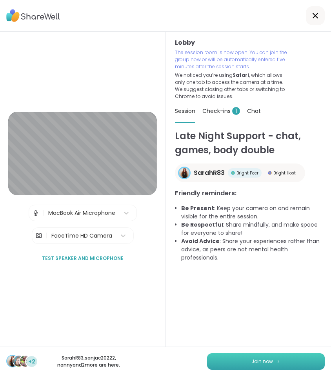
click at [284, 360] on button "Join now" at bounding box center [265, 361] width 117 height 16
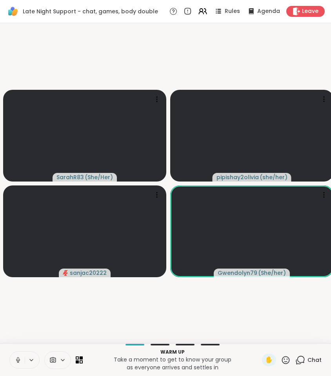
click at [287, 358] on icon at bounding box center [286, 360] width 8 height 8
click at [261, 338] on span "❤️" at bounding box center [262, 337] width 8 height 9
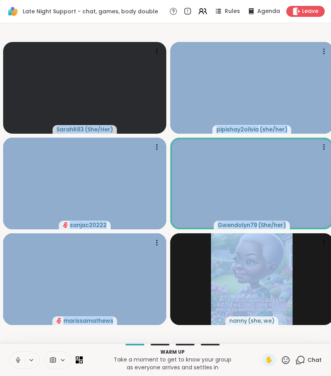
click at [282, 304] on video-player-container "SarahR83 ( She/Her ) pipishay2olivia ( she/her ) sanjac20222 Gwendolyn79 ( She/…" at bounding box center [165, 183] width 321 height 314
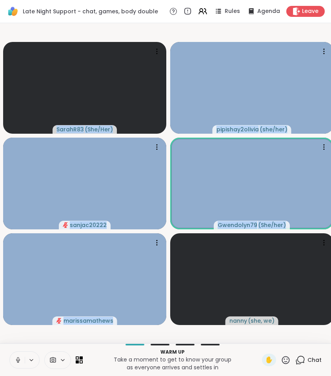
click at [169, 229] on video-player-container "SarahR83 ( She/Her ) pipishay2olivia ( she/her ) sanjac20222 Gwendolyn79 ( She/…" at bounding box center [165, 183] width 321 height 314
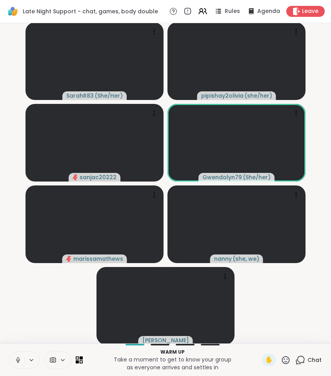
click at [284, 325] on video-player-container "SarahR83 ( She/Her ) pipishay2olivia ( she/her ) sanjac20222 Gwendolyn79 ( She/…" at bounding box center [165, 183] width 321 height 314
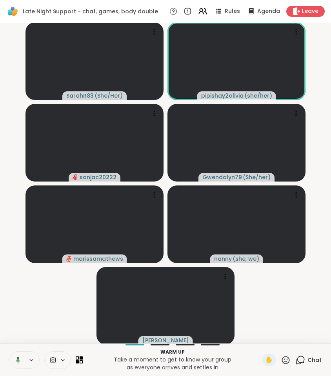
click at [311, 331] on video-player-container "SarahR83 ( She/Her ) pipishay2olivia ( she/her ) sanjac20222 Gwendolyn79 ( She/…" at bounding box center [165, 183] width 321 height 314
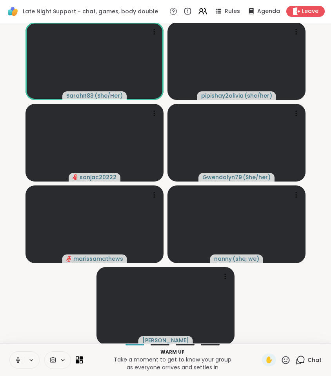
click at [299, 360] on icon at bounding box center [300, 360] width 10 height 10
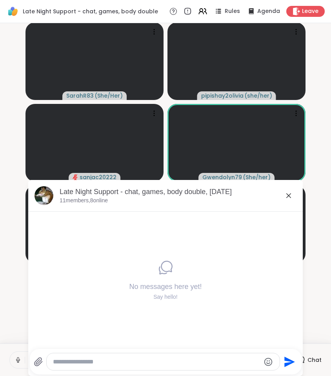
click at [283, 195] on div "Late Night Support - chat, games, body double, [DATE]" at bounding box center [178, 192] width 237 height 10
click at [289, 194] on icon at bounding box center [288, 195] width 5 height 5
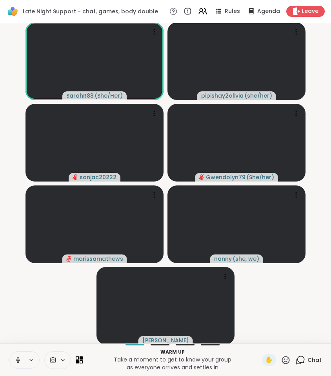
click at [18, 359] on icon at bounding box center [17, 359] width 7 height 7
click at [305, 358] on div "Chat" at bounding box center [308, 359] width 26 height 13
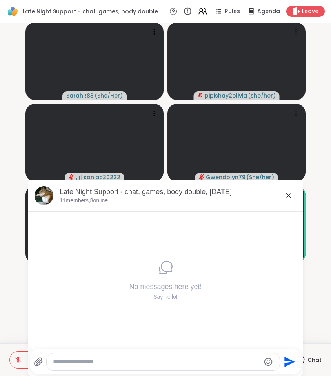
click at [288, 195] on icon at bounding box center [288, 195] width 5 height 5
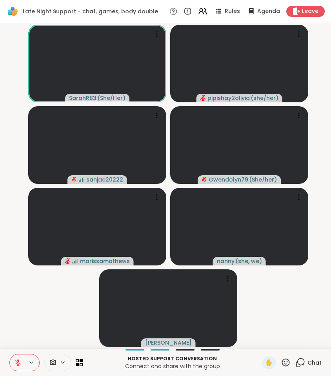
click at [18, 363] on icon at bounding box center [17, 362] width 5 height 5
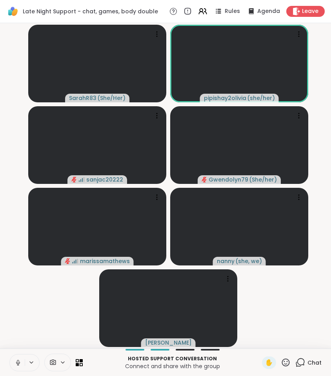
click at [18, 361] on icon at bounding box center [17, 362] width 7 height 7
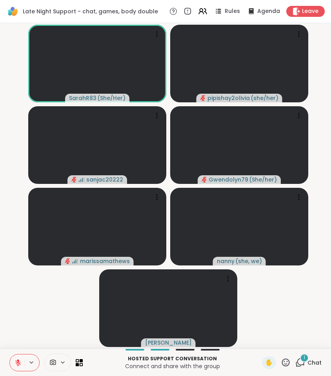
click at [302, 360] on div "1" at bounding box center [304, 357] width 9 height 9
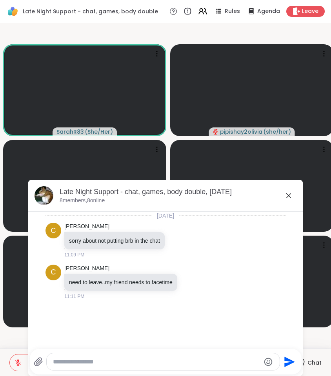
click at [287, 194] on icon at bounding box center [288, 195] width 5 height 5
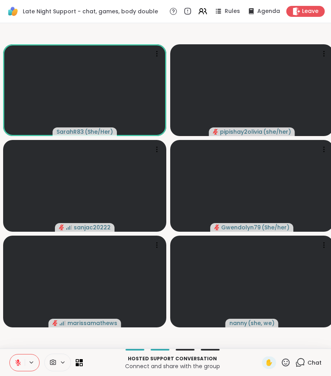
click at [21, 364] on icon at bounding box center [17, 362] width 7 height 7
click at [16, 356] on button at bounding box center [17, 362] width 15 height 16
click at [19, 359] on icon at bounding box center [17, 362] width 7 height 7
click at [18, 362] on icon at bounding box center [17, 362] width 7 height 7
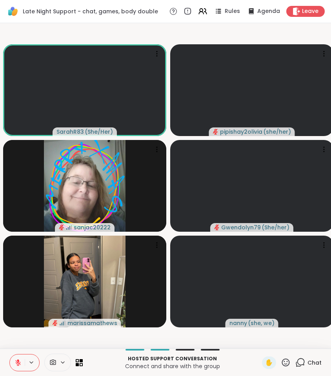
click at [305, 360] on div "Chat" at bounding box center [308, 362] width 26 height 13
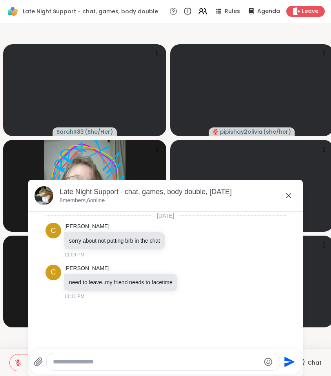
click at [198, 365] on div at bounding box center [163, 361] width 233 height 17
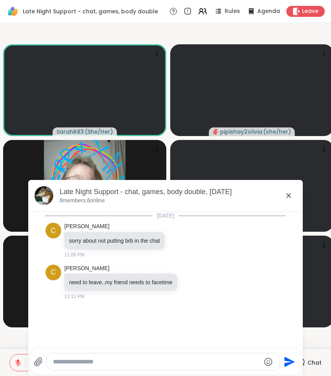
click at [189, 363] on textarea "Type your message" at bounding box center [156, 362] width 207 height 8
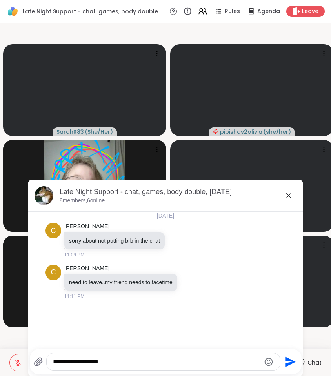
type textarea "**********"
click at [288, 195] on icon at bounding box center [288, 195] width 9 height 9
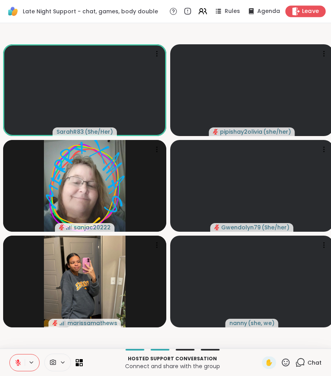
click at [313, 14] on span "Leave" at bounding box center [310, 11] width 17 height 8
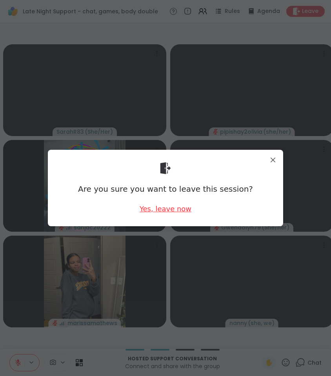
click at [172, 206] on div "Yes, leave now" at bounding box center [165, 209] width 52 height 10
